Goal: Task Accomplishment & Management: Manage account settings

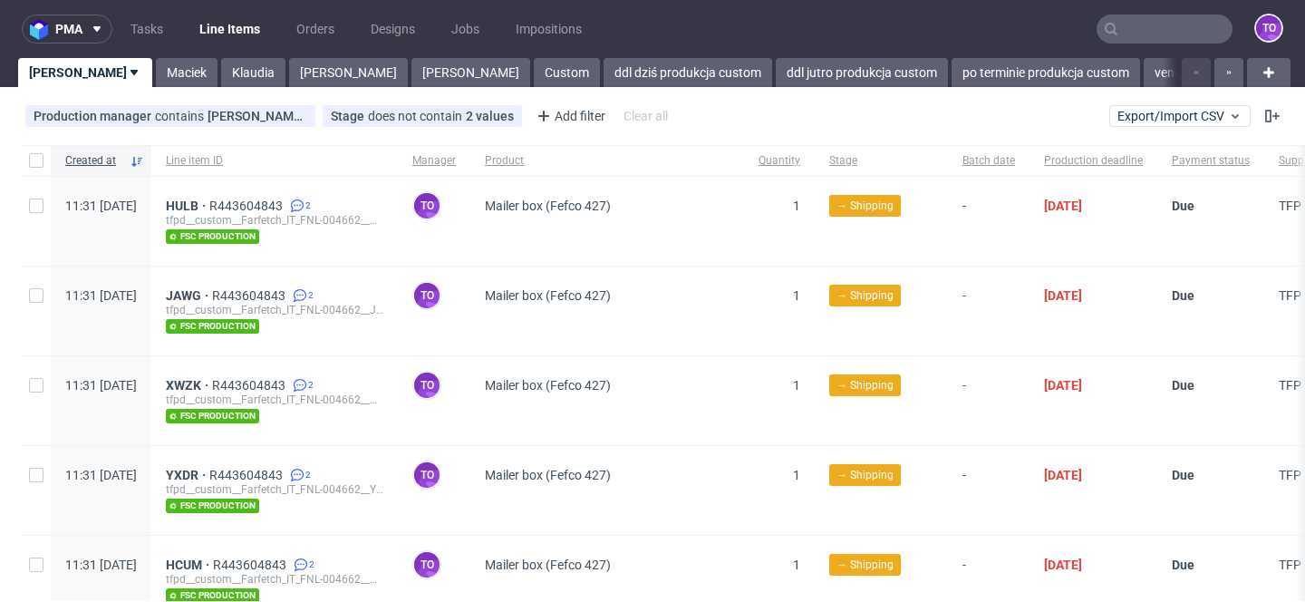
click at [1163, 46] on nav "pma Tasks Line Items Orders Designs Jobs Impositions to" at bounding box center [652, 29] width 1305 height 58
click at [1163, 36] on input "text" at bounding box center [1165, 29] width 136 height 29
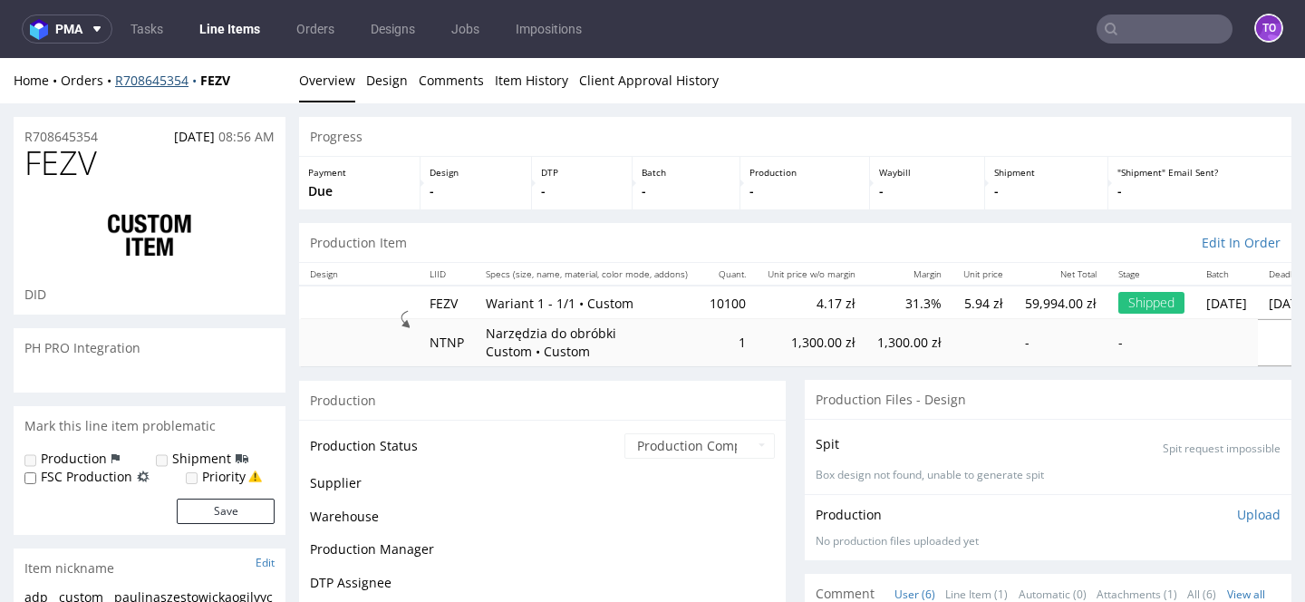
scroll to position [89, 0]
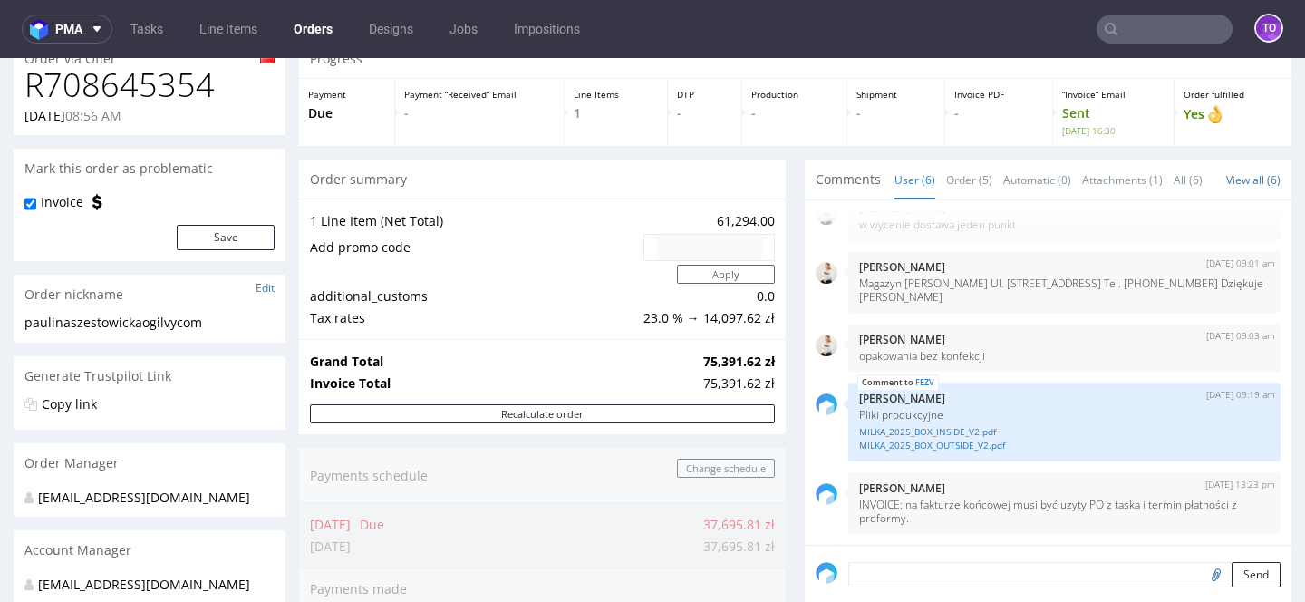
scroll to position [77, 0]
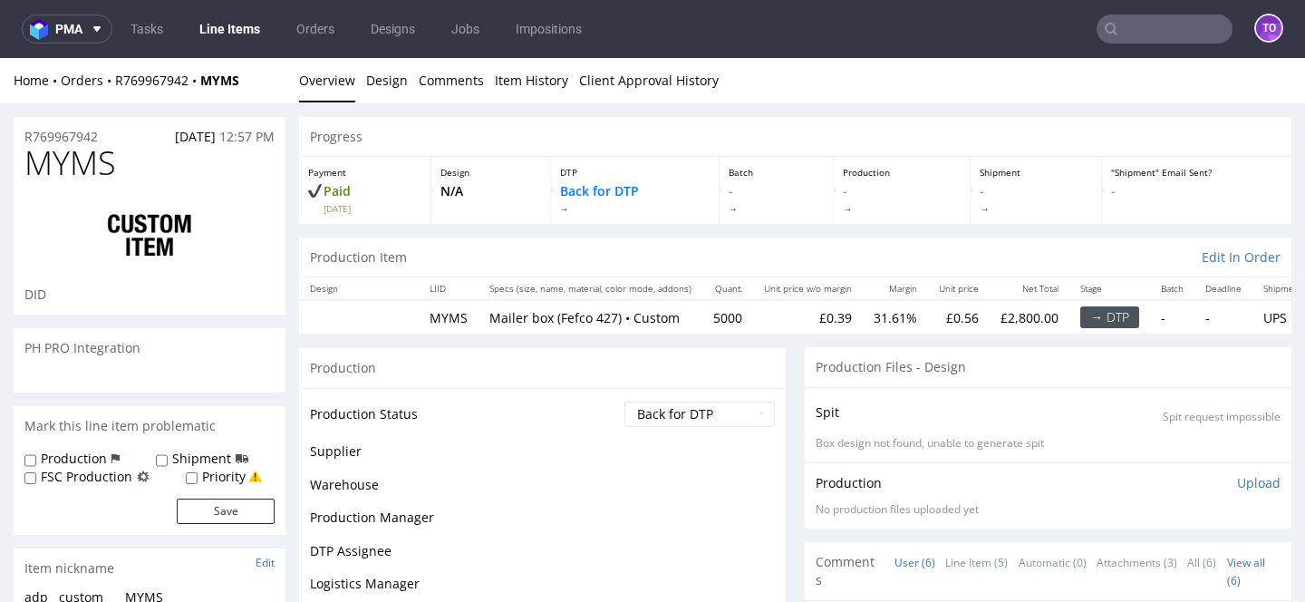
scroll to position [142, 0]
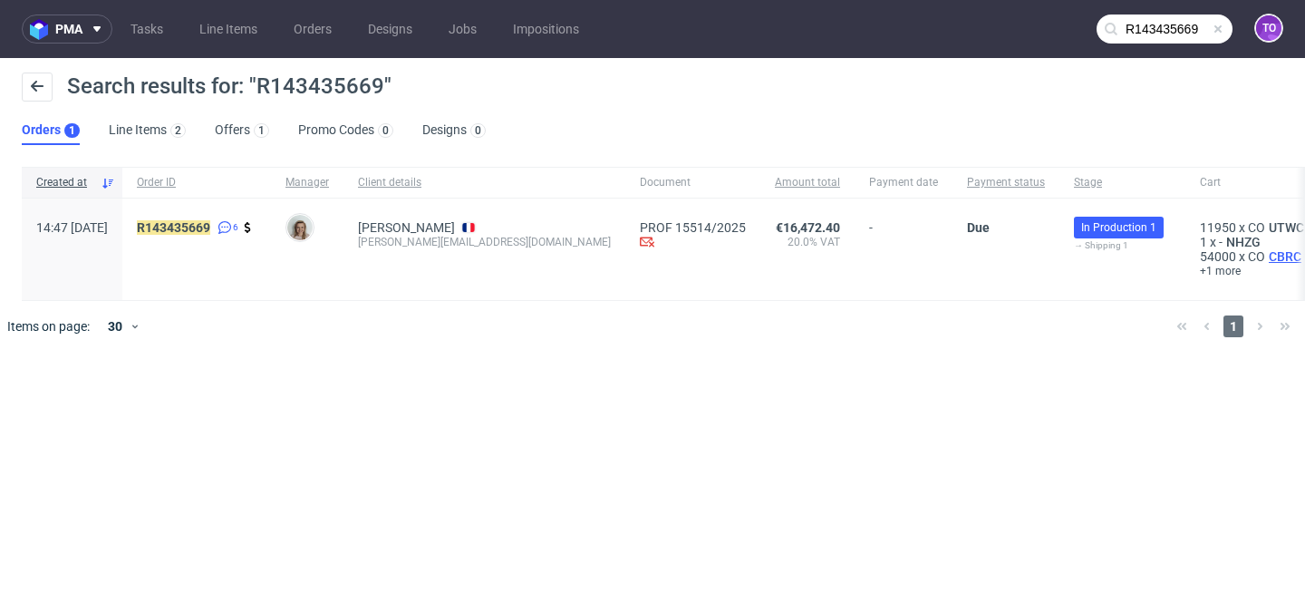
click at [1265, 259] on span "CBRC" at bounding box center [1285, 256] width 40 height 15
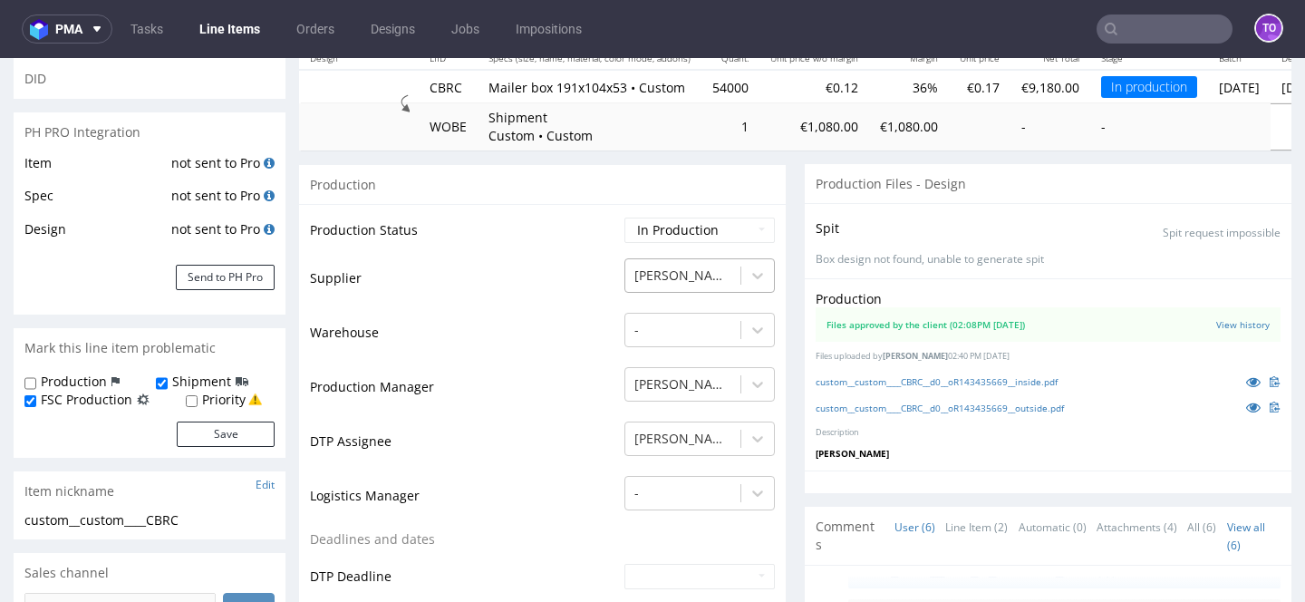
scroll to position [229, 0]
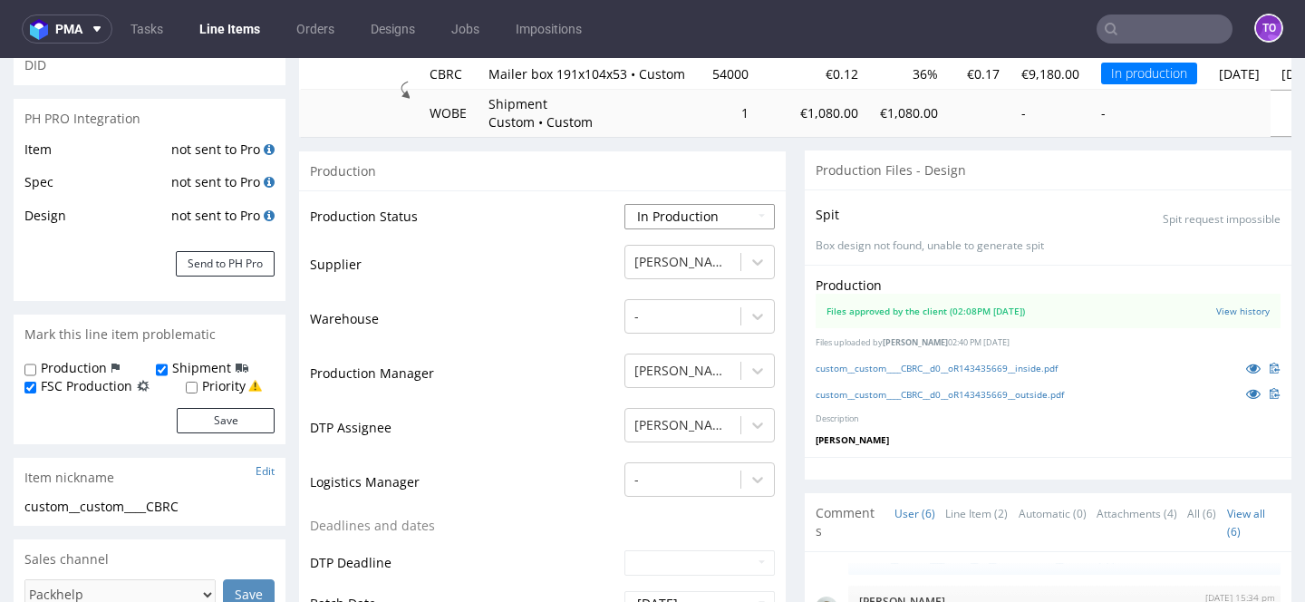
click at [687, 215] on select "Waiting for Artwork Waiting for Diecut Waiting for Mockup Waiting for DTP Waiti…" at bounding box center [700, 216] width 150 height 25
select select "production_complete"
click at [625, 204] on select "Waiting for Artwork Waiting for Diecut Waiting for Mockup Waiting for DTP Waiti…" at bounding box center [700, 216] width 150 height 25
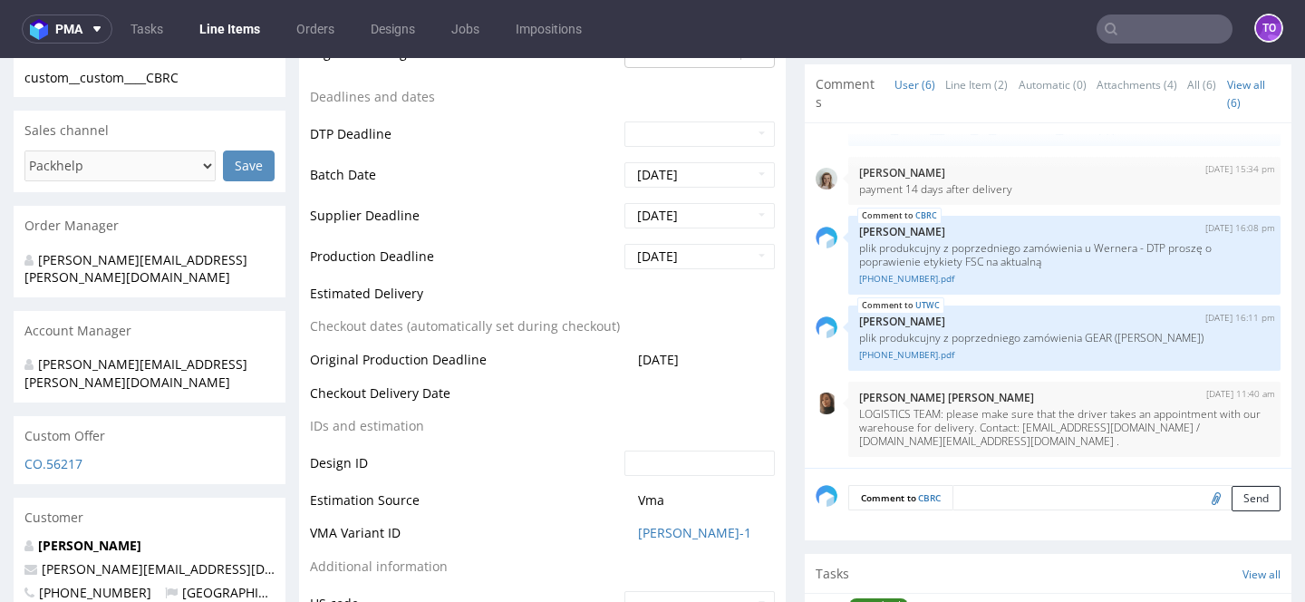
scroll to position [742, 0]
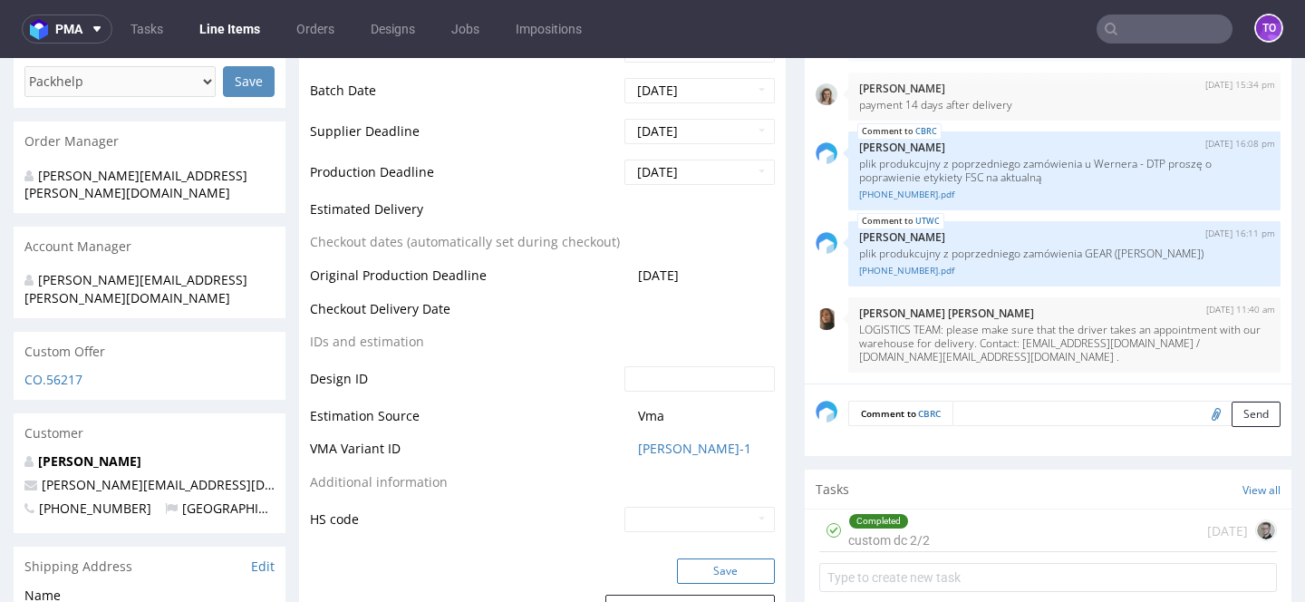
click at [677, 576] on button "Save" at bounding box center [726, 570] width 98 height 25
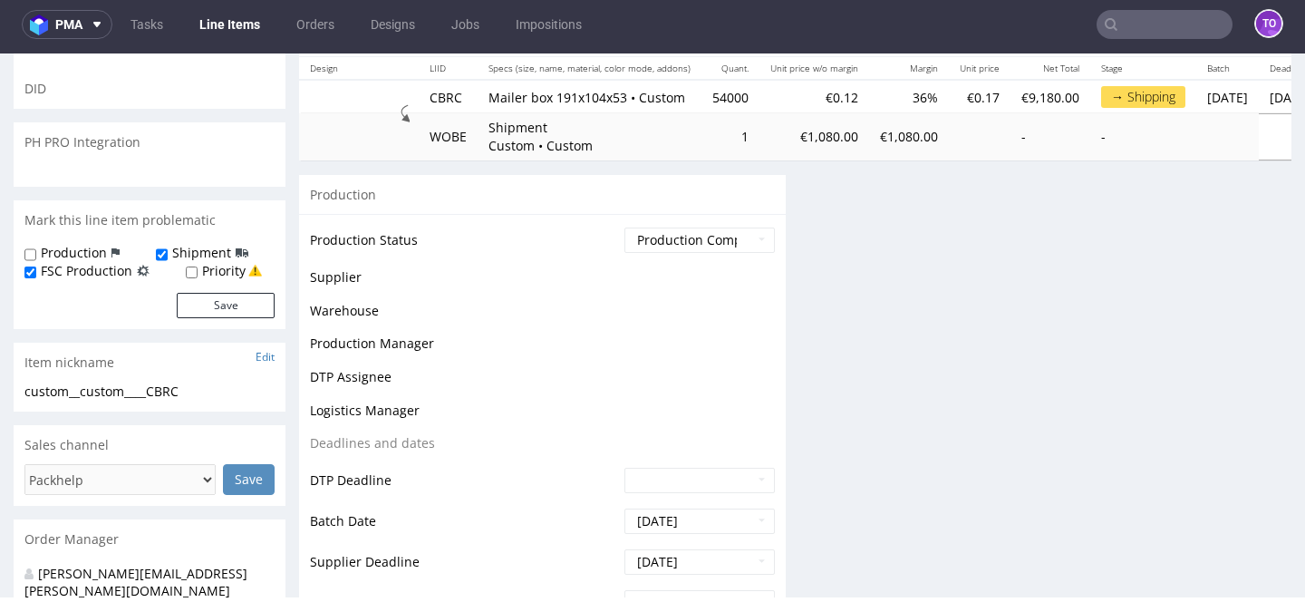
scroll to position [872, 0]
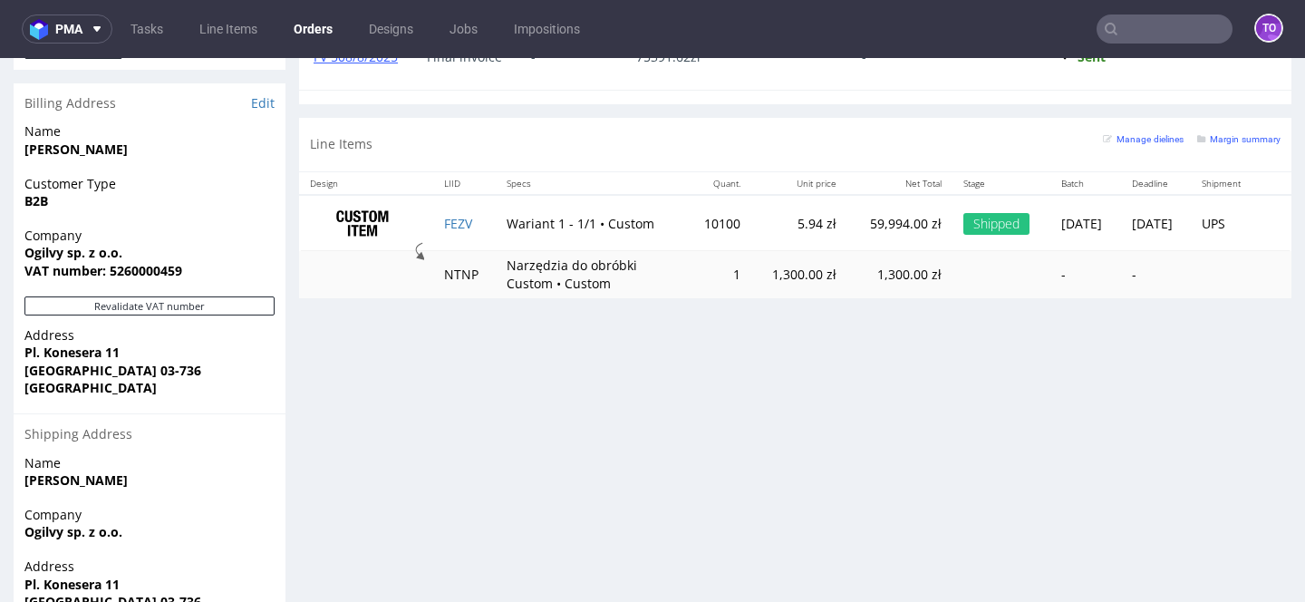
scroll to position [976, 0]
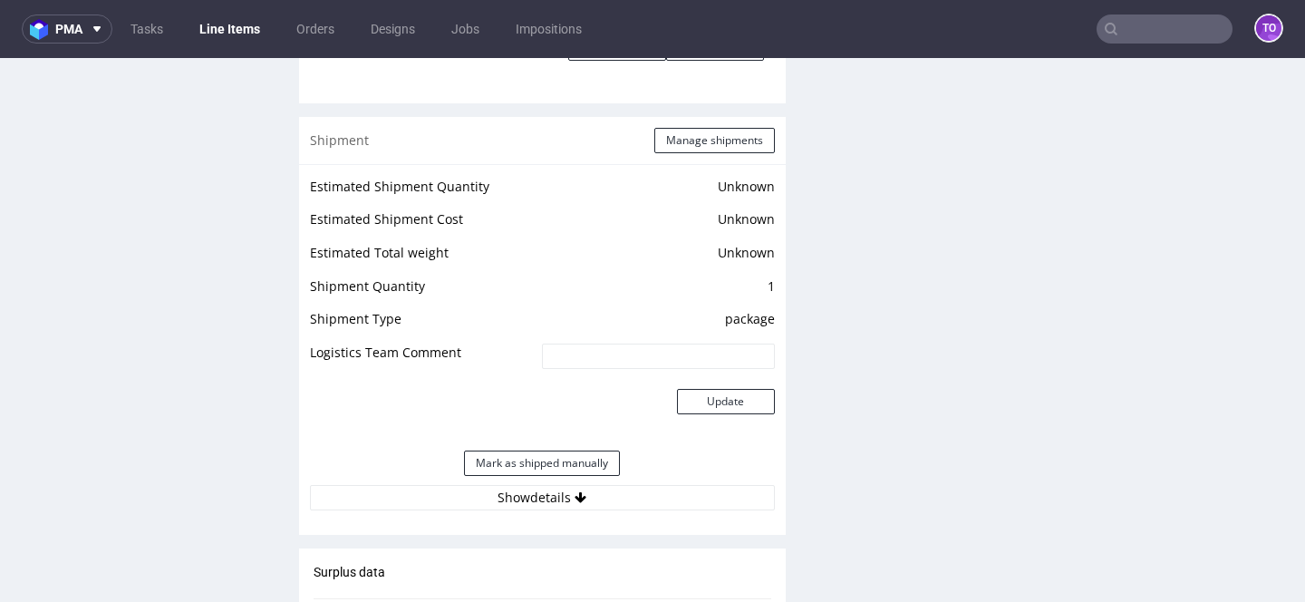
scroll to position [2593, 0]
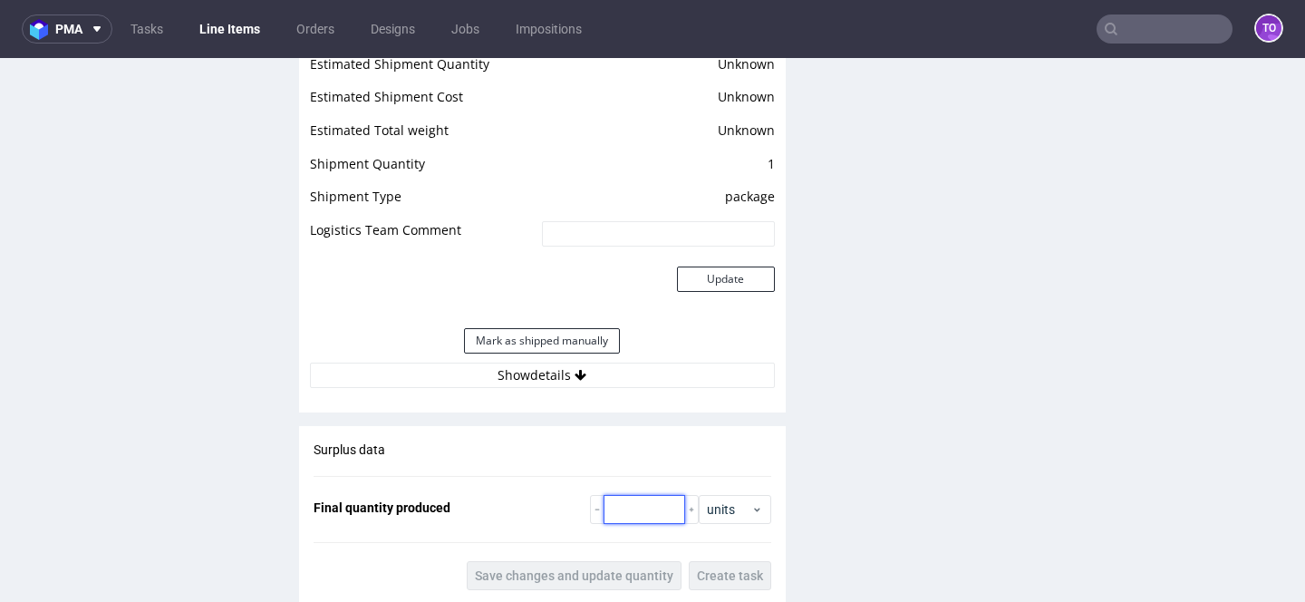
click at [615, 508] on input "number" at bounding box center [645, 509] width 82 height 29
paste input "53820"
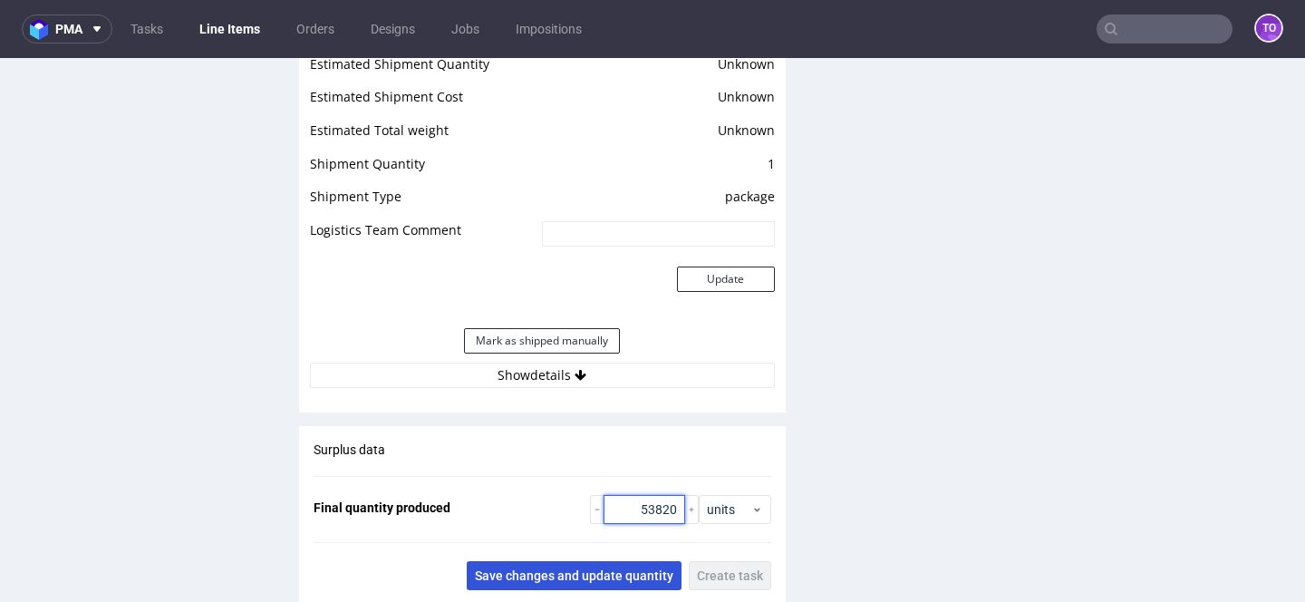
type input "53820"
click at [611, 584] on button "Save changes and update quantity" at bounding box center [574, 575] width 215 height 29
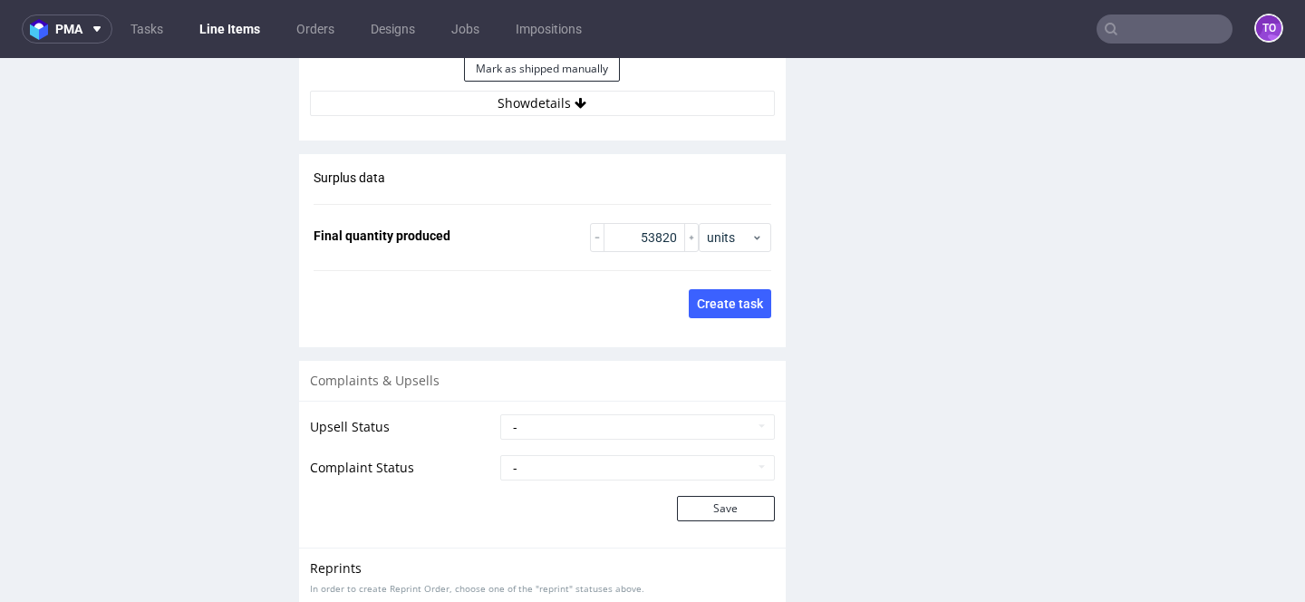
scroll to position [2861, 0]
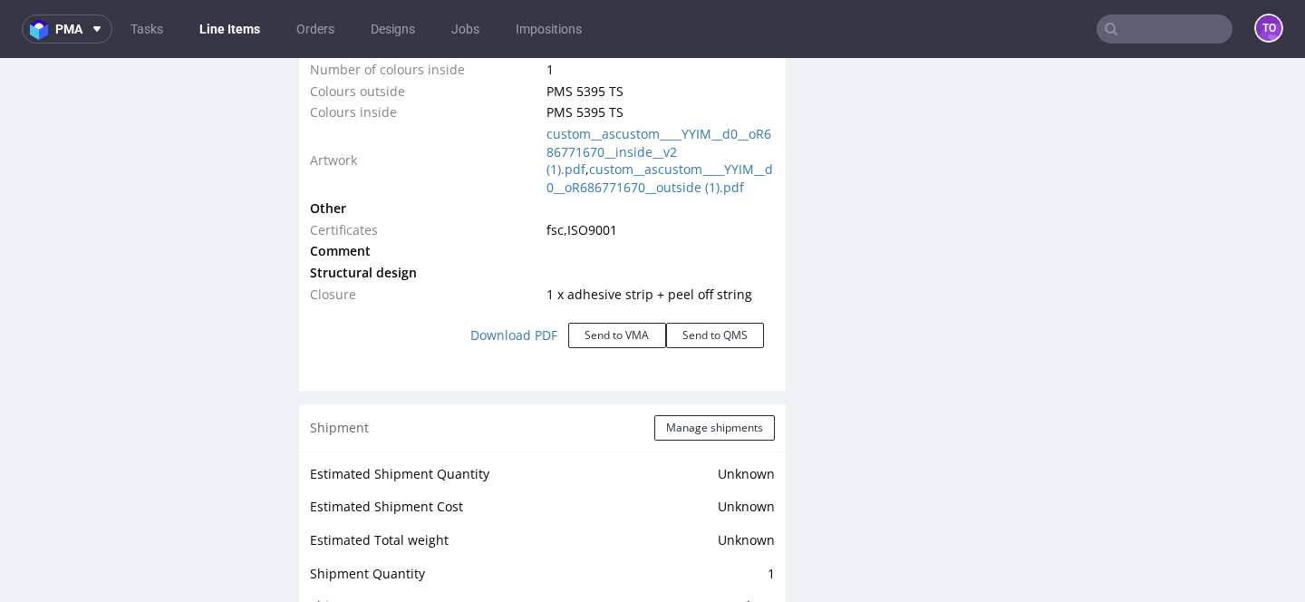
scroll to position [2182, 0]
click at [700, 429] on button "Manage shipments" at bounding box center [714, 428] width 121 height 25
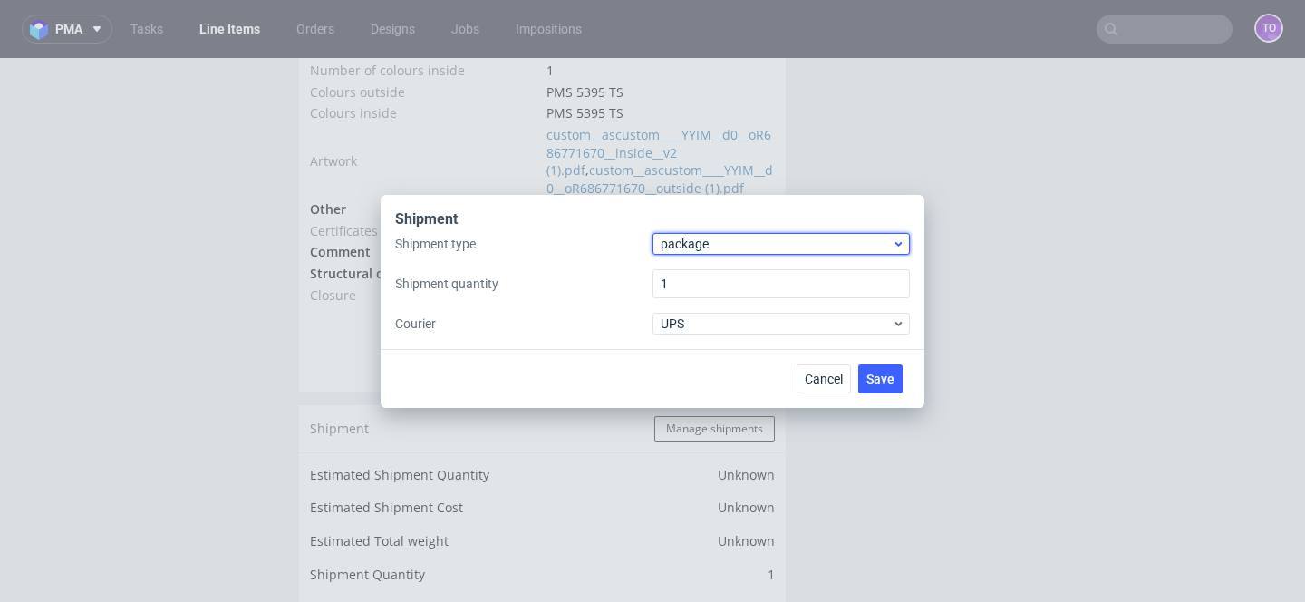
click at [720, 238] on span "package" at bounding box center [776, 244] width 231 height 18
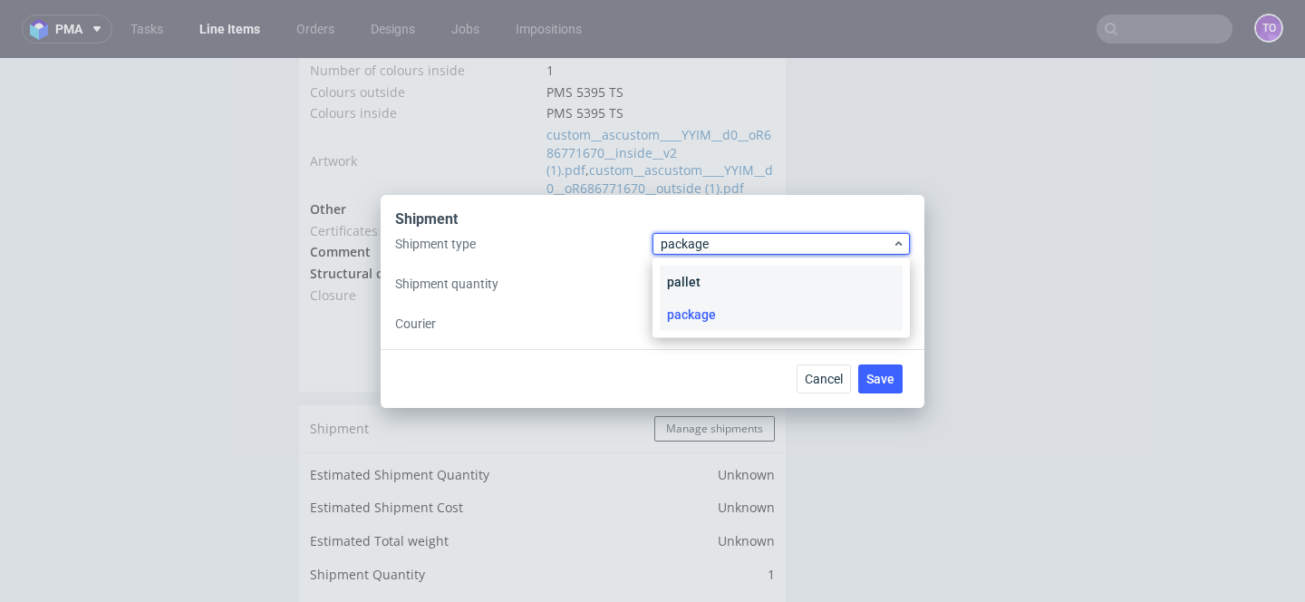
click at [706, 279] on div "pallet" at bounding box center [781, 282] width 243 height 33
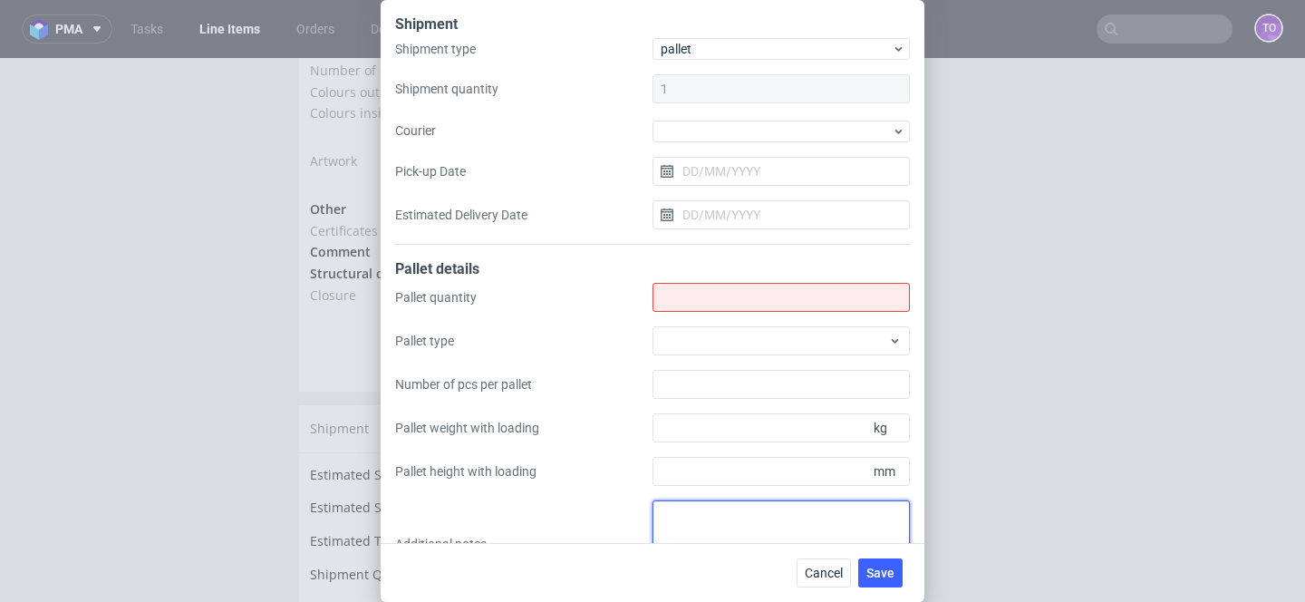
click at [695, 515] on textarea at bounding box center [781, 543] width 257 height 87
paste textarea "9 palet, 3. 122*89*180, 4. 6000szt, 5. 180cm, 6. ok 320kg"
type textarea "9 palet, 3. 122*89*180, 4. 6000szt, 5. 180cm, 6. ok 320kg"
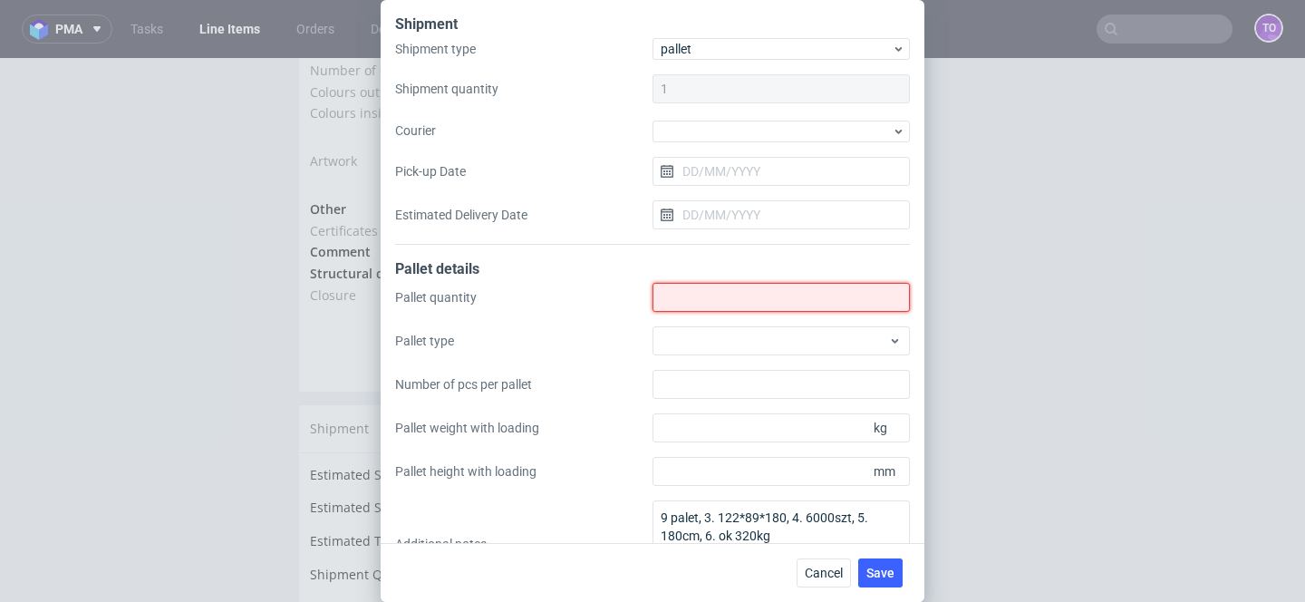
click at [701, 290] on input "Shipment type" at bounding box center [781, 297] width 257 height 29
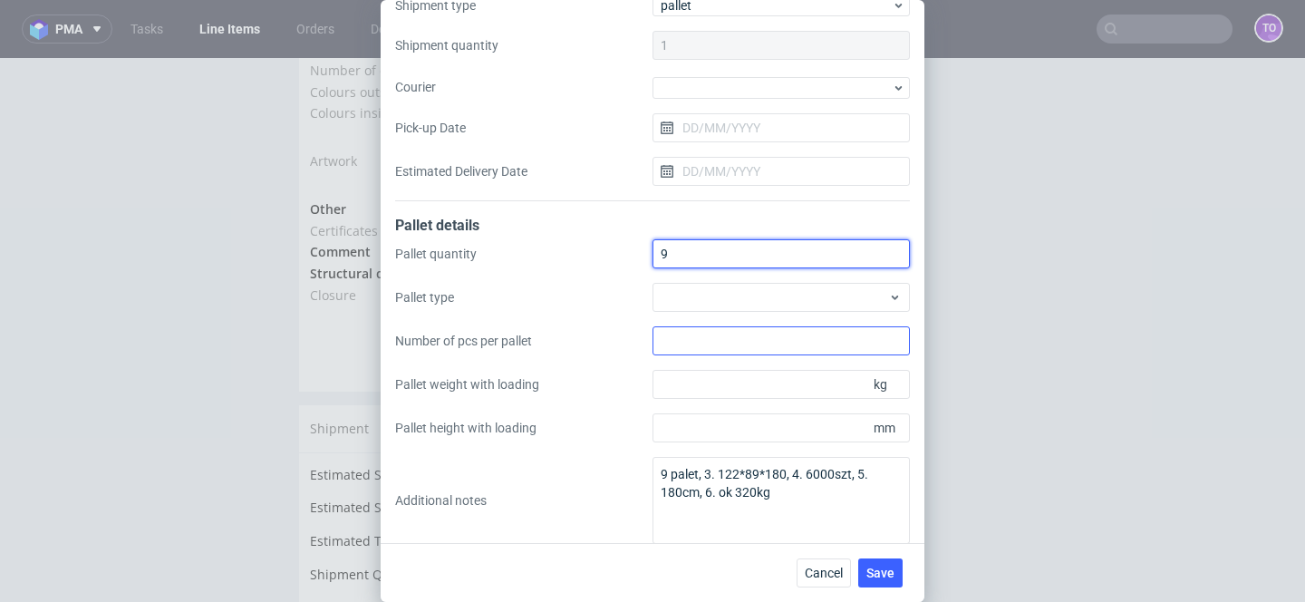
scroll to position [57, 0]
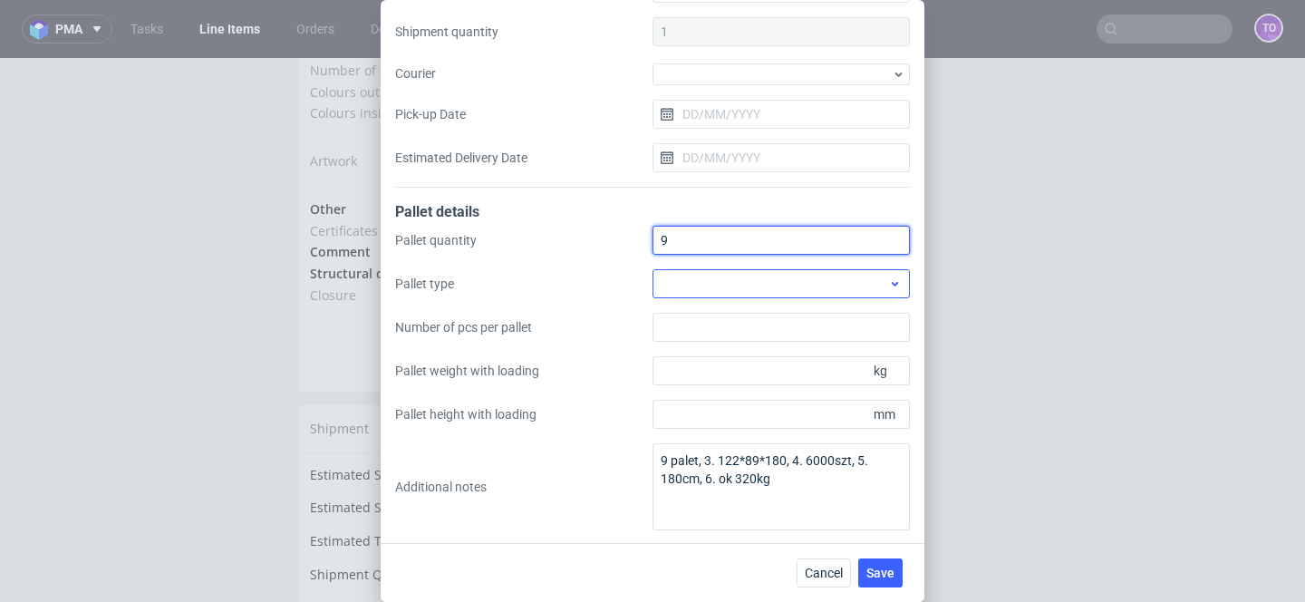
type input "9"
click at [759, 290] on div at bounding box center [781, 283] width 257 height 29
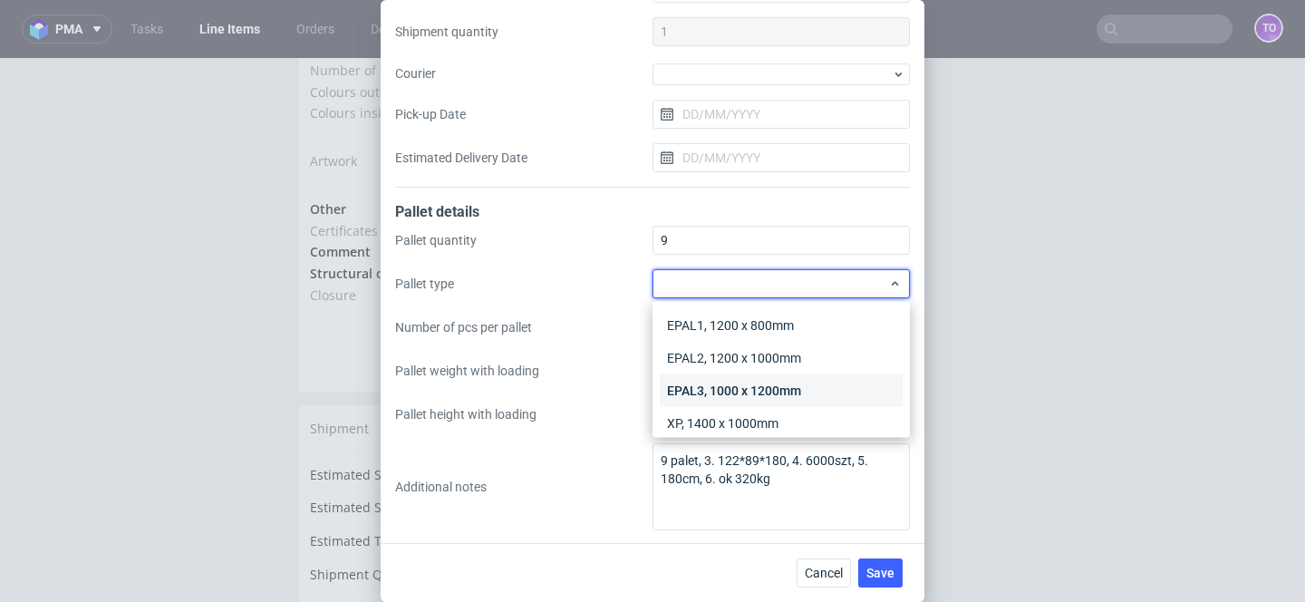
scroll to position [42, 0]
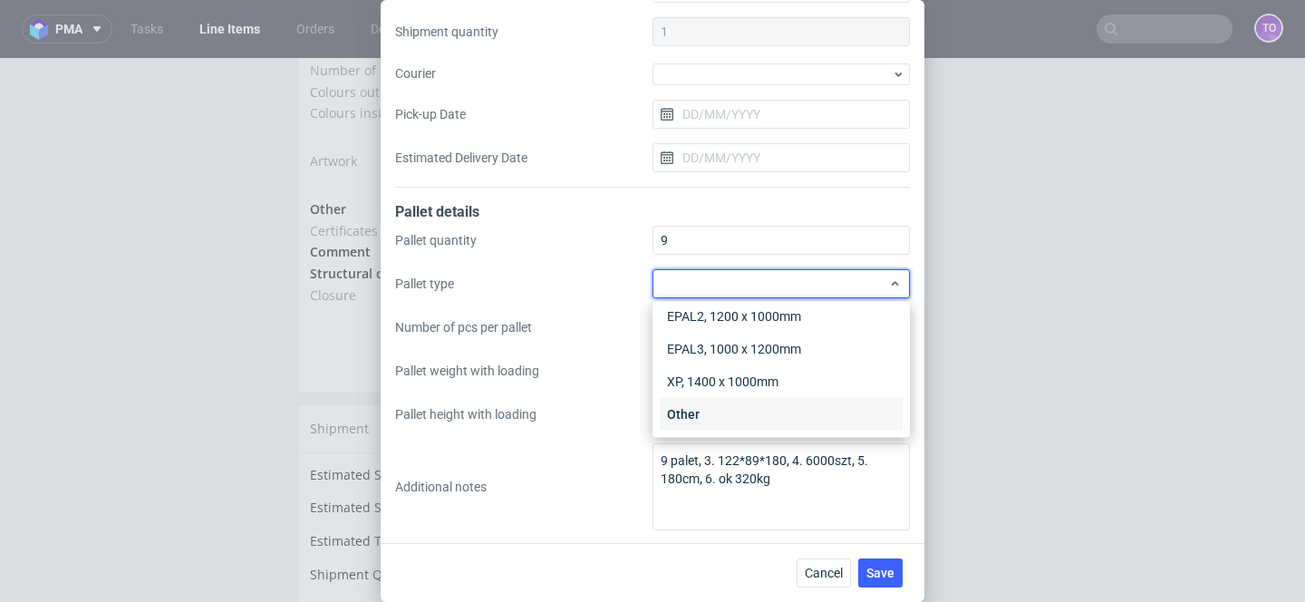
click at [723, 402] on div "Other" at bounding box center [781, 414] width 243 height 33
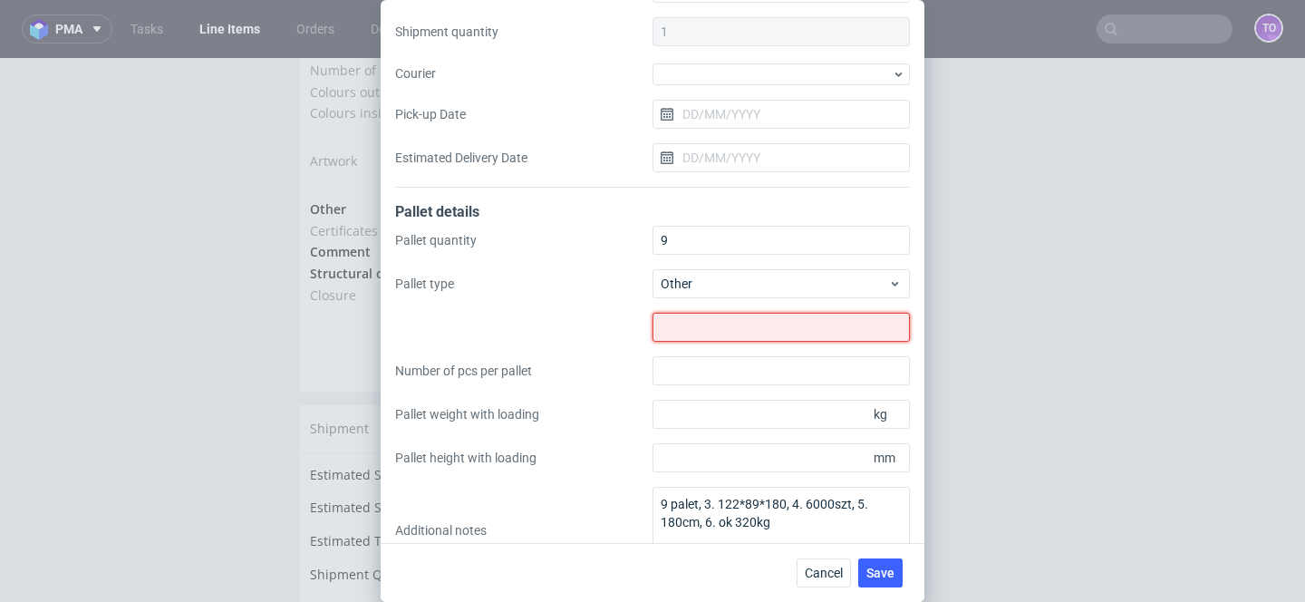
click at [734, 335] on input "text" at bounding box center [781, 327] width 257 height 29
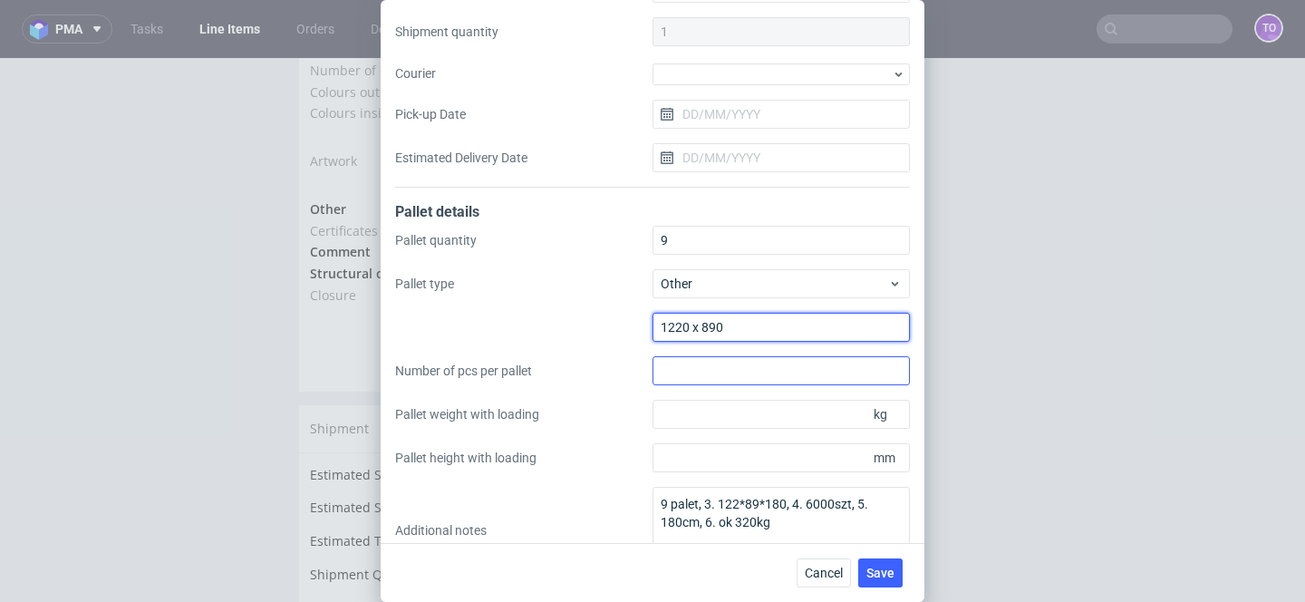
type input "1220 x 890"
click at [755, 361] on input "Number of pcs per pallet" at bounding box center [781, 370] width 257 height 29
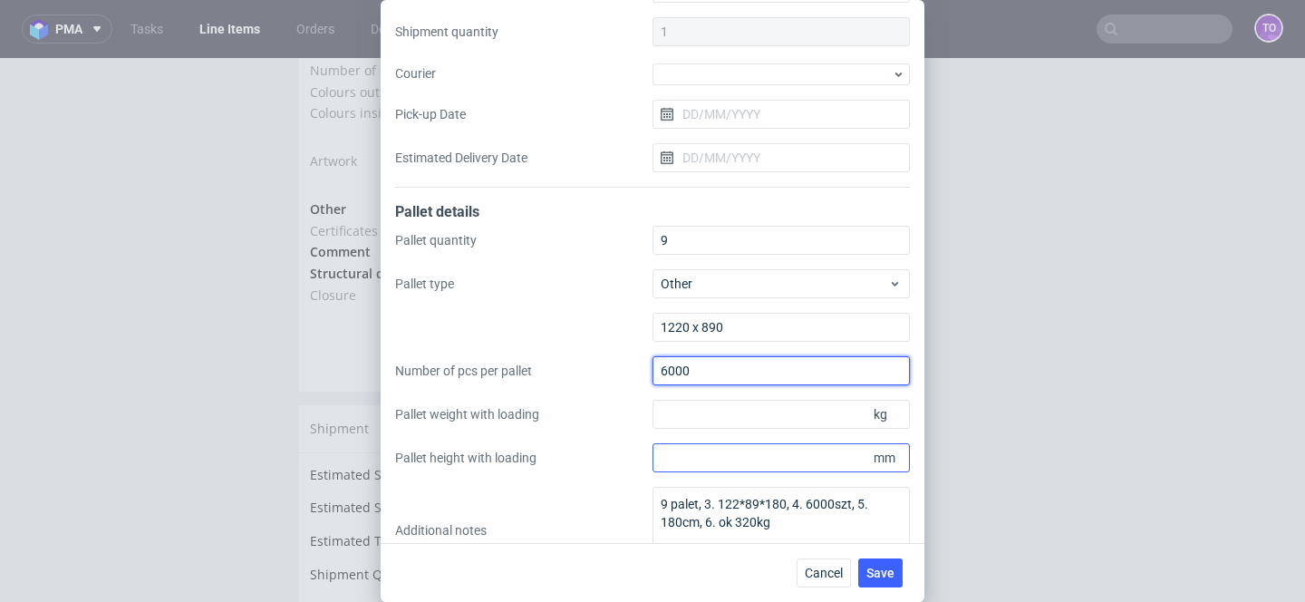
type input "6000"
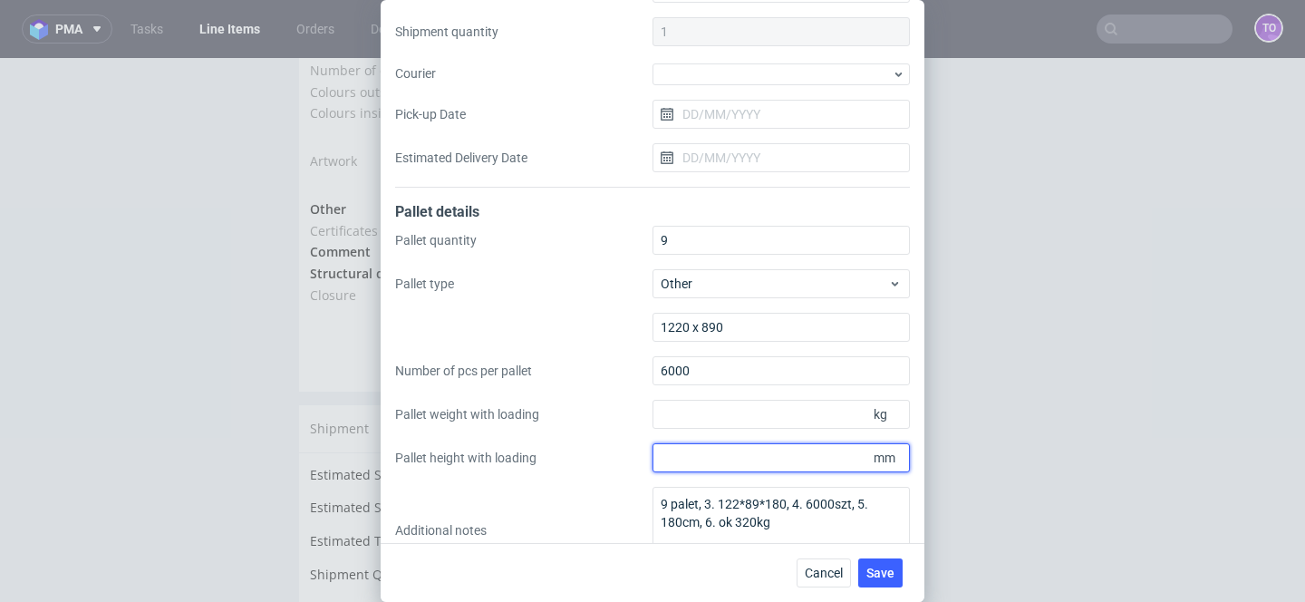
click at [751, 463] on input "Pallet height with loading" at bounding box center [781, 457] width 257 height 29
type input "1800"
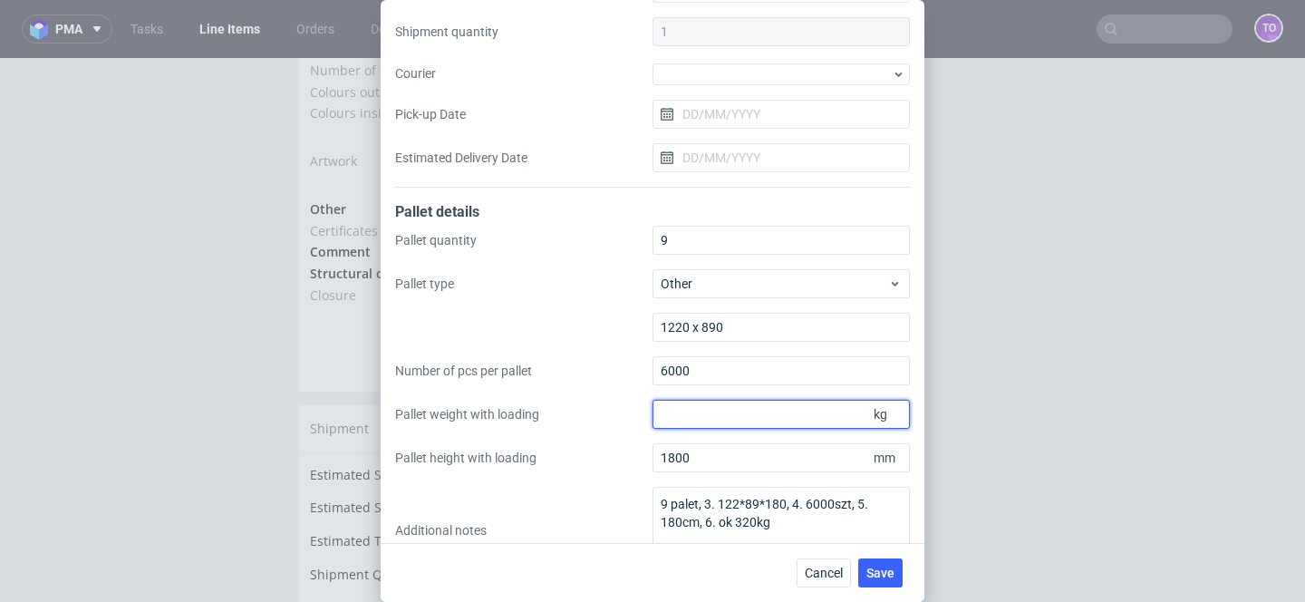
click at [755, 422] on input "Pallet weight with loading" at bounding box center [781, 414] width 257 height 29
type input "320"
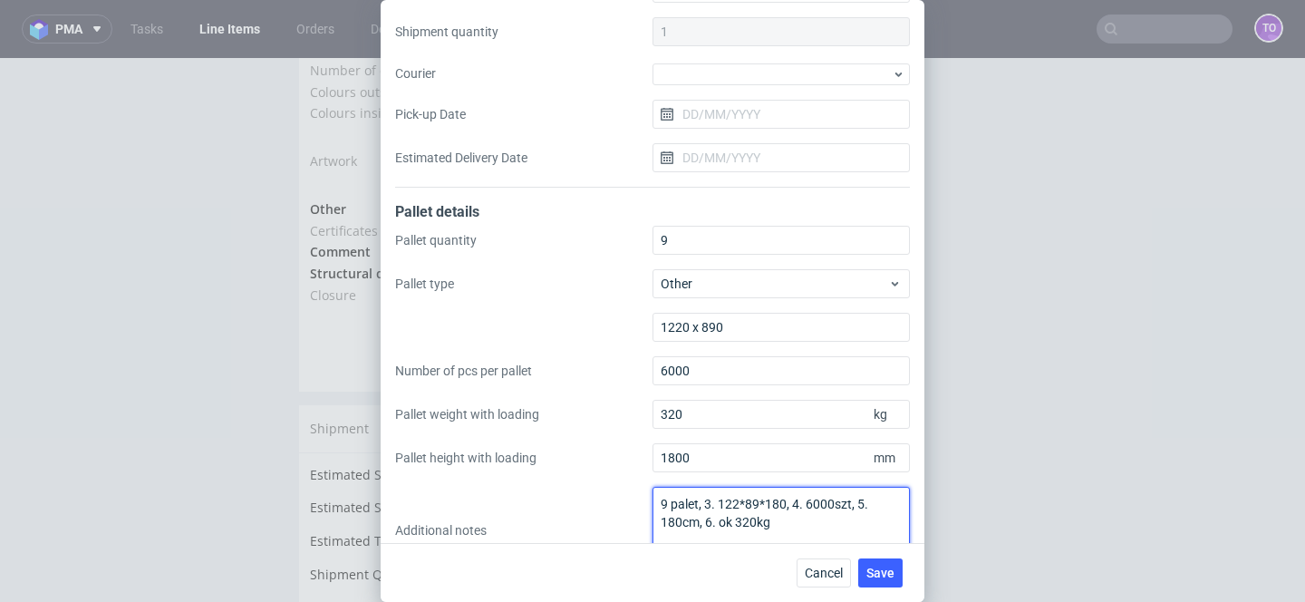
drag, startPoint x: 781, startPoint y: 528, endPoint x: 470, endPoint y: 433, distance: 324.0
click at [470, 433] on div "Pallet quantity 9 Pallet type Other 1220 x 890 Number of pcs per pallet 6000 Pa…" at bounding box center [652, 400] width 515 height 348
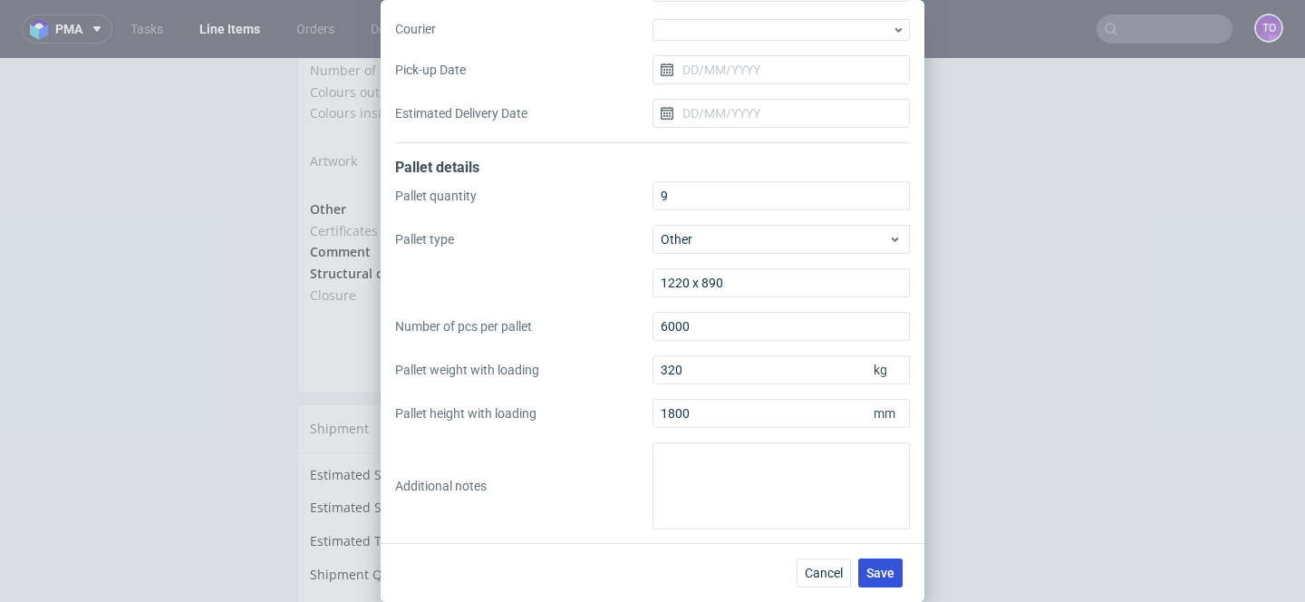
click at [876, 583] on button "Save" at bounding box center [880, 572] width 44 height 29
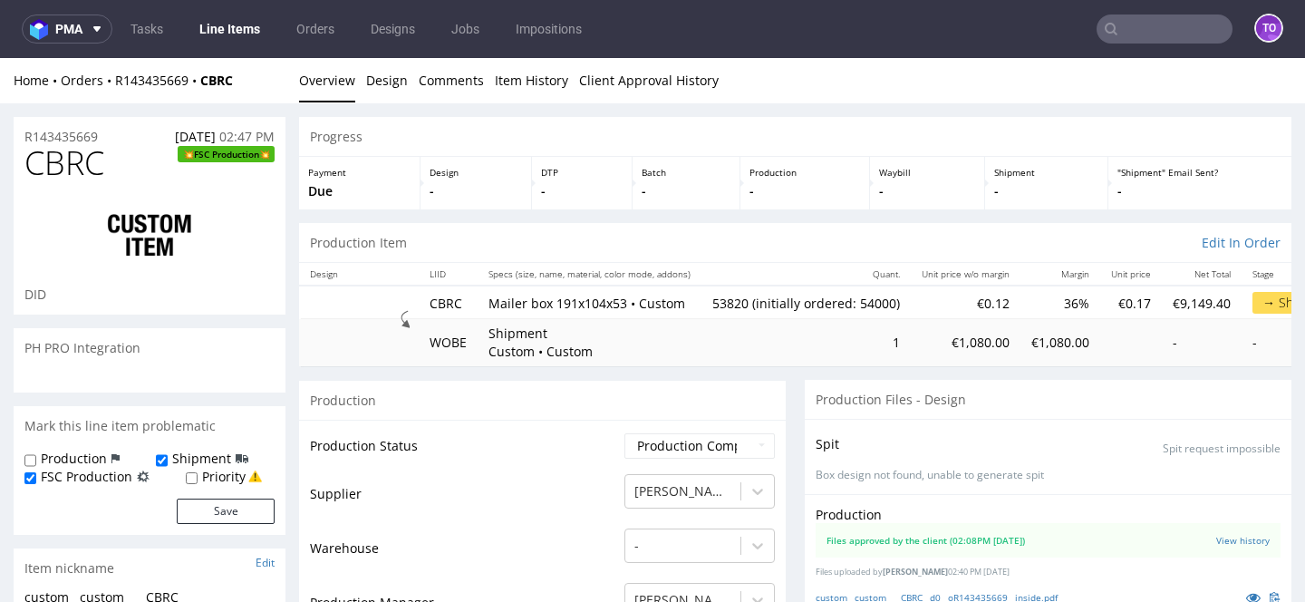
scroll to position [168, 0]
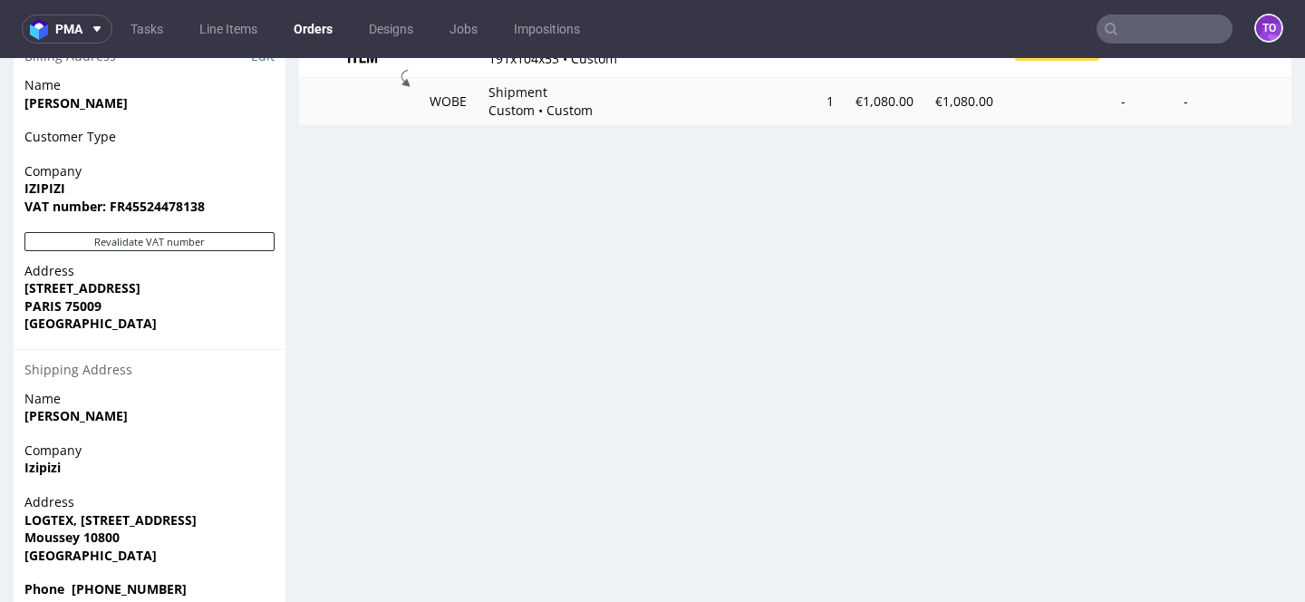
scroll to position [944, 0]
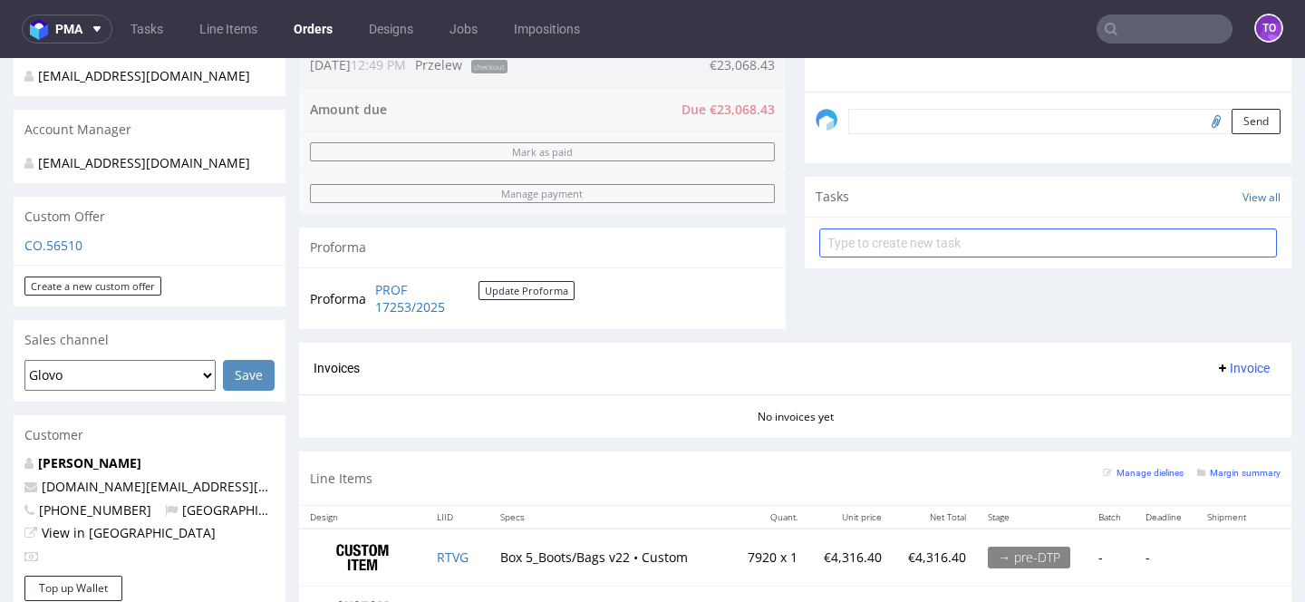
scroll to position [506, 0]
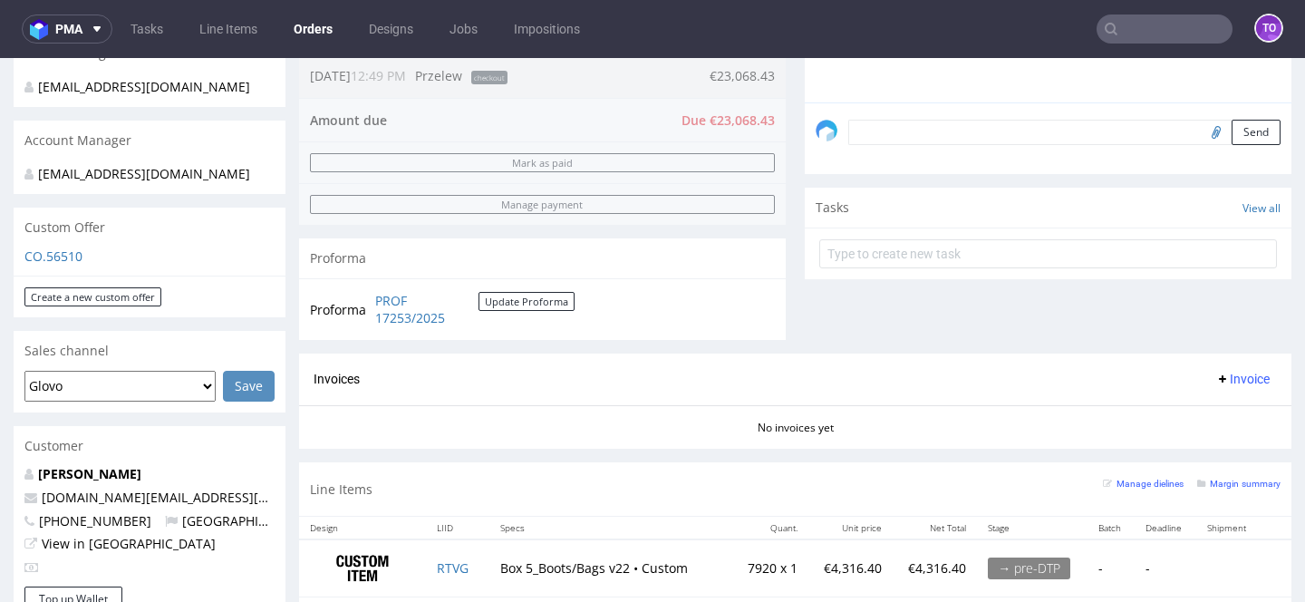
click at [925, 143] on textarea at bounding box center [1064, 132] width 432 height 25
paste textarea "PO-004667"
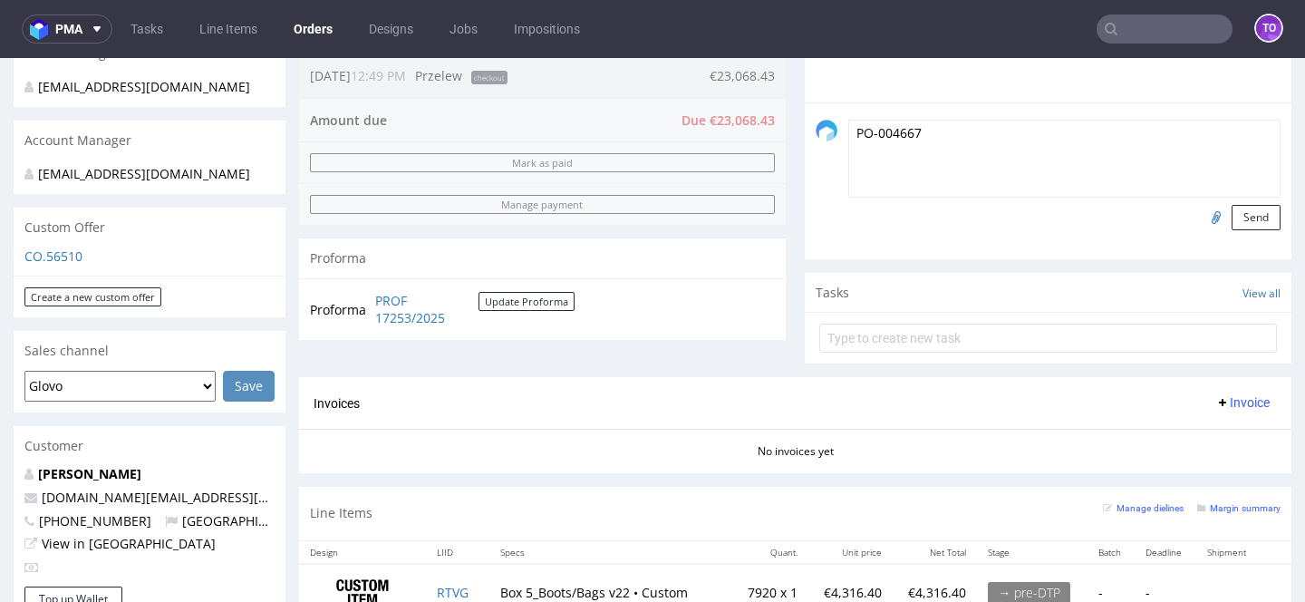
type textarea "PO-004667"
click at [1205, 228] on input "file" at bounding box center [1213, 217] width 25 height 24
type input "C:\fakepath\PO PT Packhelp _FNL-004667.pdf"
click at [862, 152] on textarea "PO-004667" at bounding box center [1064, 159] width 432 height 78
type textarea "PO FNL-004667"
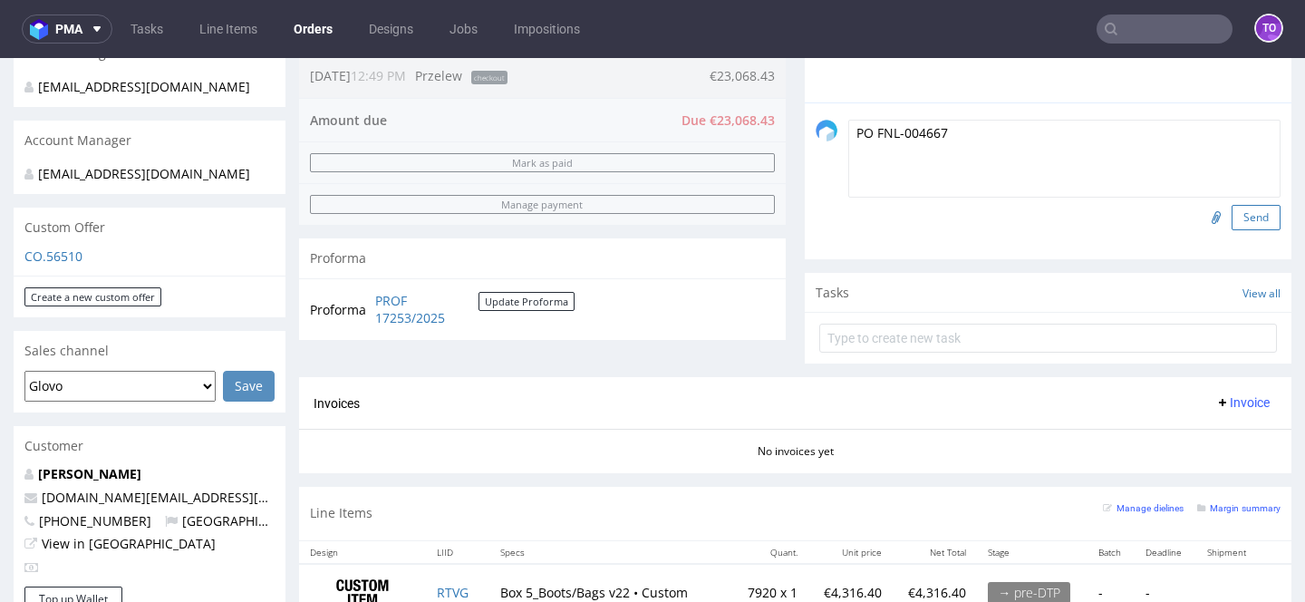
click at [1250, 230] on button "Send" at bounding box center [1256, 217] width 49 height 25
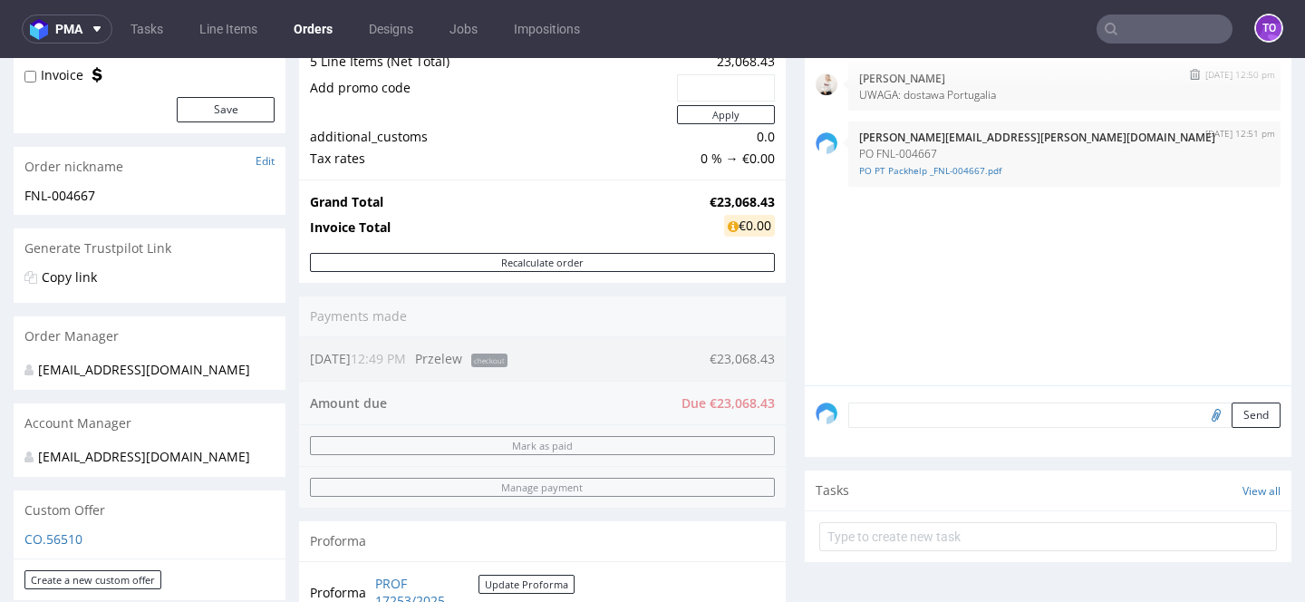
scroll to position [251, 0]
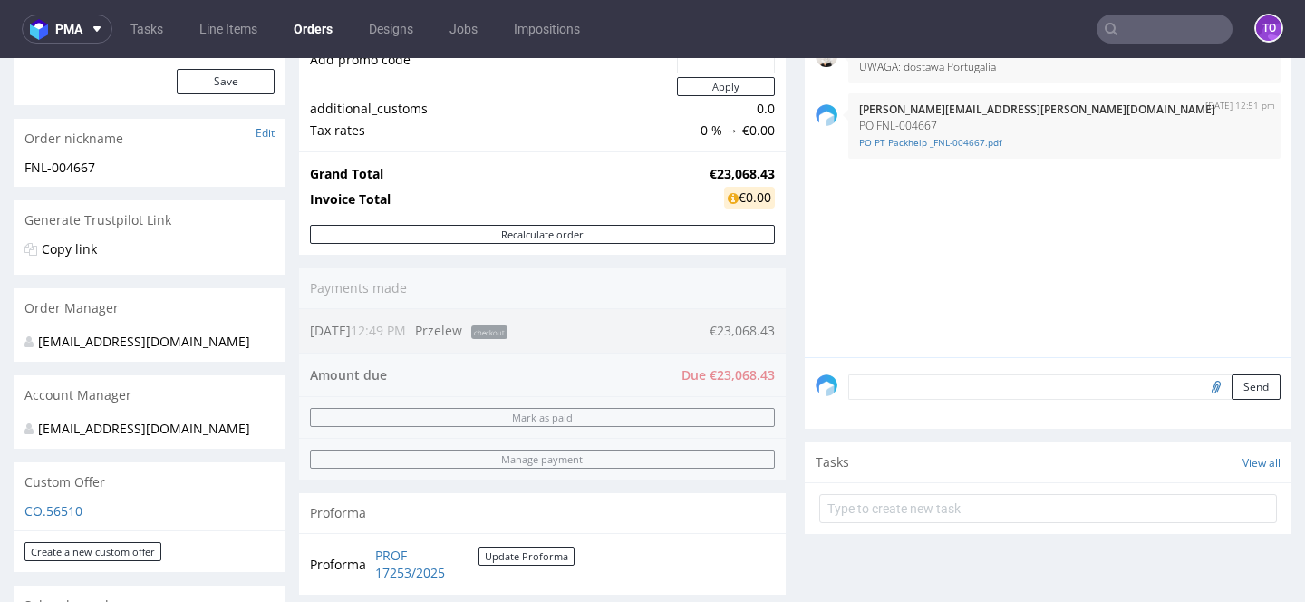
click at [931, 400] on textarea at bounding box center [1064, 386] width 432 height 25
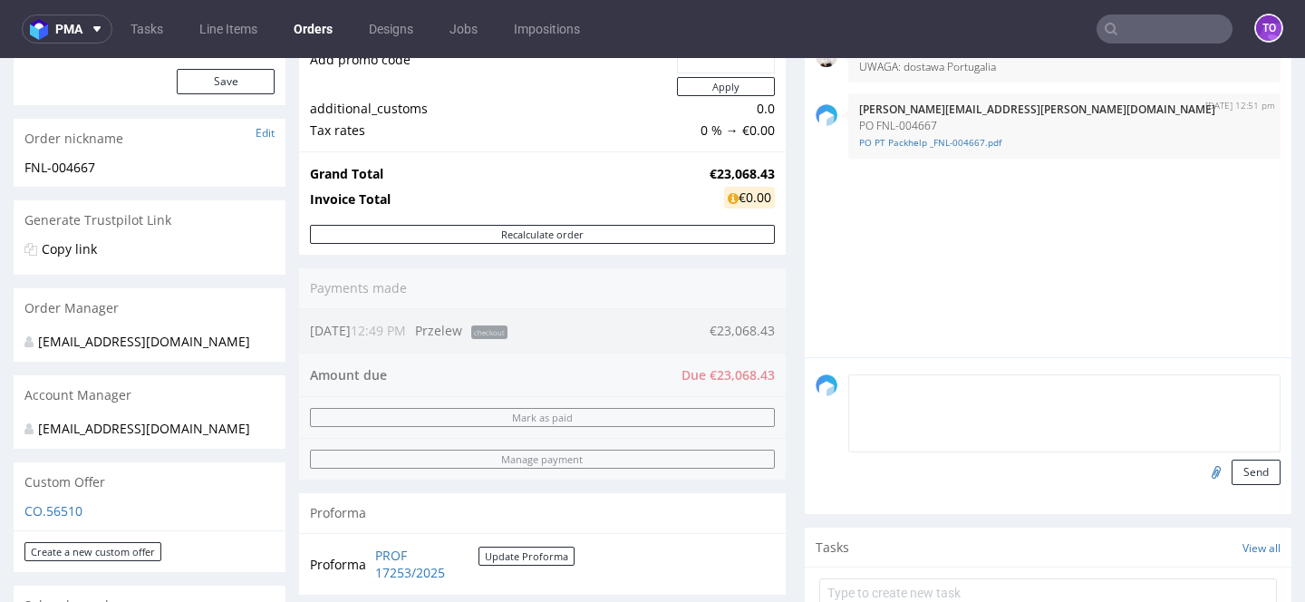
paste textarea "all items FSC Recycled - please note this recycled on invoice for customer"
type textarea "all items FSC Recycled - please note this recycled on invoice for customer"
click at [1258, 485] on button "Send" at bounding box center [1256, 472] width 49 height 25
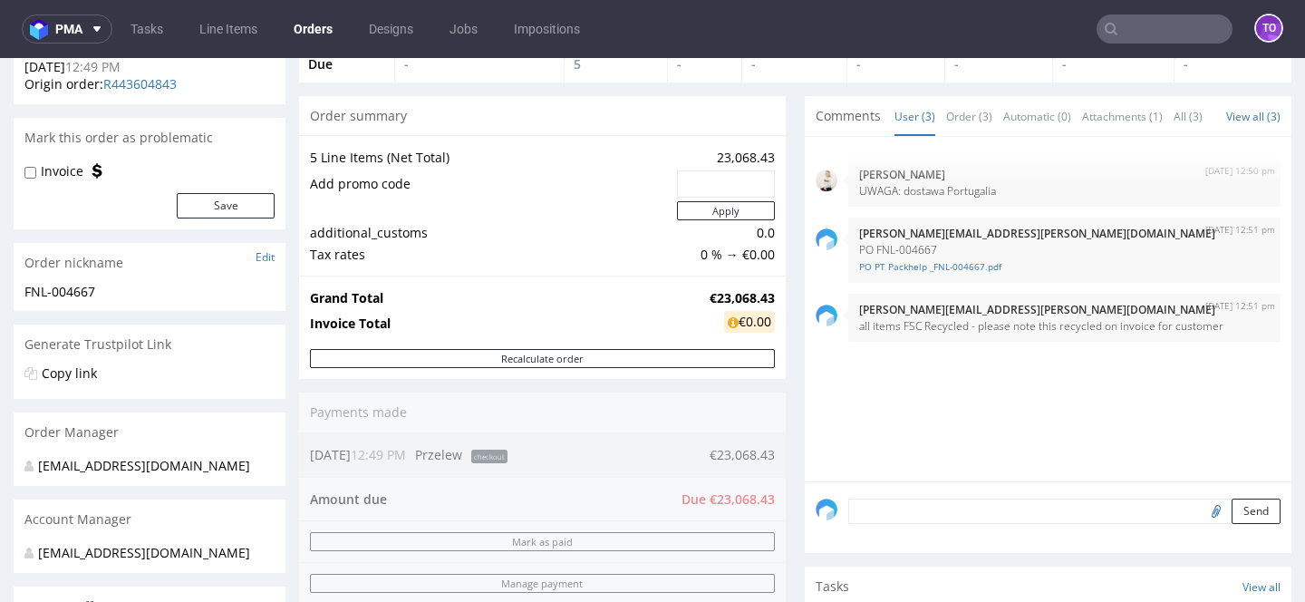
scroll to position [142, 0]
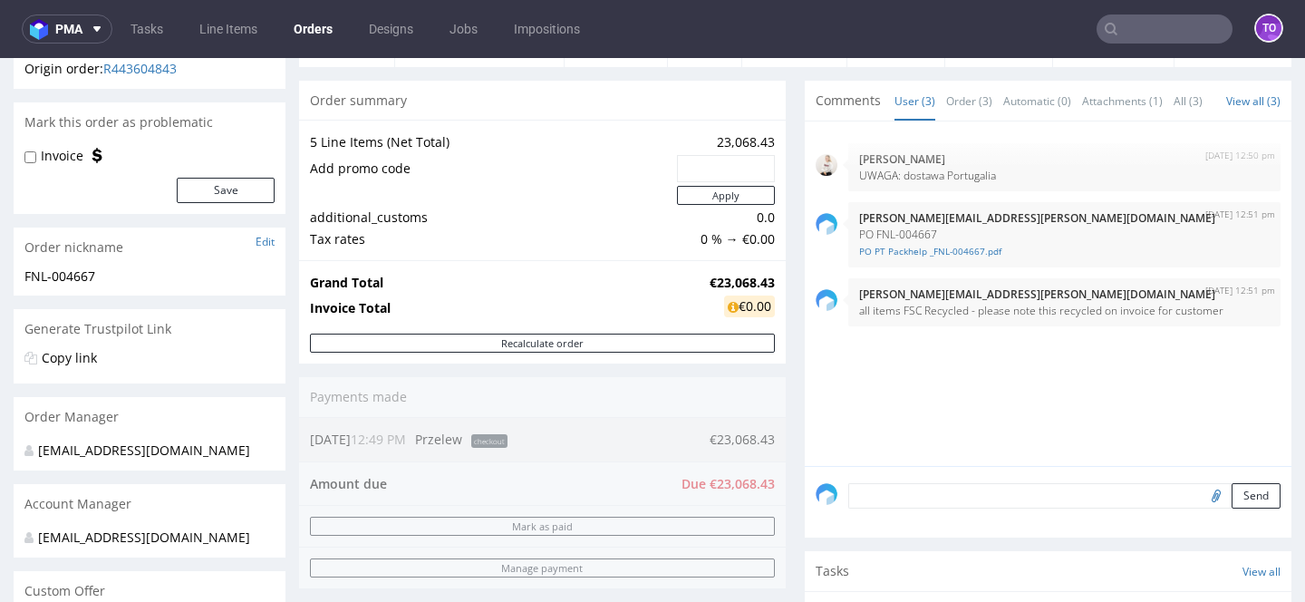
click at [64, 150] on label "Invoice" at bounding box center [62, 156] width 43 height 18
click at [36, 150] on input "Invoice" at bounding box center [30, 157] width 12 height 15
checkbox input "true"
click at [209, 194] on button "Save" at bounding box center [226, 190] width 98 height 25
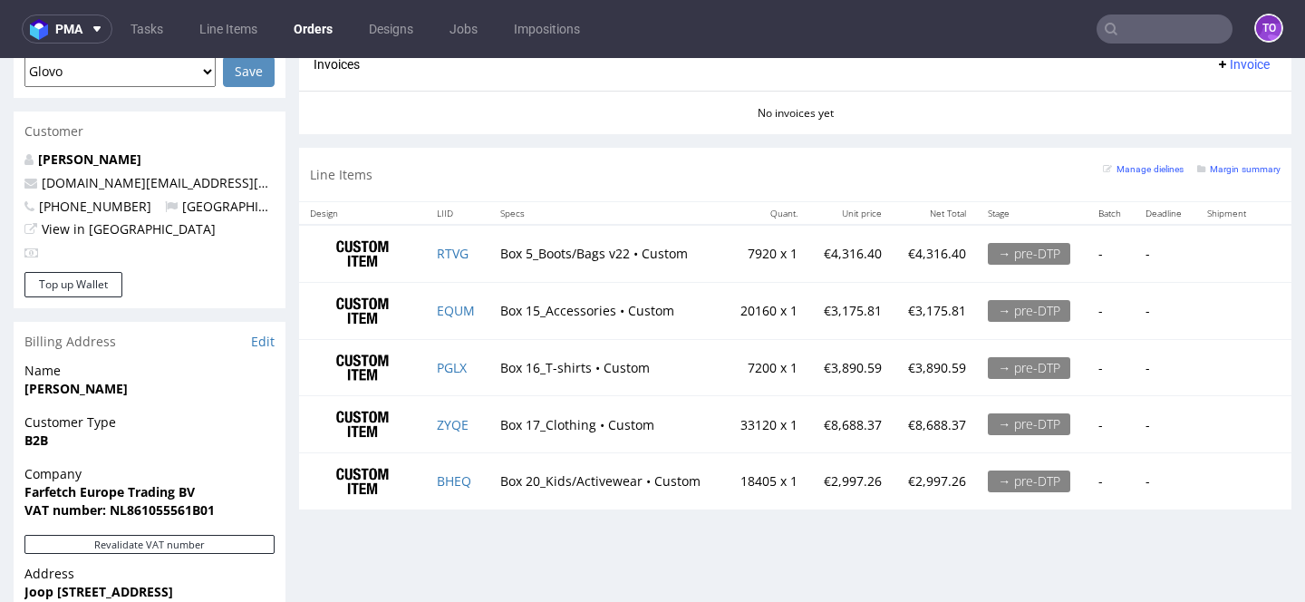
scroll to position [823, 0]
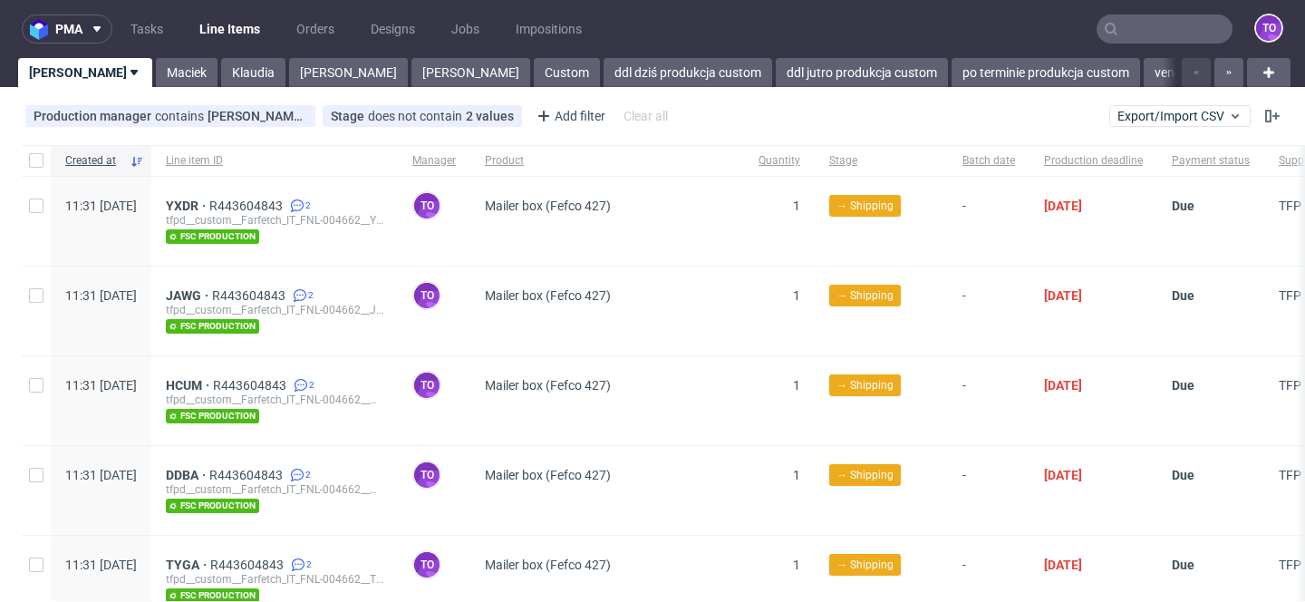
click at [301, 286] on div "JAWG R443604843 2 tfpd__custom__Farfetch_IT_FNL-004662__JAWG fsc production" at bounding box center [274, 311] width 247 height 89
click at [289, 293] on span "R443604843" at bounding box center [250, 295] width 77 height 15
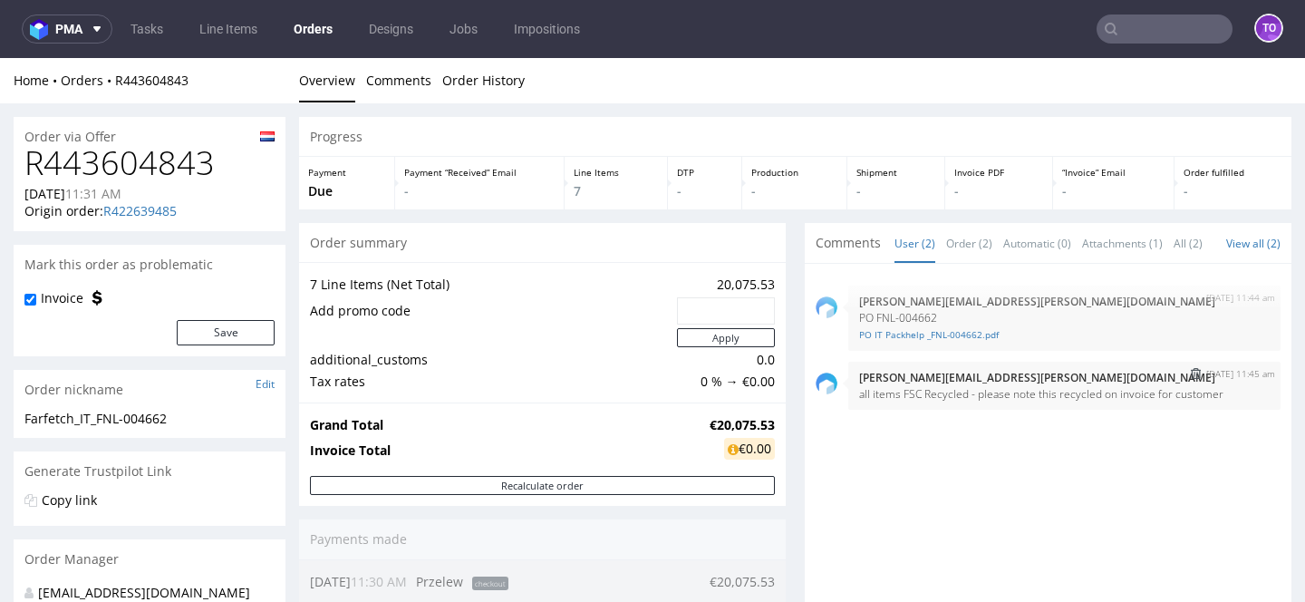
click at [1000, 401] on p "all items FSC Recycled - please note this recycled on invoice for customer" at bounding box center [1064, 394] width 411 height 14
copy section "all items FSC Recycled - please note this recycled on invoice for customer [DAT…"
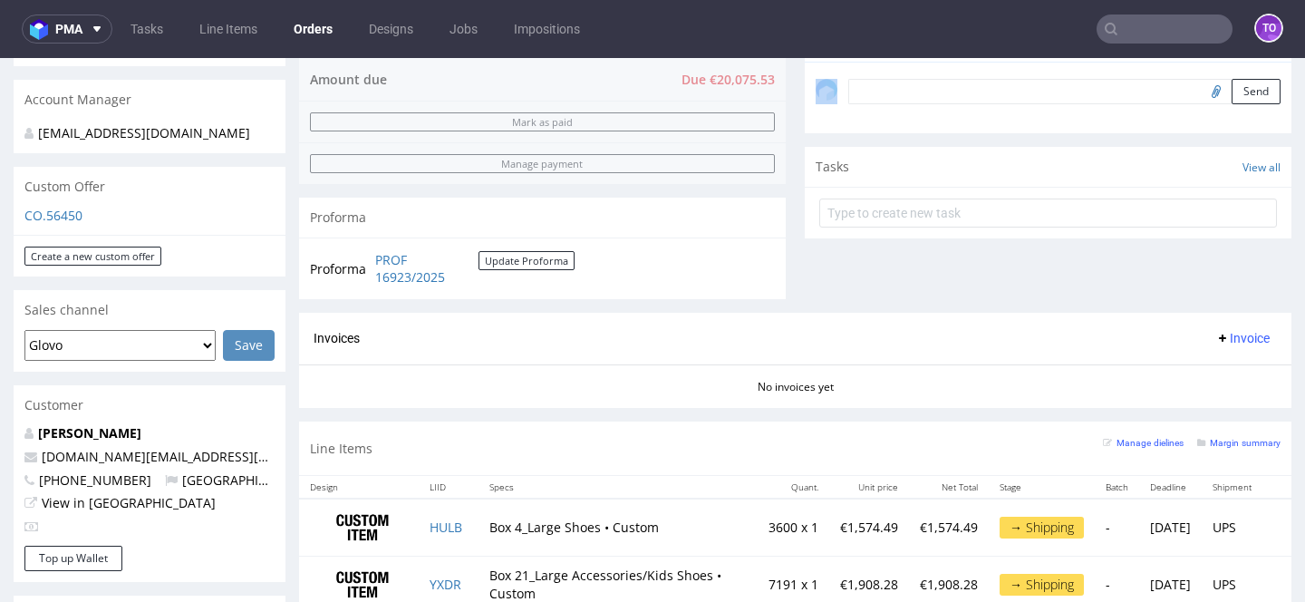
scroll to position [546, 0]
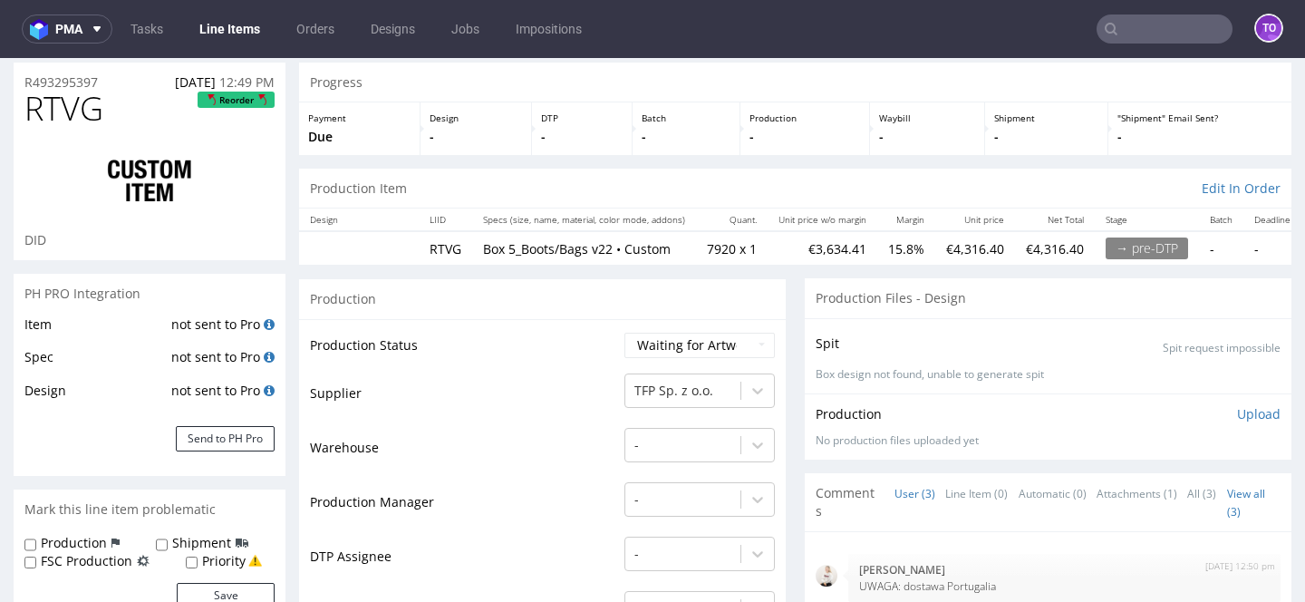
scroll to position [102, 0]
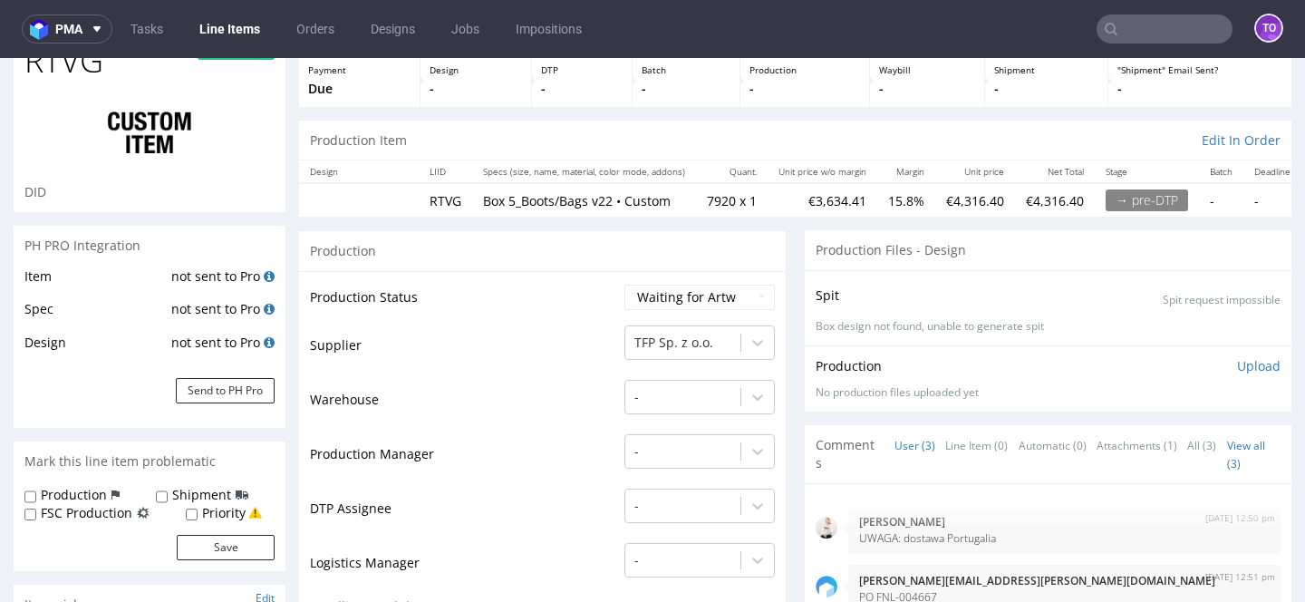
click at [79, 517] on label "FSC Production" at bounding box center [87, 513] width 92 height 18
click at [36, 517] on input "FSC Production" at bounding box center [30, 515] width 12 height 15
checkbox input "true"
click at [247, 548] on button "Save" at bounding box center [226, 547] width 98 height 25
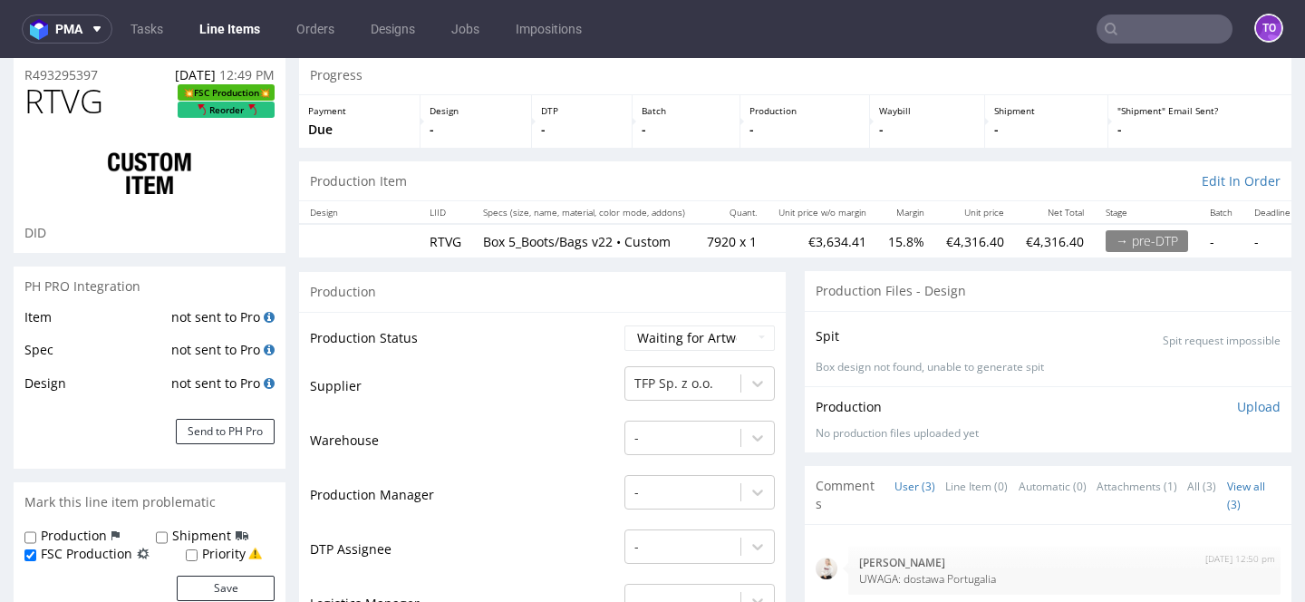
scroll to position [105, 0]
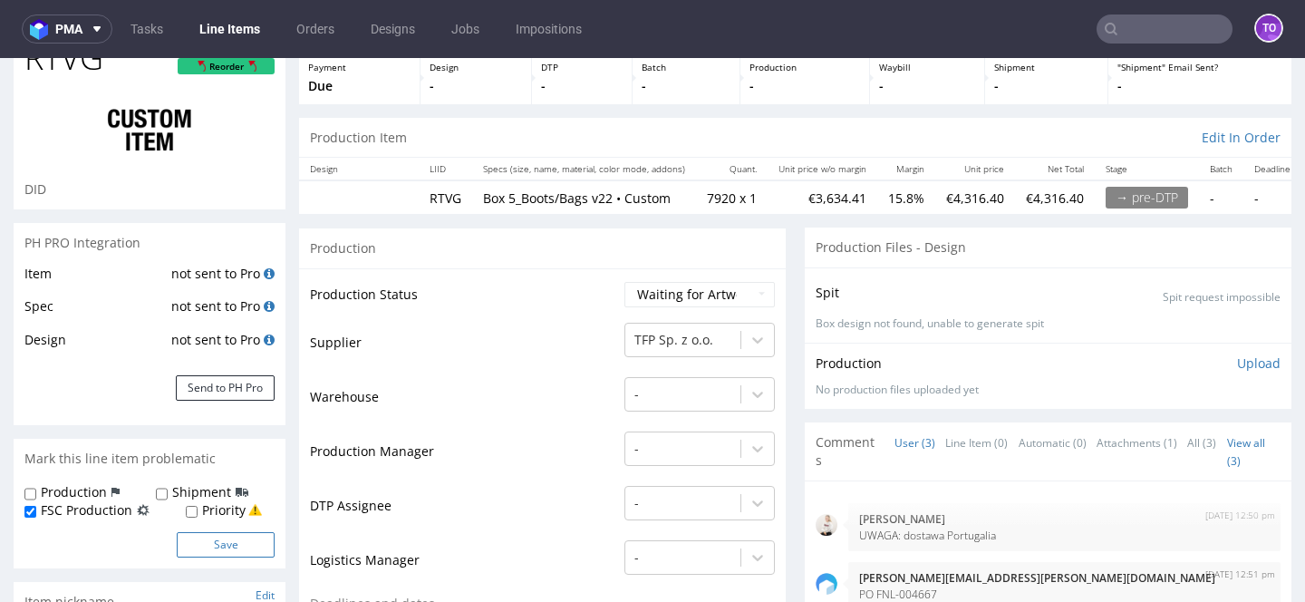
click at [227, 539] on button "Save" at bounding box center [226, 544] width 98 height 25
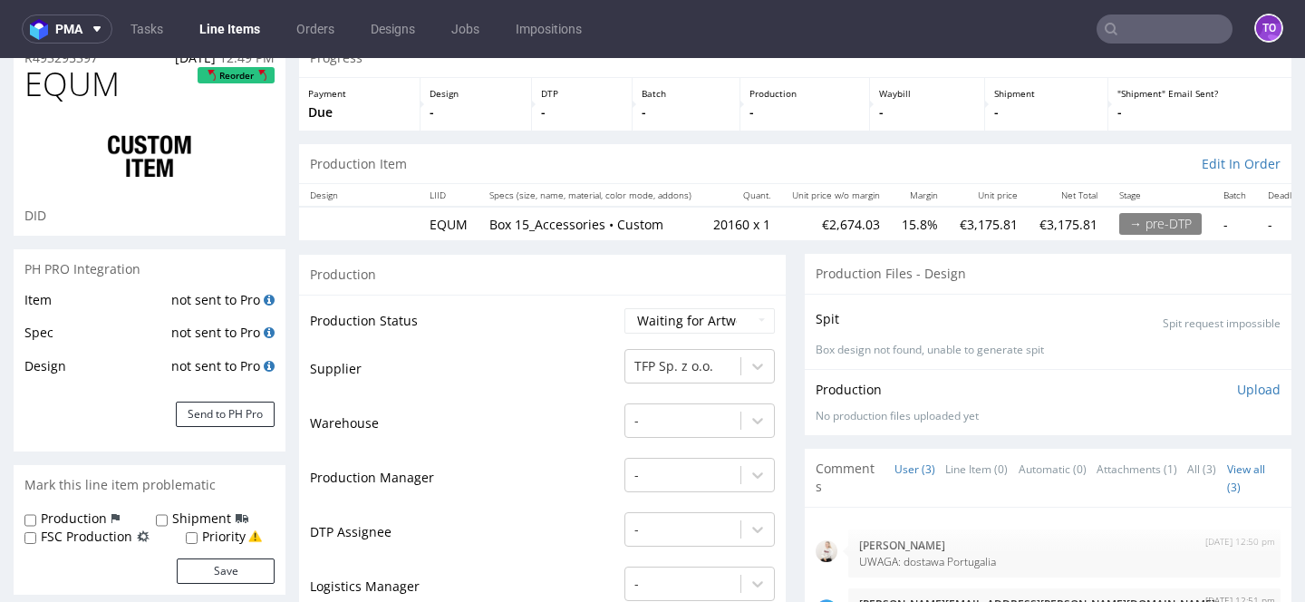
scroll to position [114, 0]
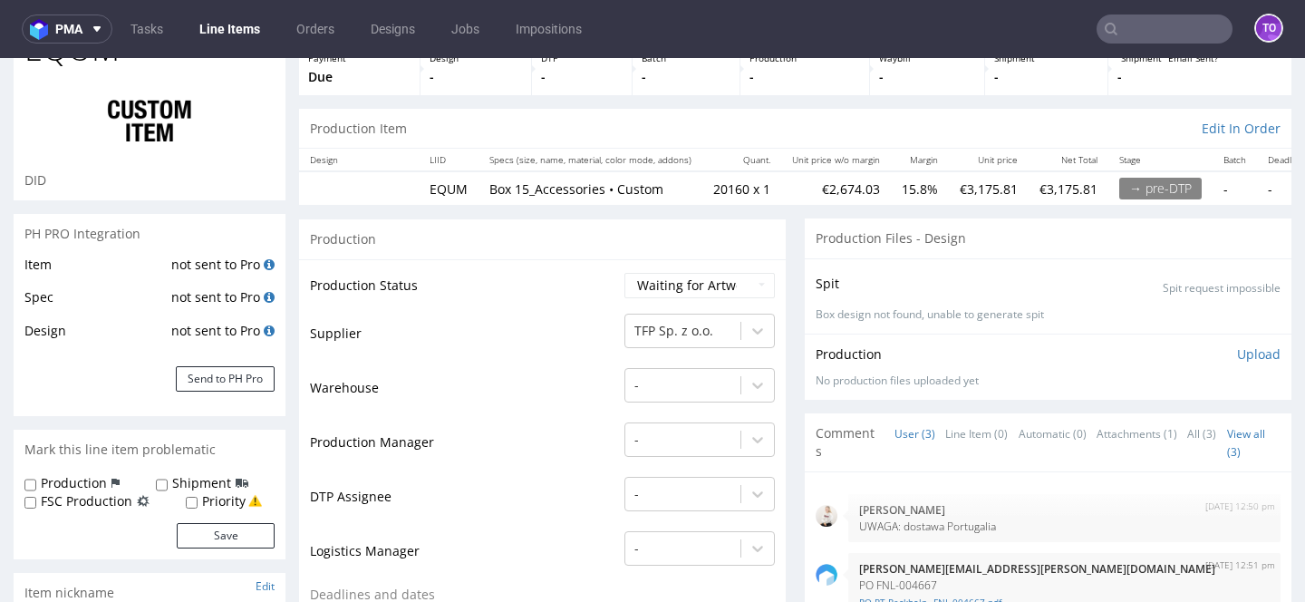
click at [98, 508] on label "FSC Production" at bounding box center [87, 501] width 92 height 18
click at [36, 508] on input "FSC Production" at bounding box center [30, 503] width 12 height 15
checkbox input "true"
click at [215, 545] on button "Save" at bounding box center [226, 535] width 98 height 25
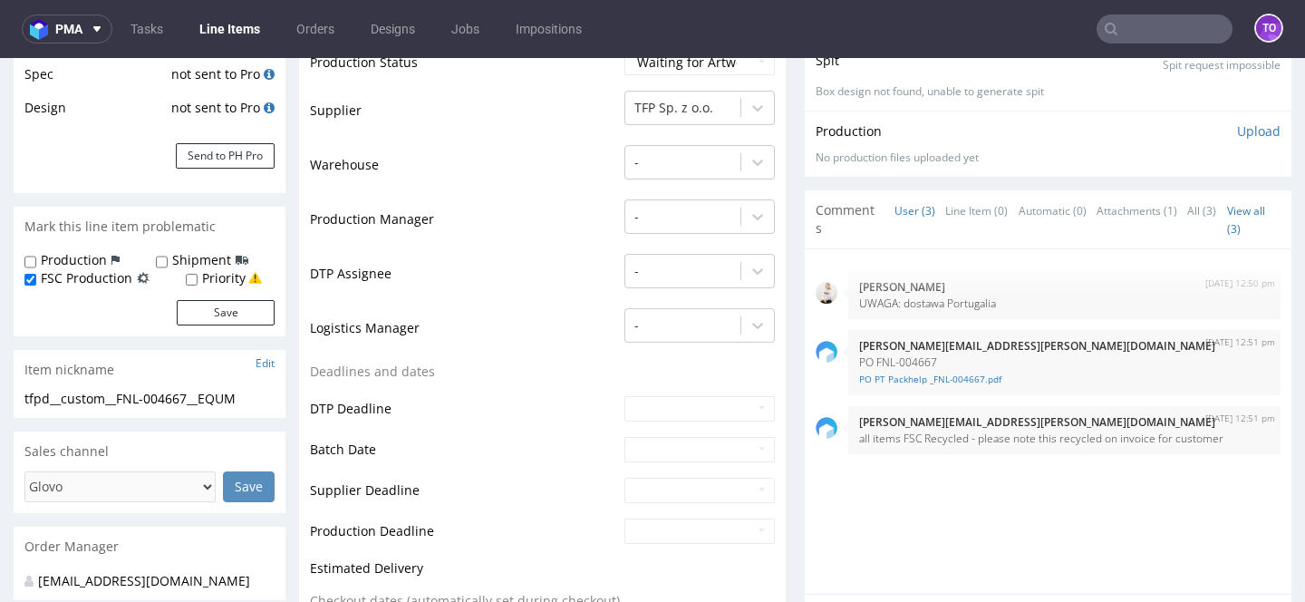
scroll to position [0, 0]
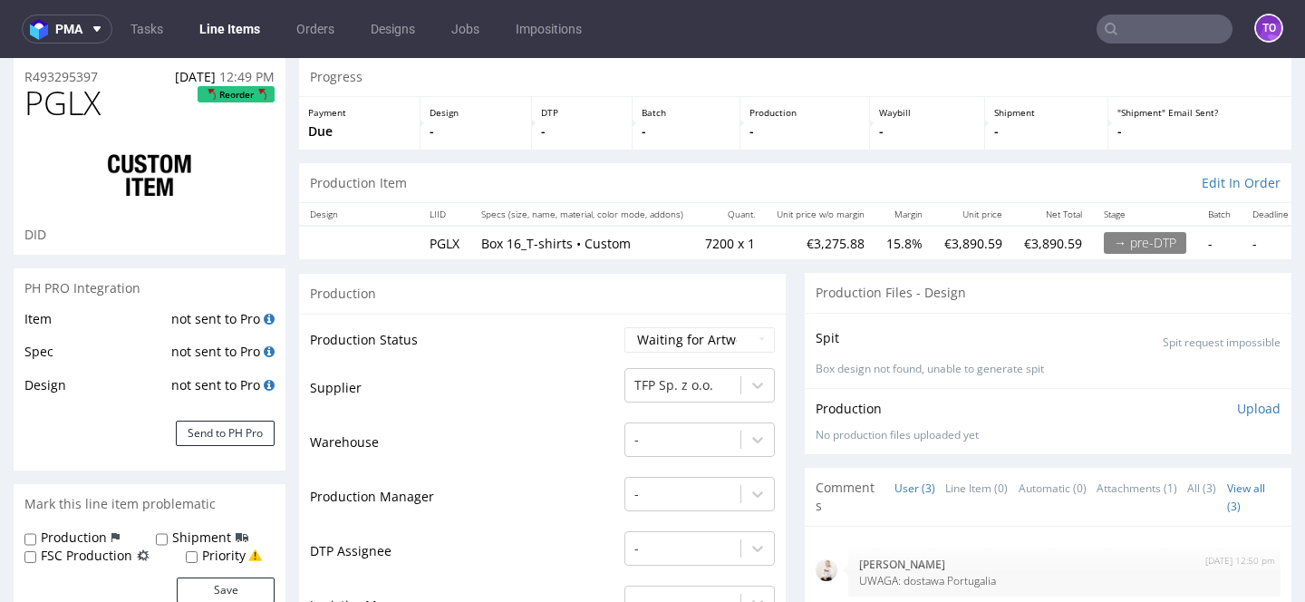
scroll to position [84, 0]
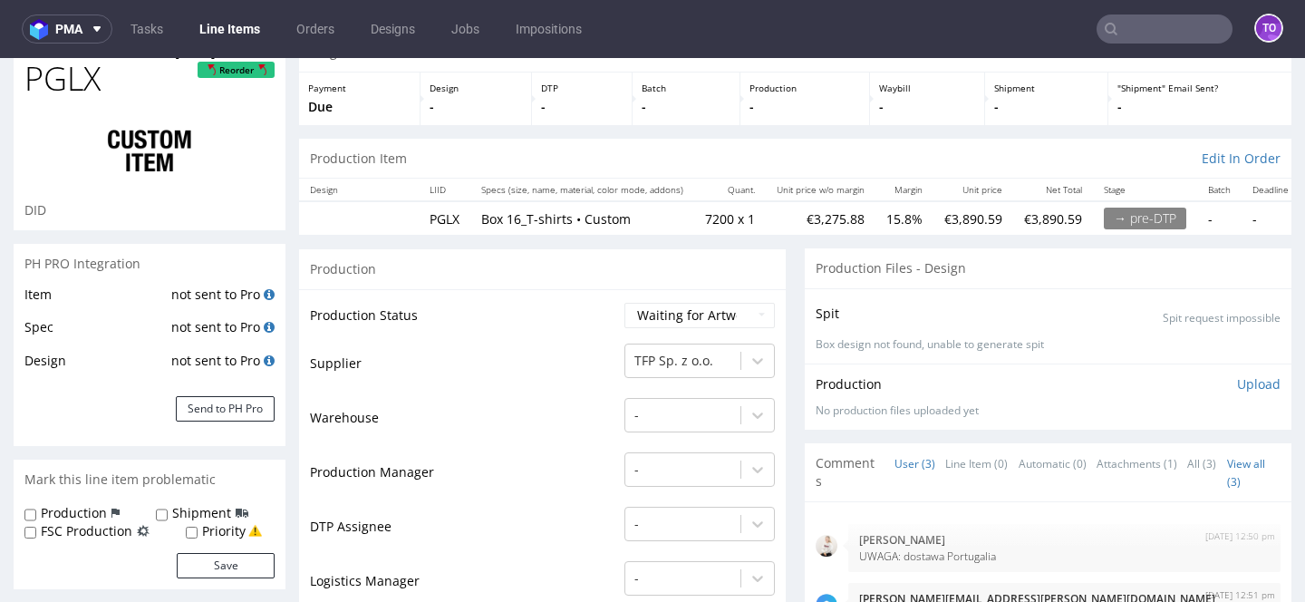
click at [90, 528] on label "FSC Production" at bounding box center [87, 531] width 92 height 18
click at [36, 528] on input "FSC Production" at bounding box center [30, 533] width 12 height 15
checkbox input "true"
click at [211, 562] on button "Save" at bounding box center [226, 565] width 98 height 25
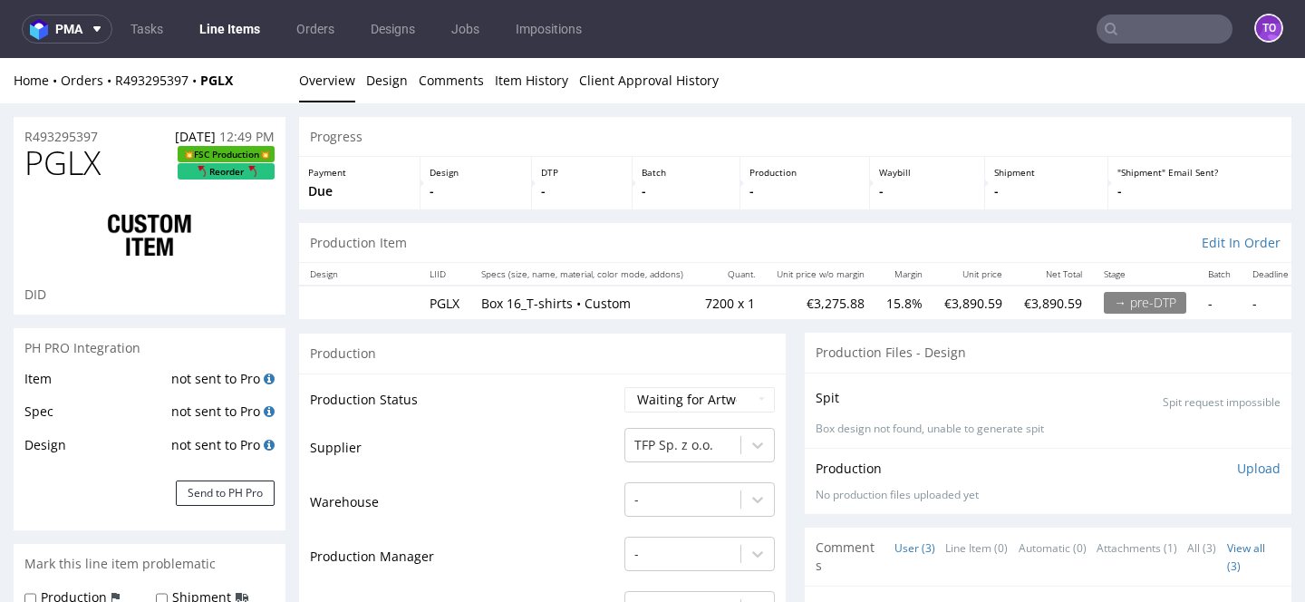
scroll to position [0, 0]
click at [247, 24] on link "Line Items" at bounding box center [230, 29] width 82 height 29
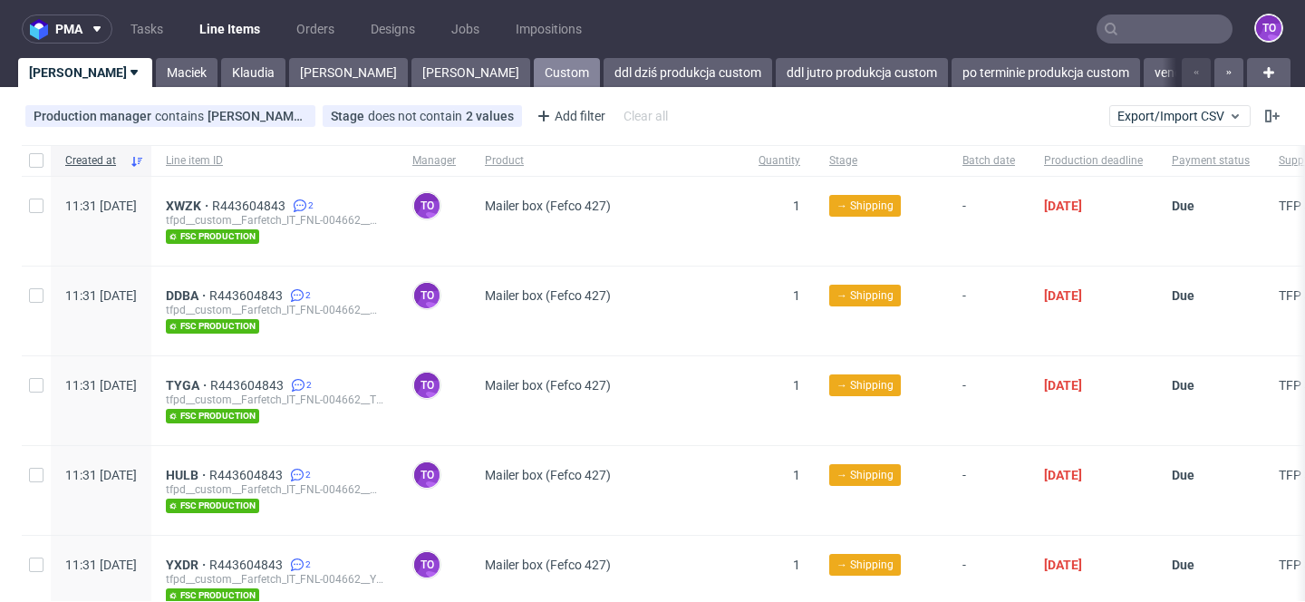
click at [534, 78] on link "Custom" at bounding box center [567, 72] width 66 height 29
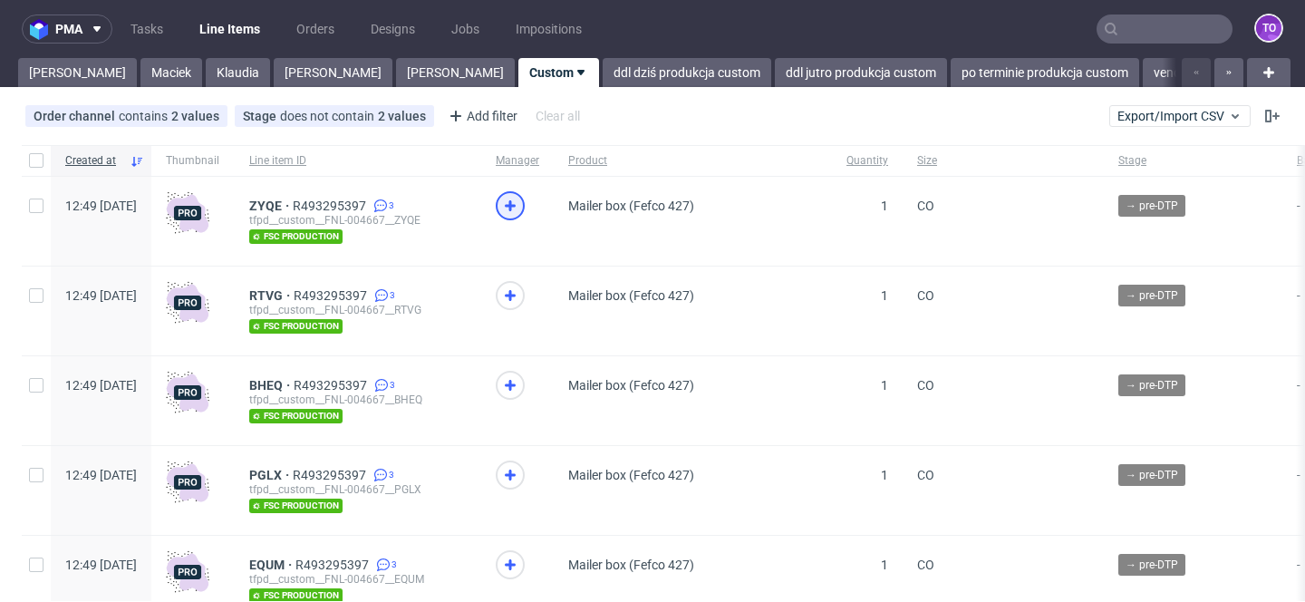
click at [521, 197] on icon at bounding box center [510, 206] width 22 height 22
click at [521, 288] on icon at bounding box center [510, 296] width 22 height 22
click at [539, 402] on span at bounding box center [518, 397] width 44 height 53
click at [521, 389] on icon at bounding box center [510, 385] width 22 height 22
click at [521, 473] on icon at bounding box center [510, 475] width 22 height 22
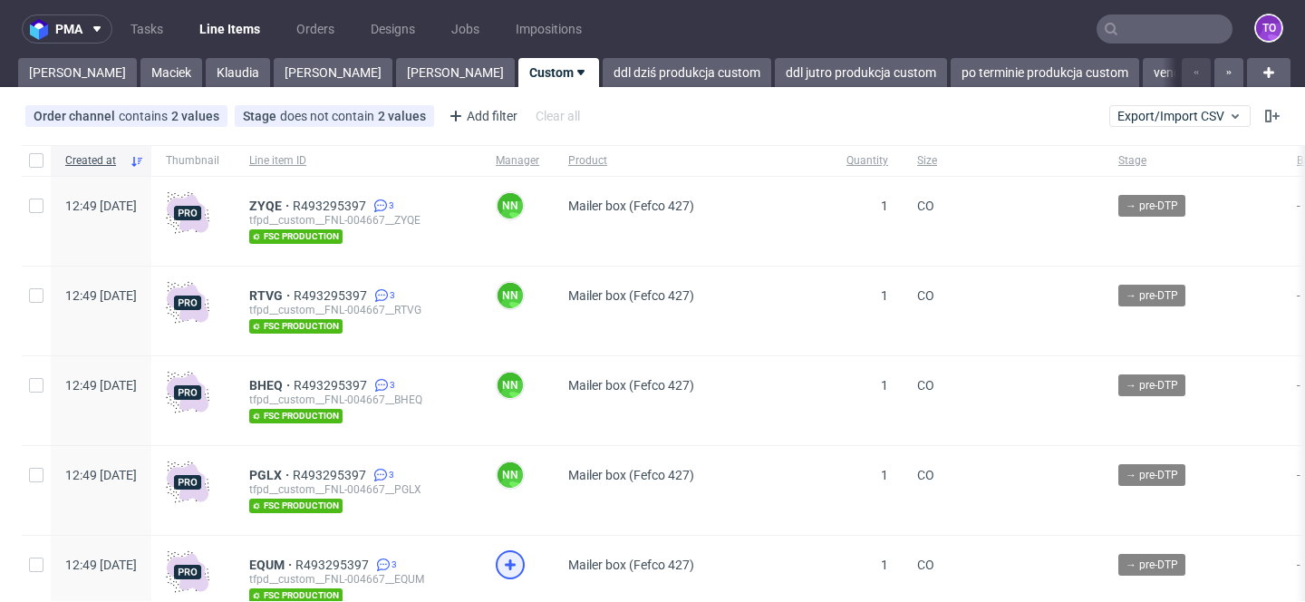
click at [521, 554] on icon at bounding box center [510, 565] width 22 height 22
click at [63, 76] on link "Tomasz" at bounding box center [77, 72] width 119 height 29
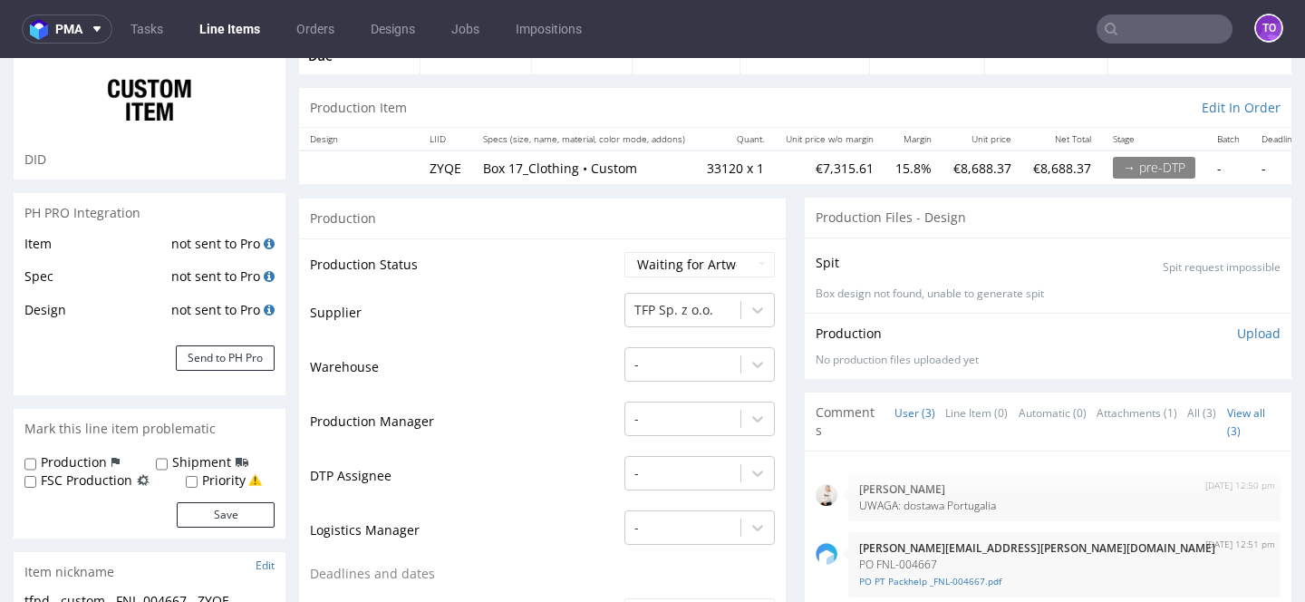
scroll to position [172, 0]
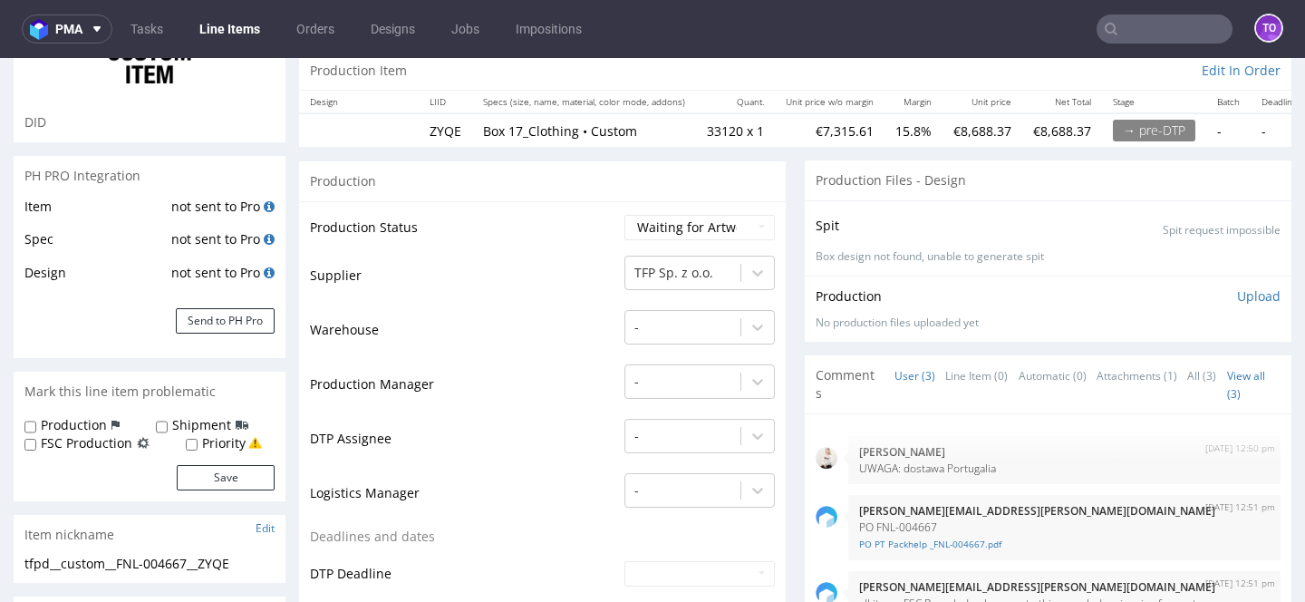
click at [115, 443] on label "FSC Production" at bounding box center [87, 443] width 92 height 18
click at [36, 443] on input "FSC Production" at bounding box center [30, 445] width 12 height 15
checkbox input "true"
click button "Save"
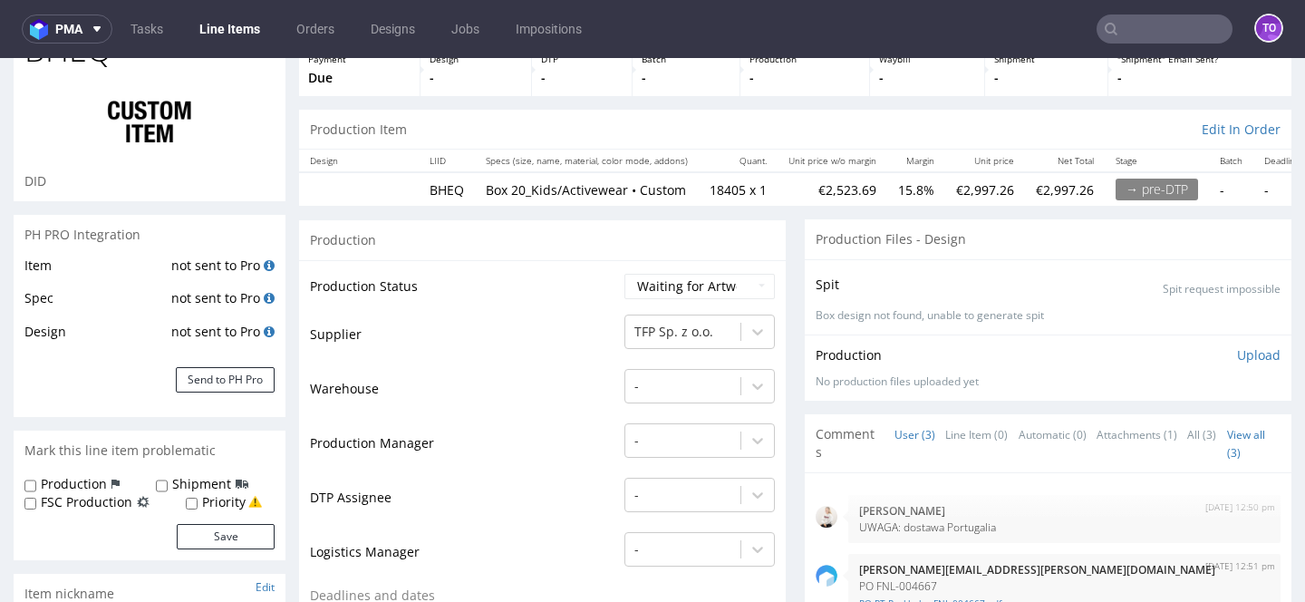
scroll to position [128, 0]
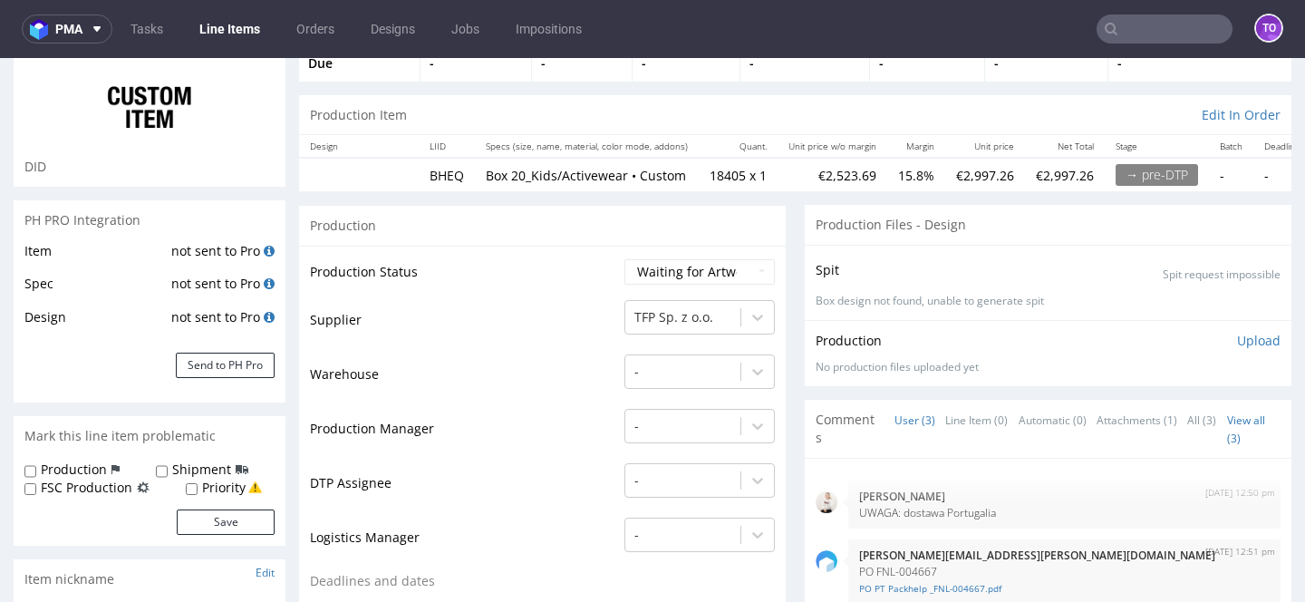
click at [110, 484] on label "FSC Production" at bounding box center [87, 488] width 92 height 18
click at [36, 484] on input "FSC Production" at bounding box center [30, 489] width 12 height 15
checkbox input "true"
click at [220, 525] on button "Save" at bounding box center [226, 521] width 98 height 25
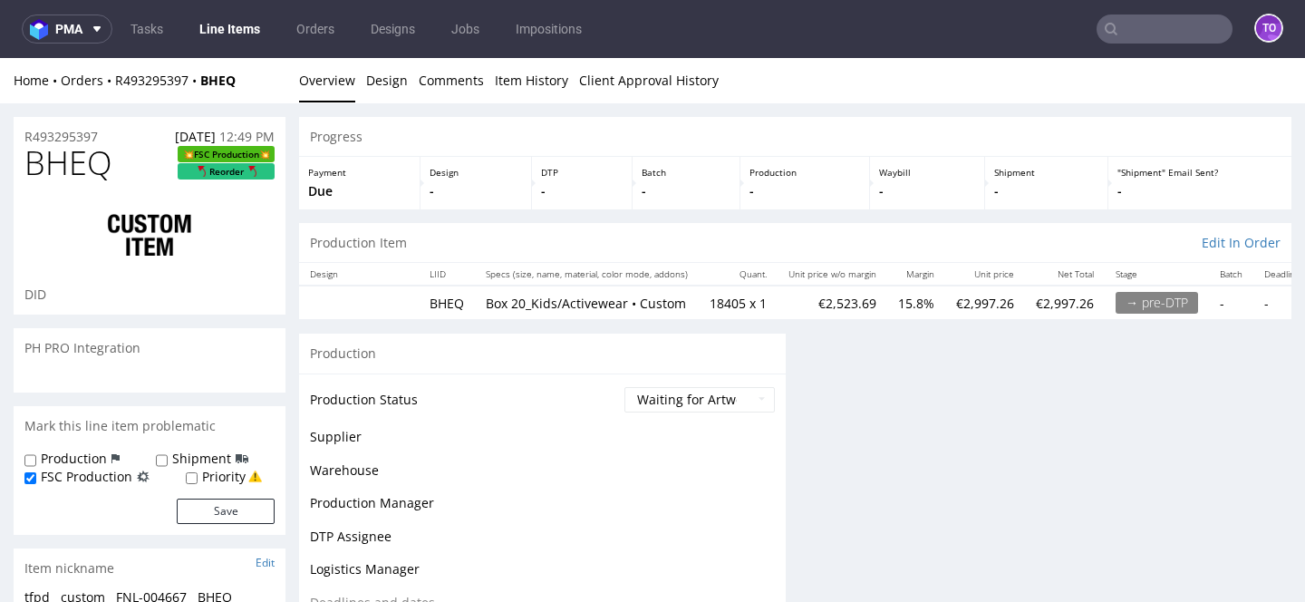
scroll to position [0, 0]
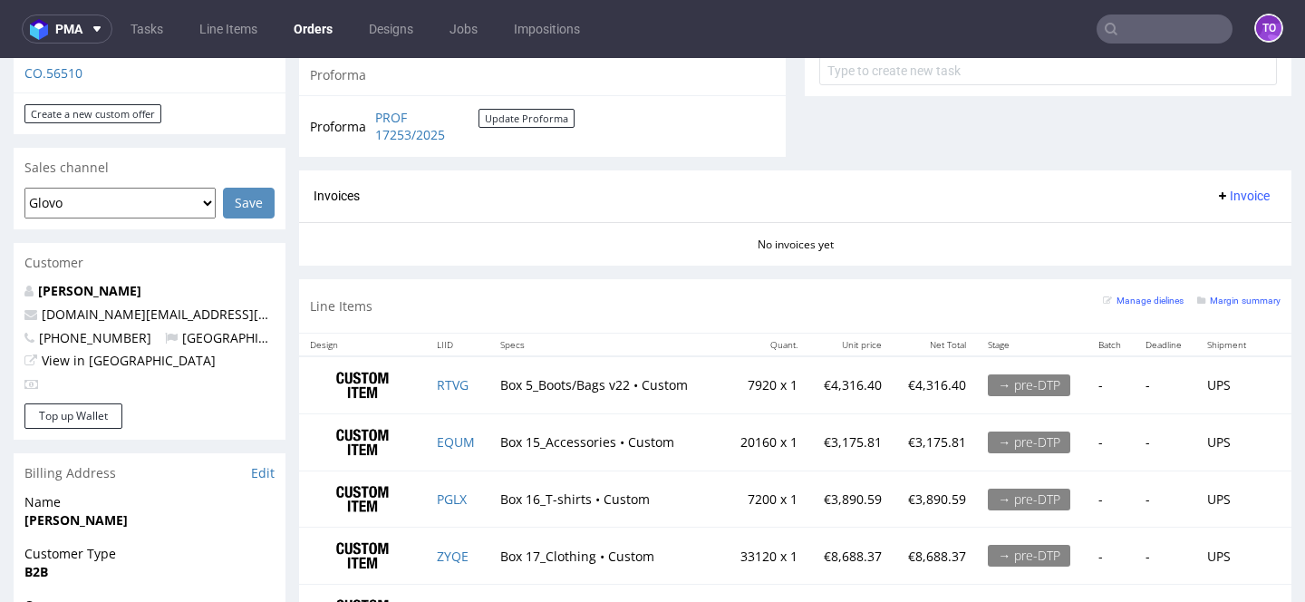
scroll to position [783, 0]
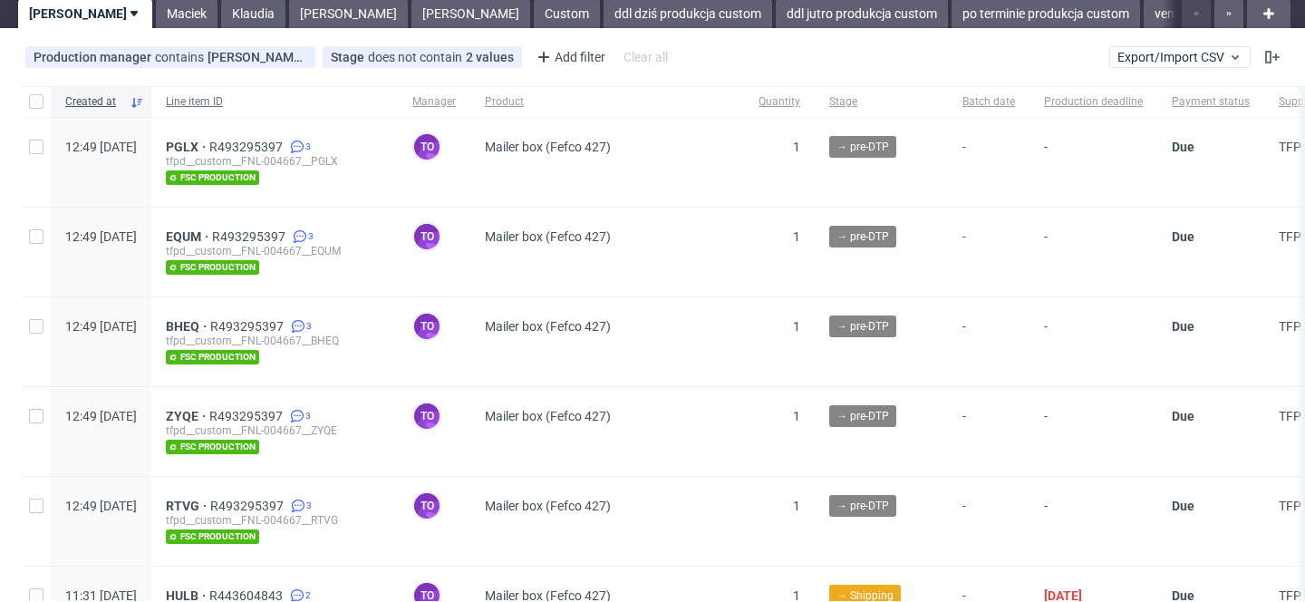
scroll to position [54, 0]
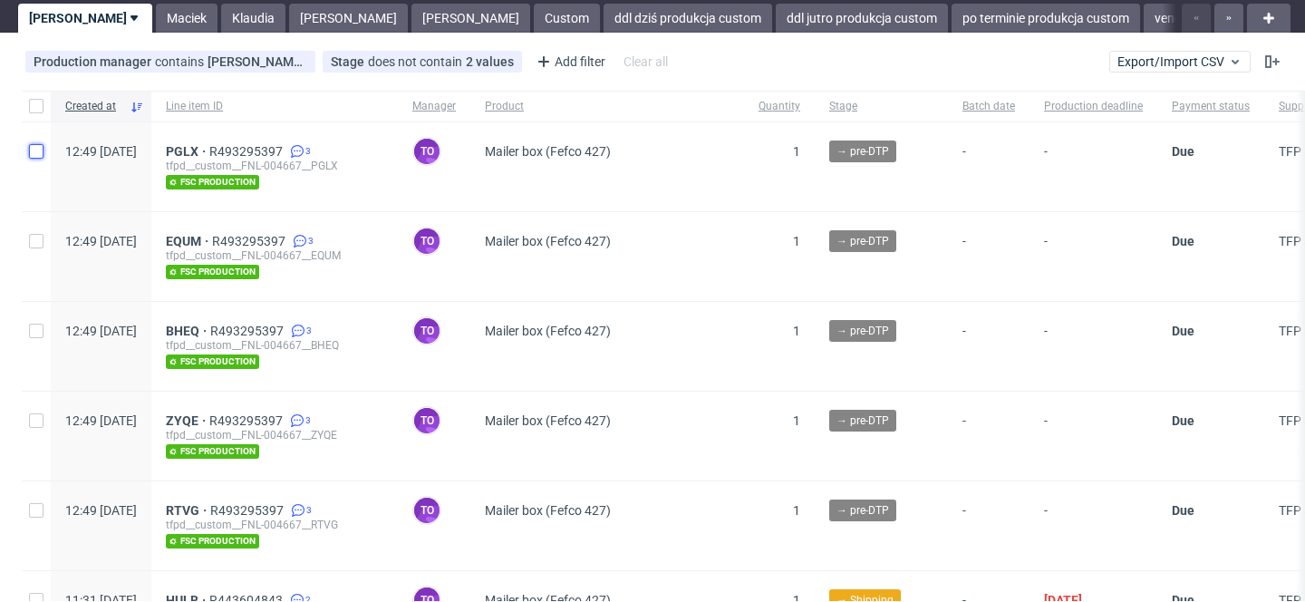
click at [36, 153] on input "checkbox" at bounding box center [36, 151] width 15 height 15
checkbox input "true"
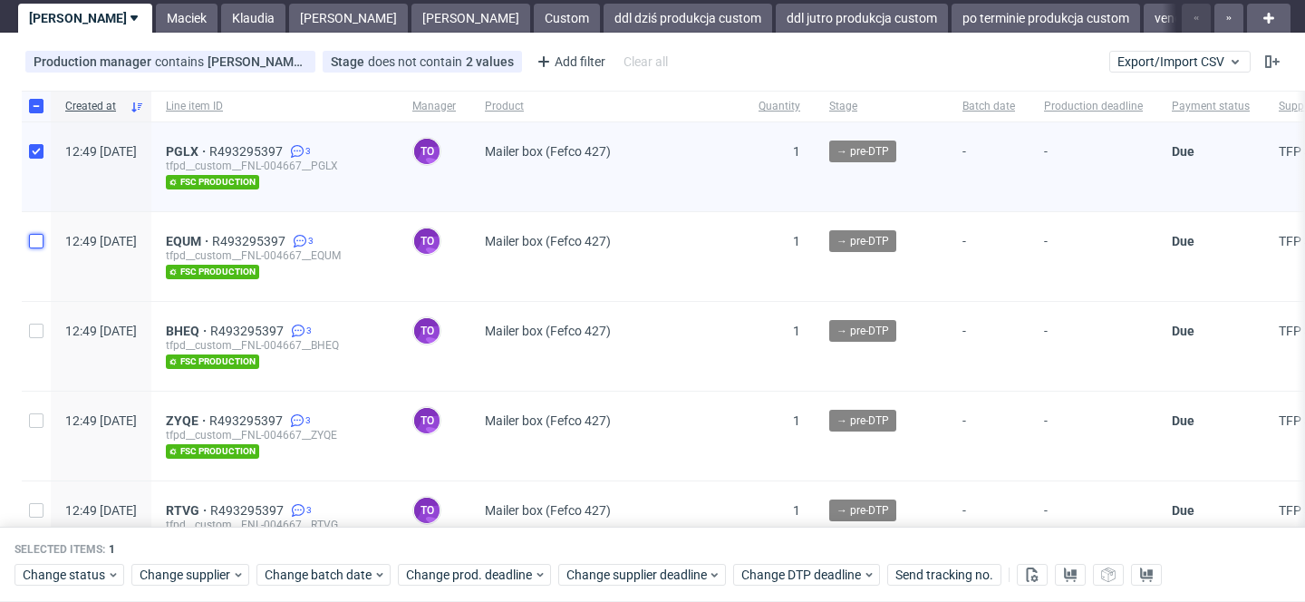
click at [38, 245] on input "checkbox" at bounding box center [36, 241] width 15 height 15
checkbox input "true"
click at [31, 326] on input "checkbox" at bounding box center [36, 331] width 15 height 15
checkbox input "true"
click at [34, 417] on input "checkbox" at bounding box center [36, 420] width 15 height 15
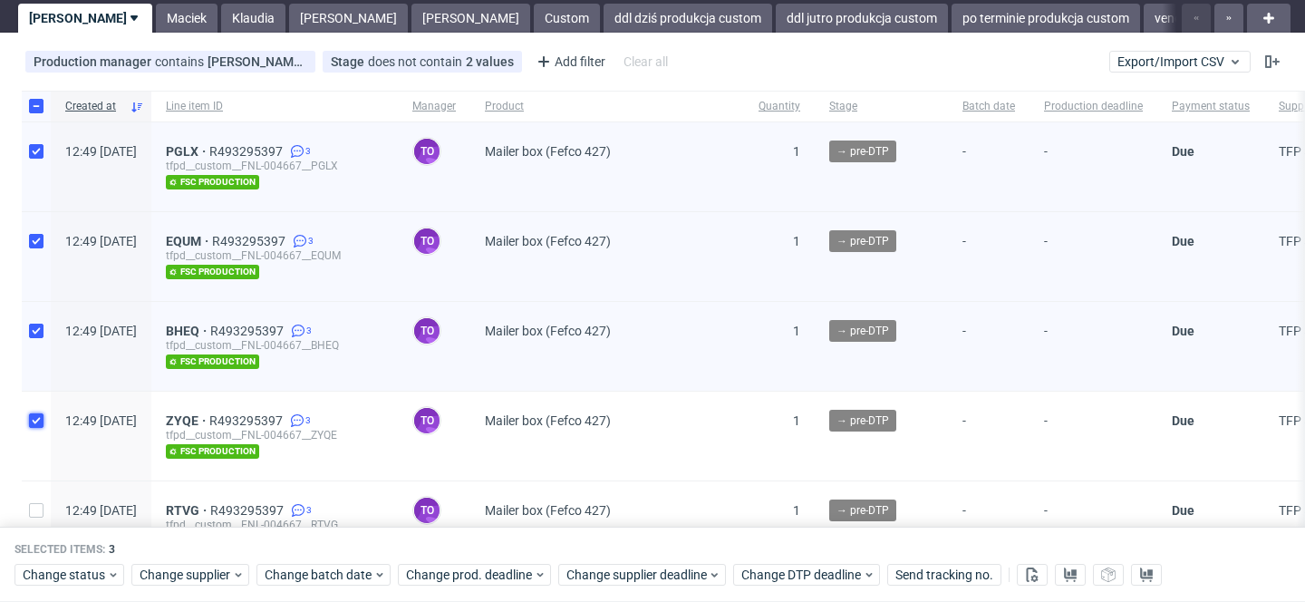
checkbox input "true"
click at [37, 508] on input "checkbox" at bounding box center [36, 510] width 15 height 15
checkbox input "true"
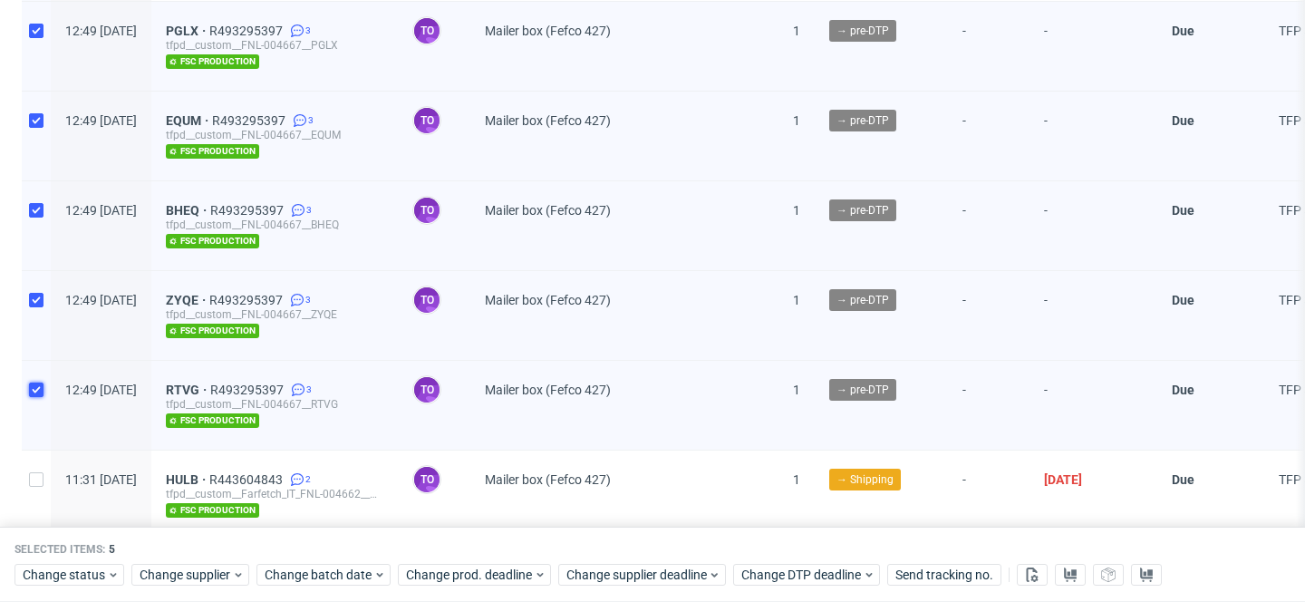
scroll to position [173, 0]
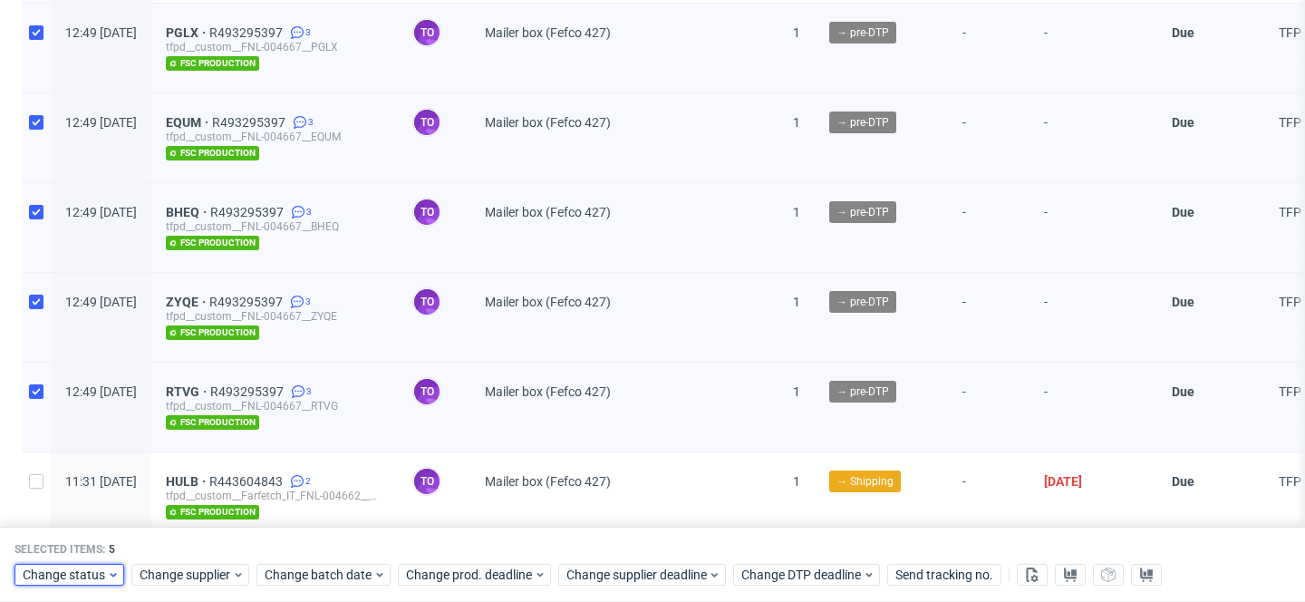
click at [97, 575] on span "Change status" at bounding box center [65, 576] width 84 height 18
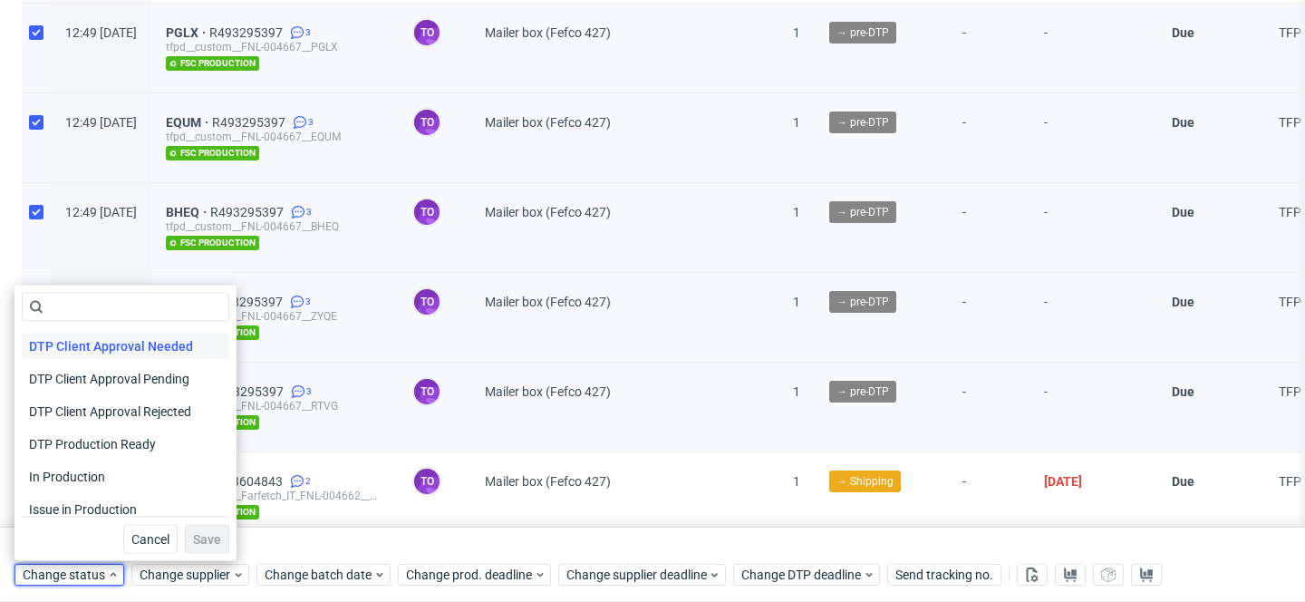
scroll to position [179, 0]
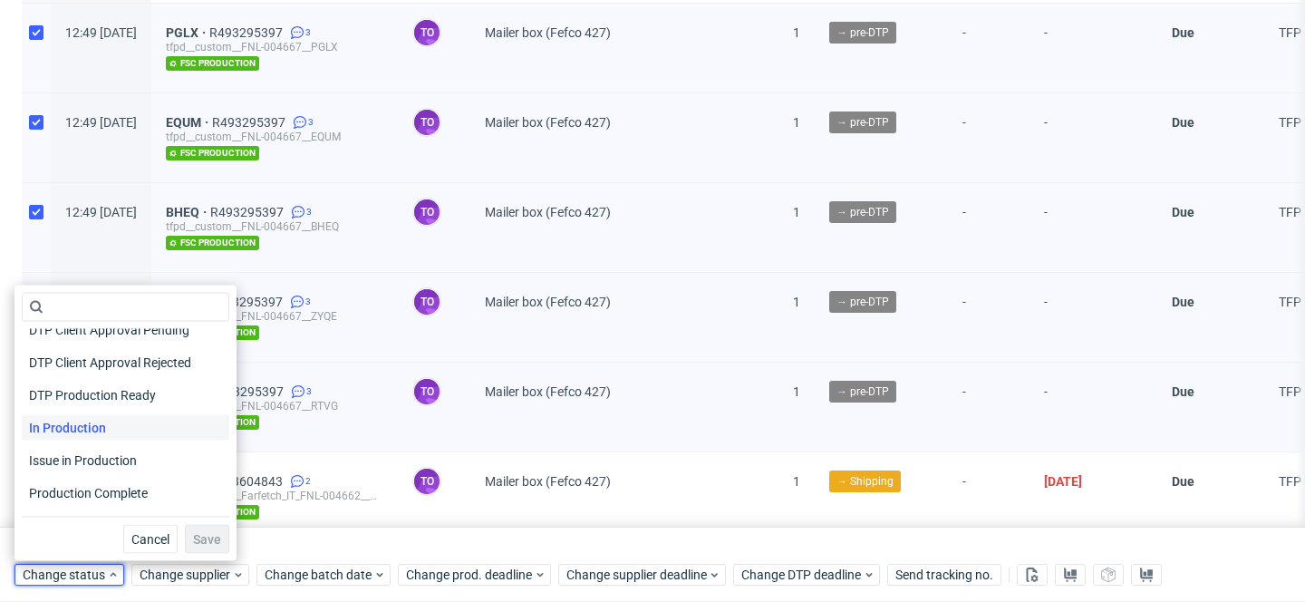
click at [115, 435] on div "In Production" at bounding box center [126, 427] width 208 height 25
click at [193, 536] on span "Save" at bounding box center [207, 539] width 28 height 13
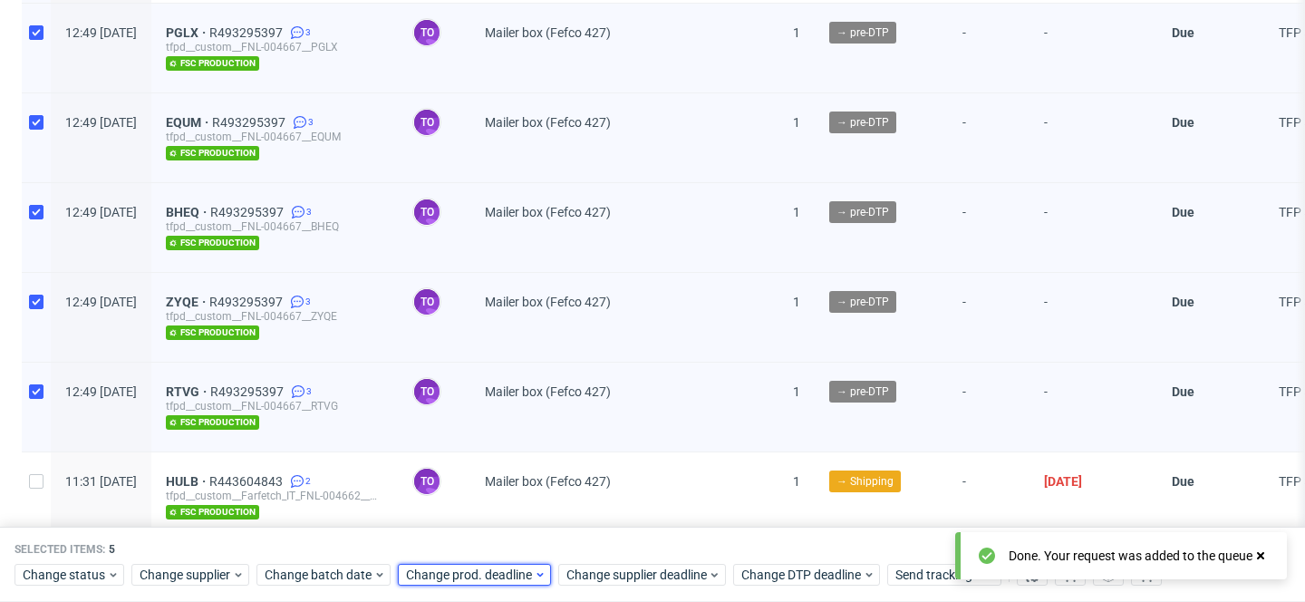
click at [461, 572] on span "Change prod. deadline" at bounding box center [470, 576] width 128 height 18
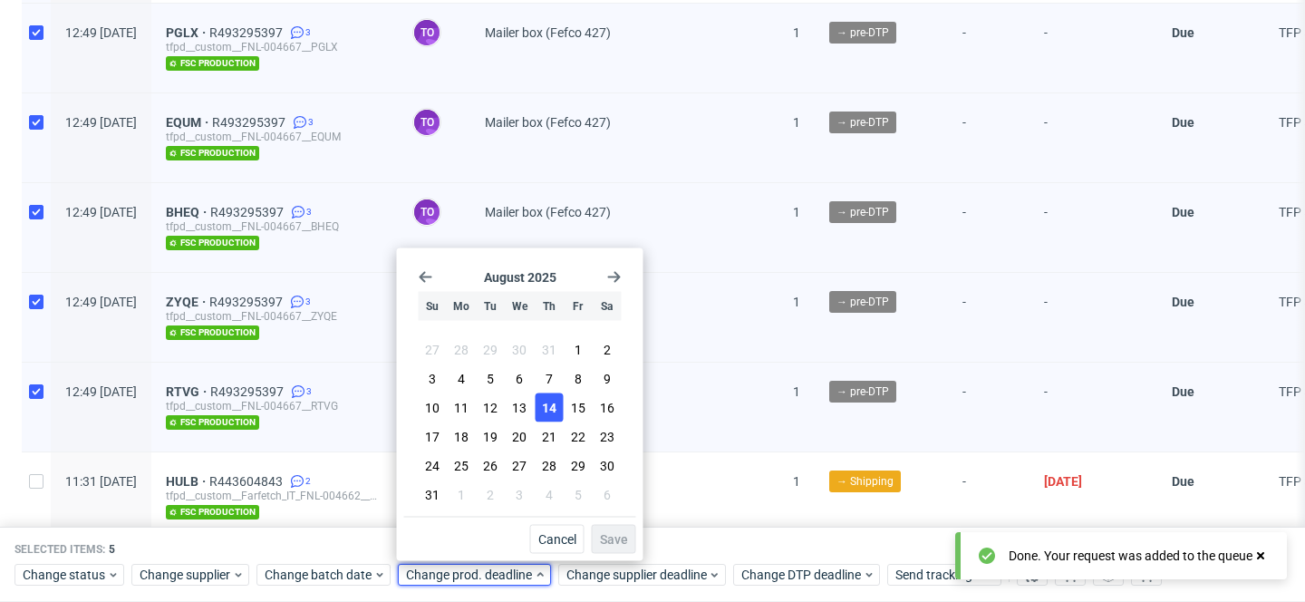
click at [541, 407] on button "14" at bounding box center [549, 407] width 28 height 29
click at [608, 534] on span "Save" at bounding box center [614, 539] width 28 height 13
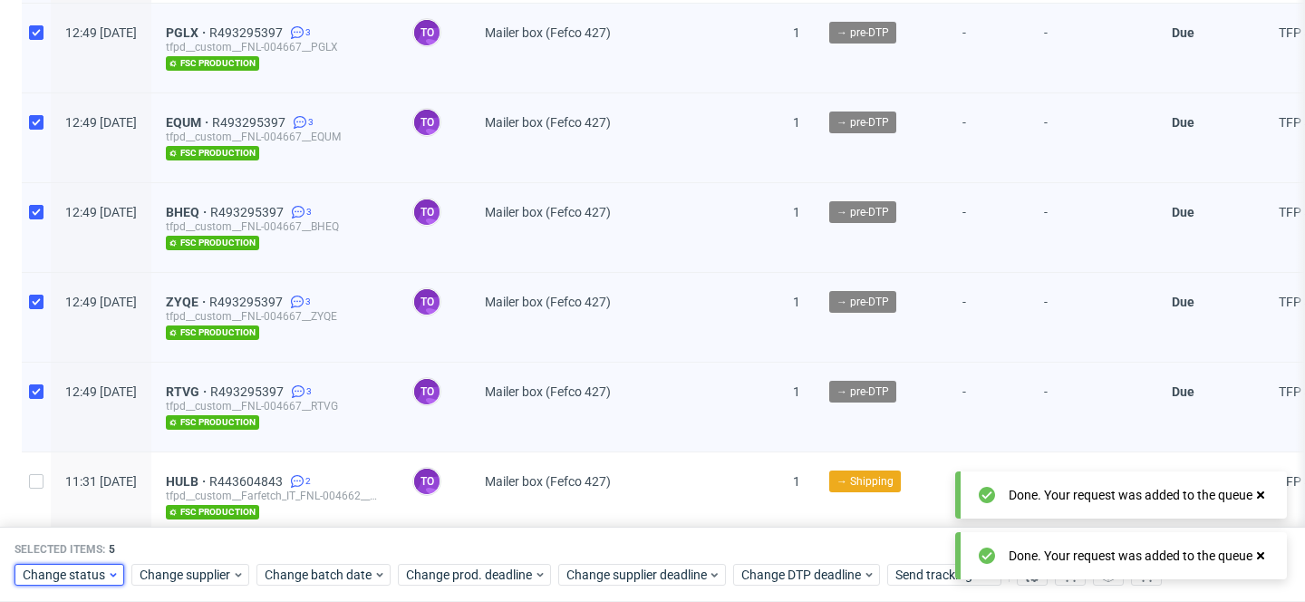
click at [95, 570] on span "Change status" at bounding box center [65, 576] width 84 height 18
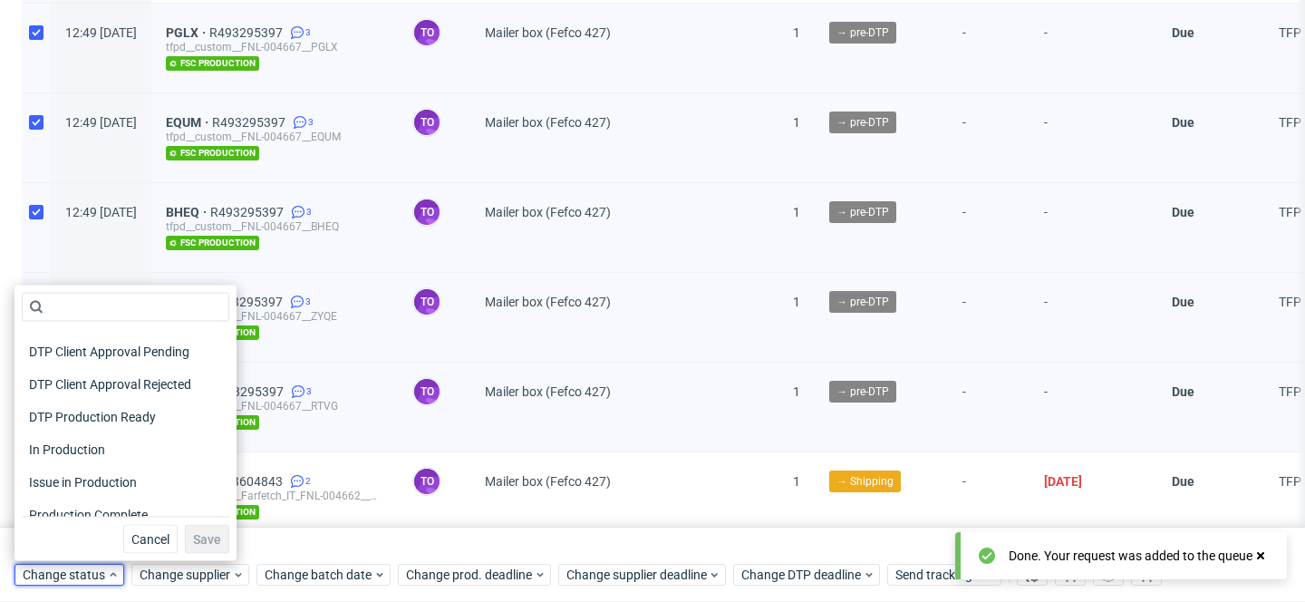
scroll to position [237, 0]
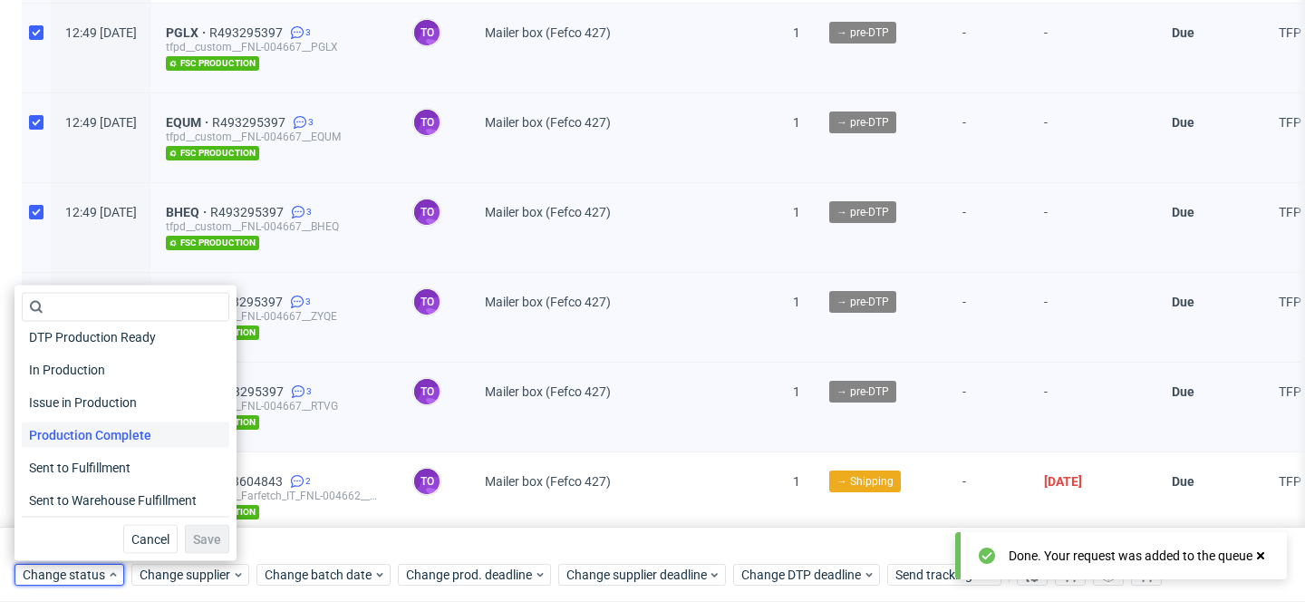
click at [121, 438] on span "Production Complete" at bounding box center [90, 434] width 137 height 25
click at [200, 543] on span "Save" at bounding box center [207, 539] width 28 height 13
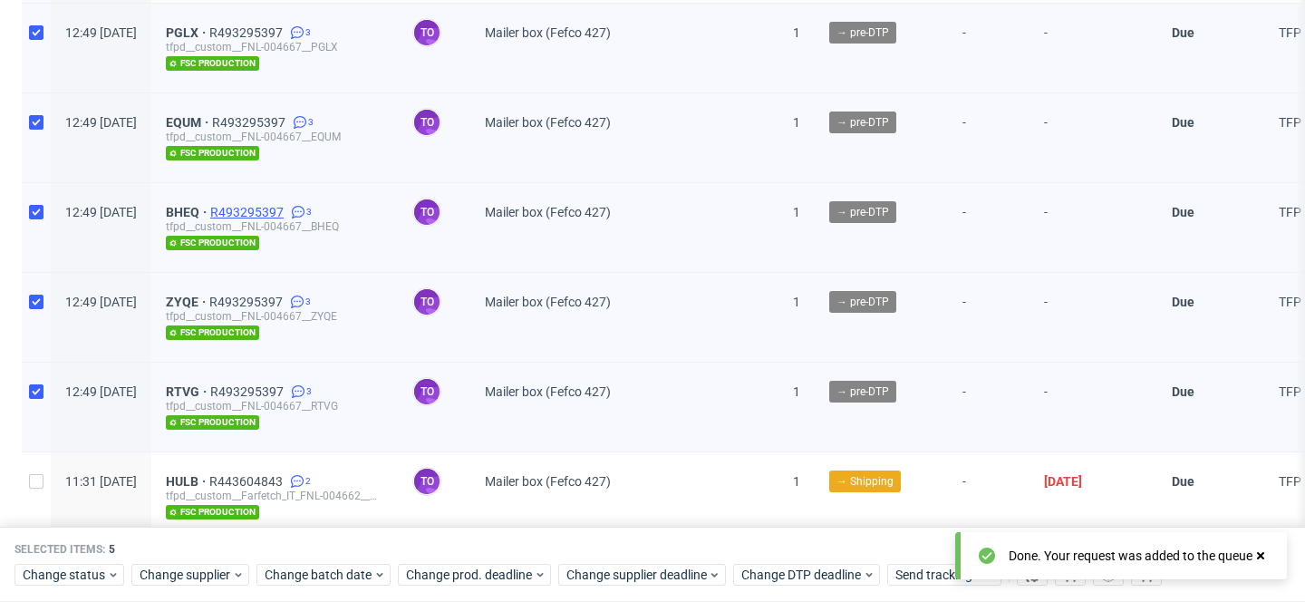
click at [287, 214] on span "R493295397" at bounding box center [248, 212] width 77 height 15
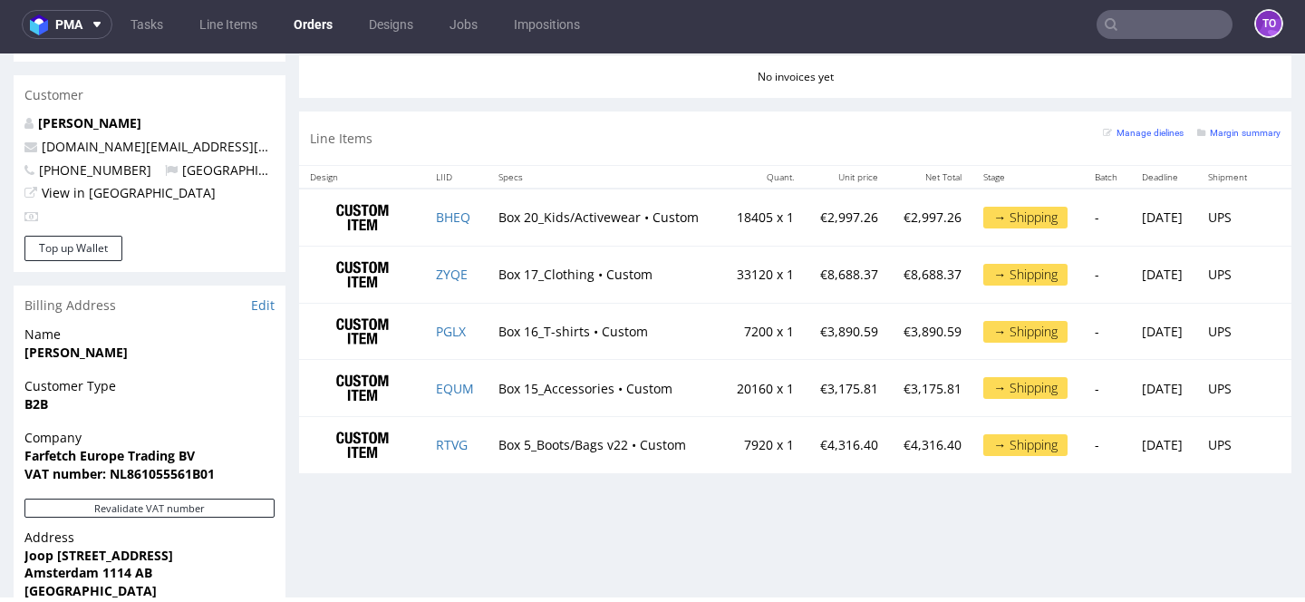
scroll to position [517, 0]
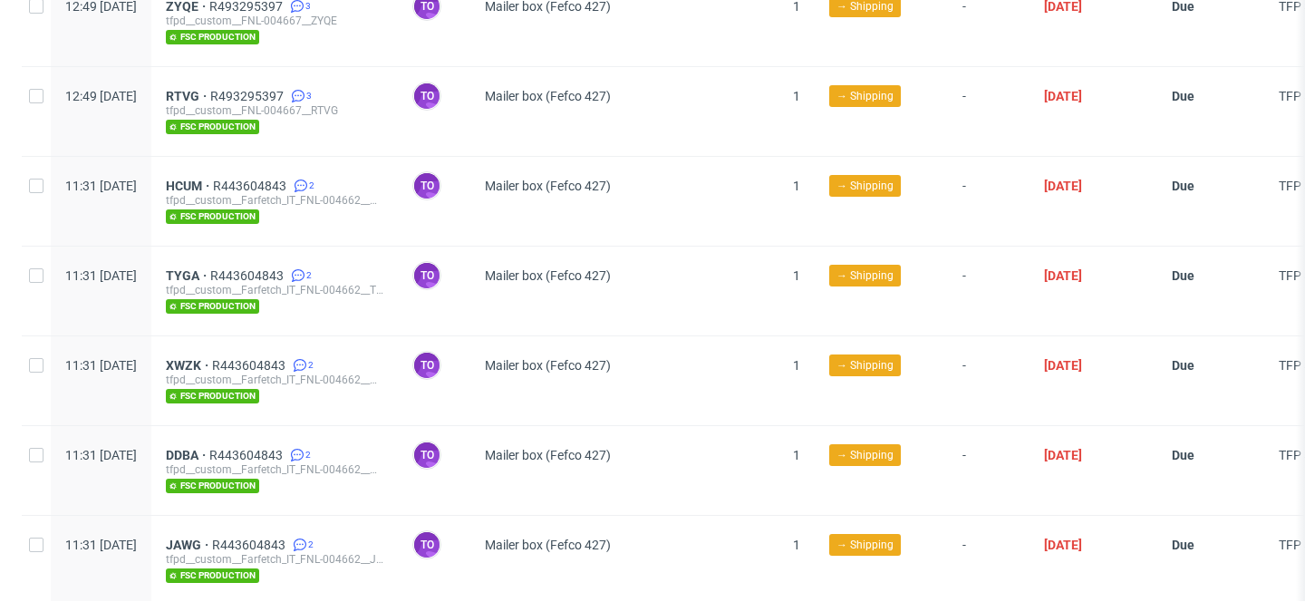
scroll to position [471, 0]
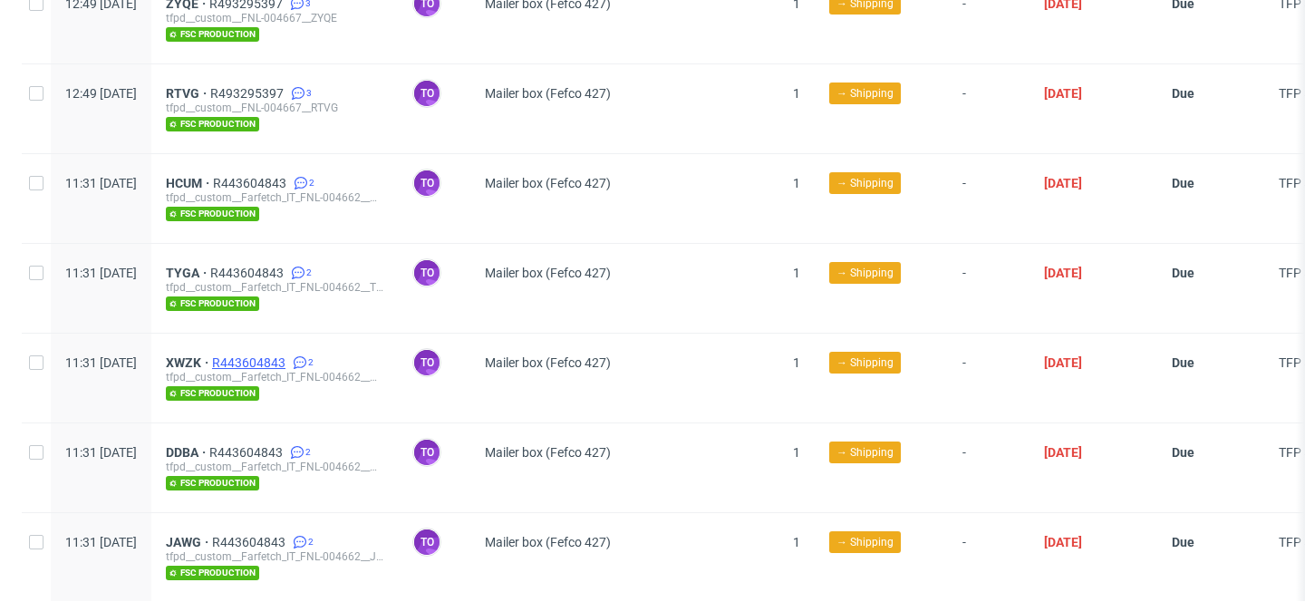
click at [289, 355] on span "R443604843" at bounding box center [250, 362] width 77 height 15
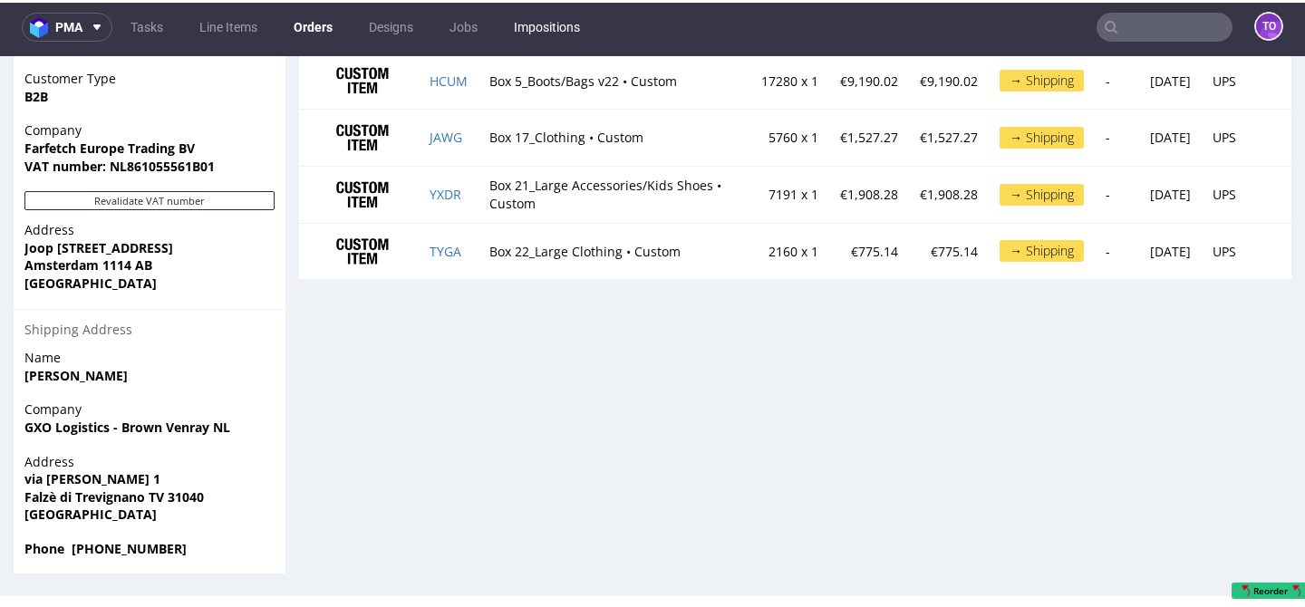
scroll to position [1175, 0]
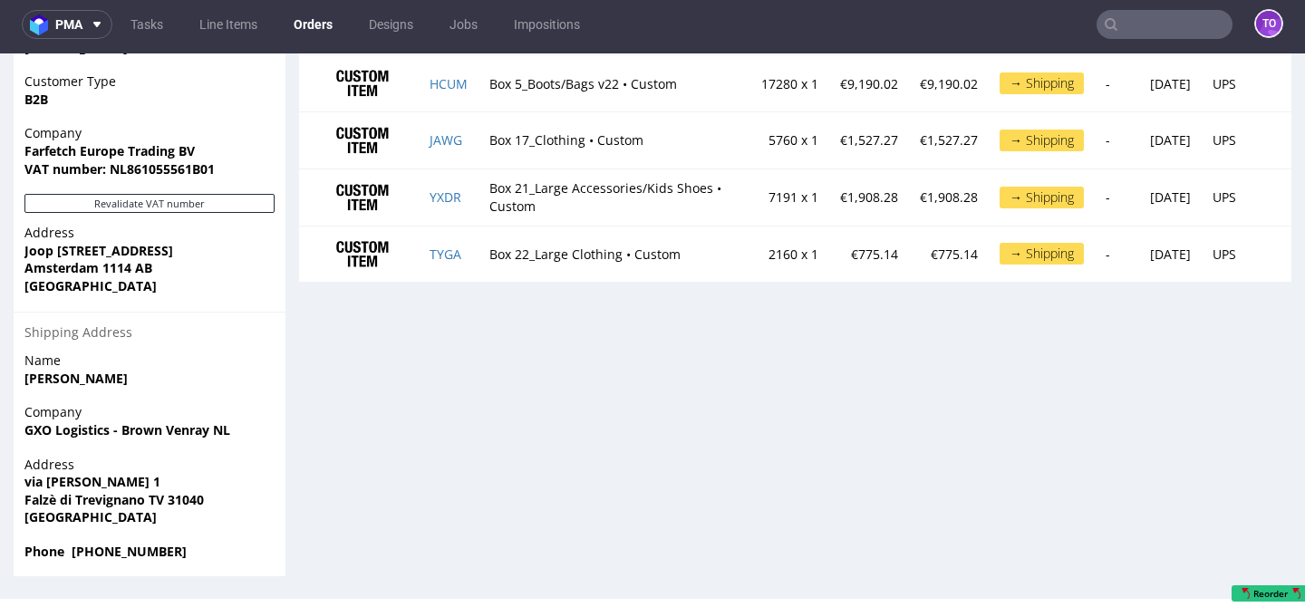
click at [1147, 33] on input "text" at bounding box center [1165, 24] width 136 height 29
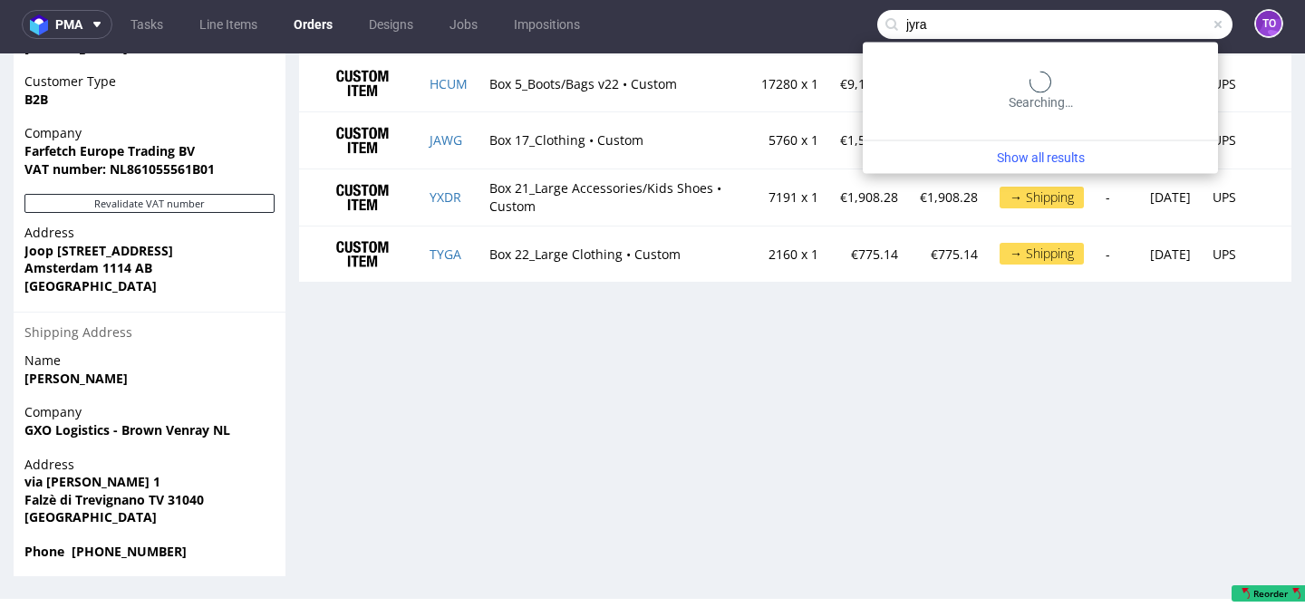
type input "jyra"
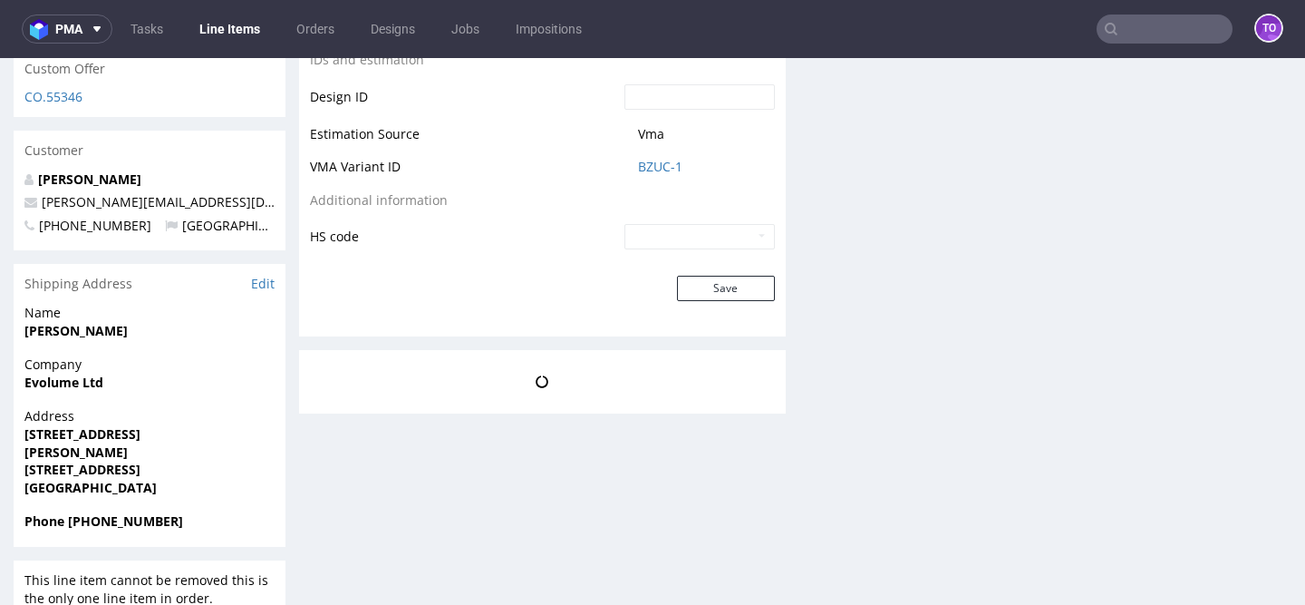
scroll to position [5, 0]
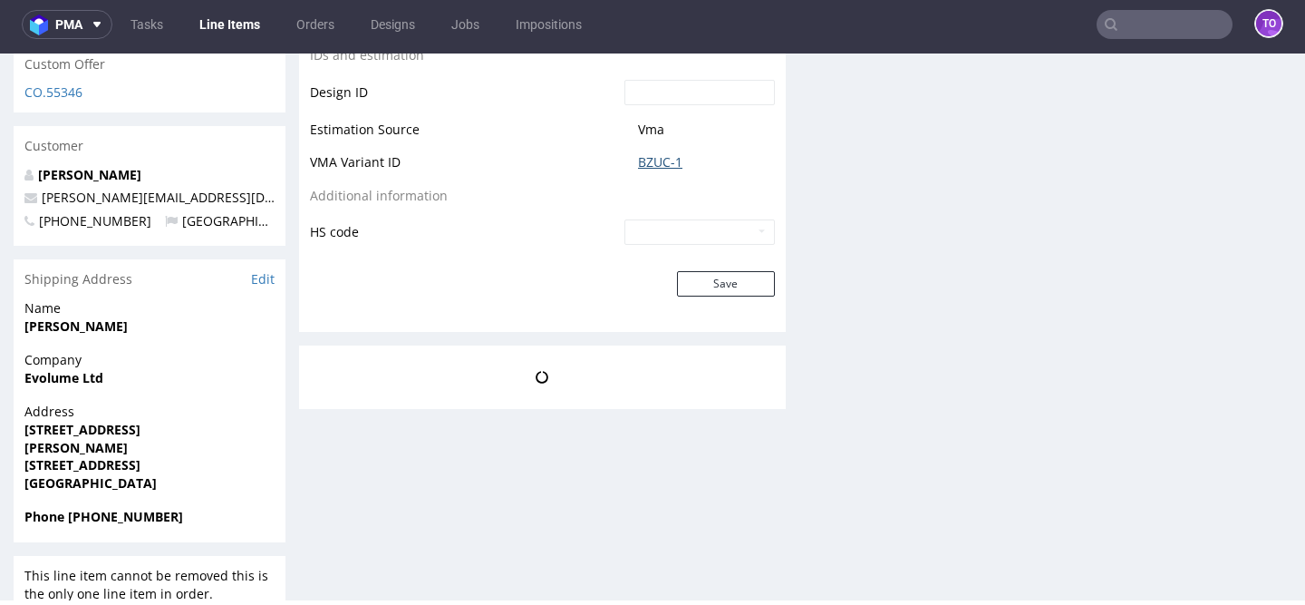
click at [648, 166] on link "BZUC-1" at bounding box center [660, 162] width 44 height 18
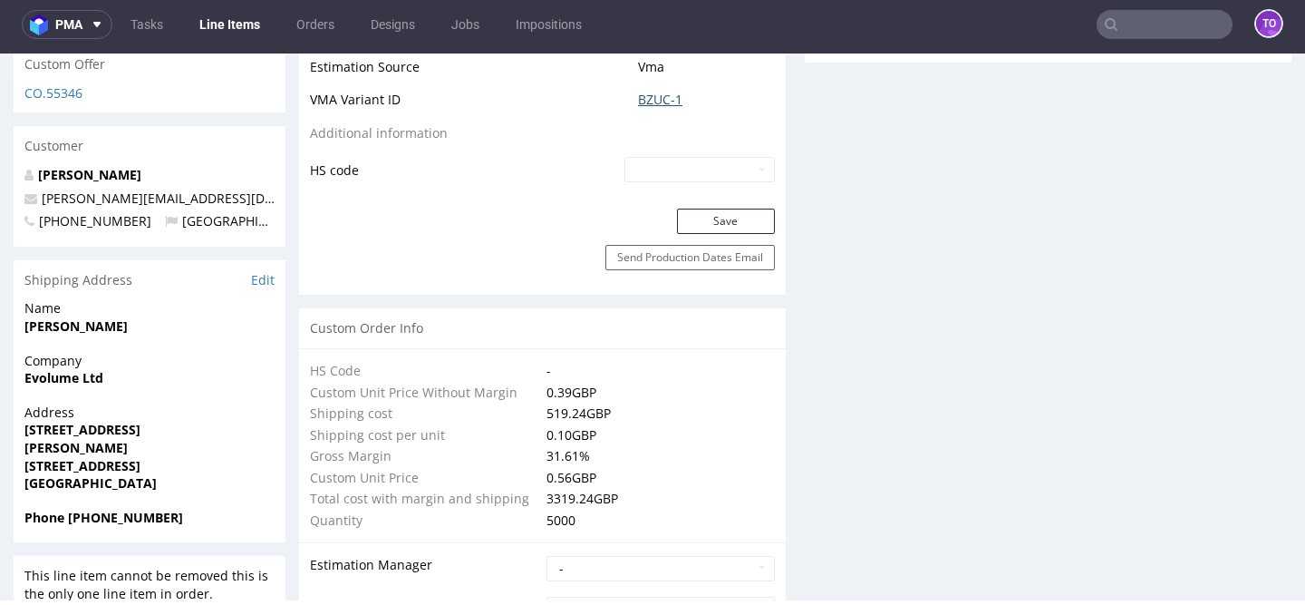
scroll to position [142, 0]
click at [660, 100] on link "BZUC-1" at bounding box center [660, 100] width 44 height 18
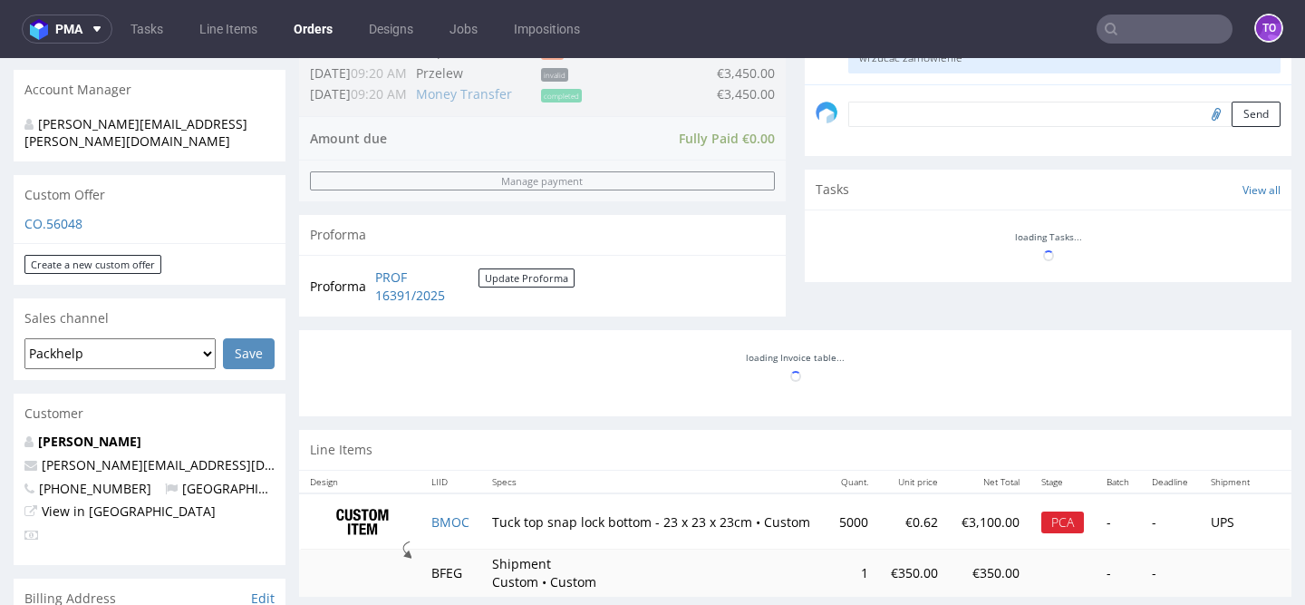
scroll to position [677, 0]
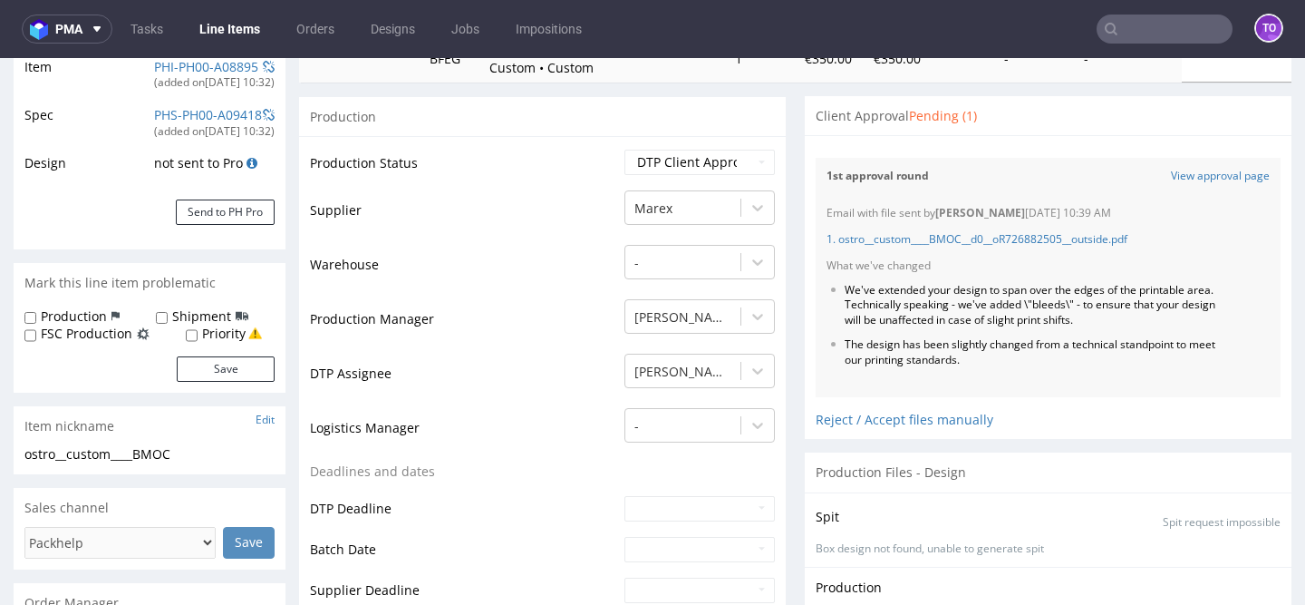
scroll to position [340, 0]
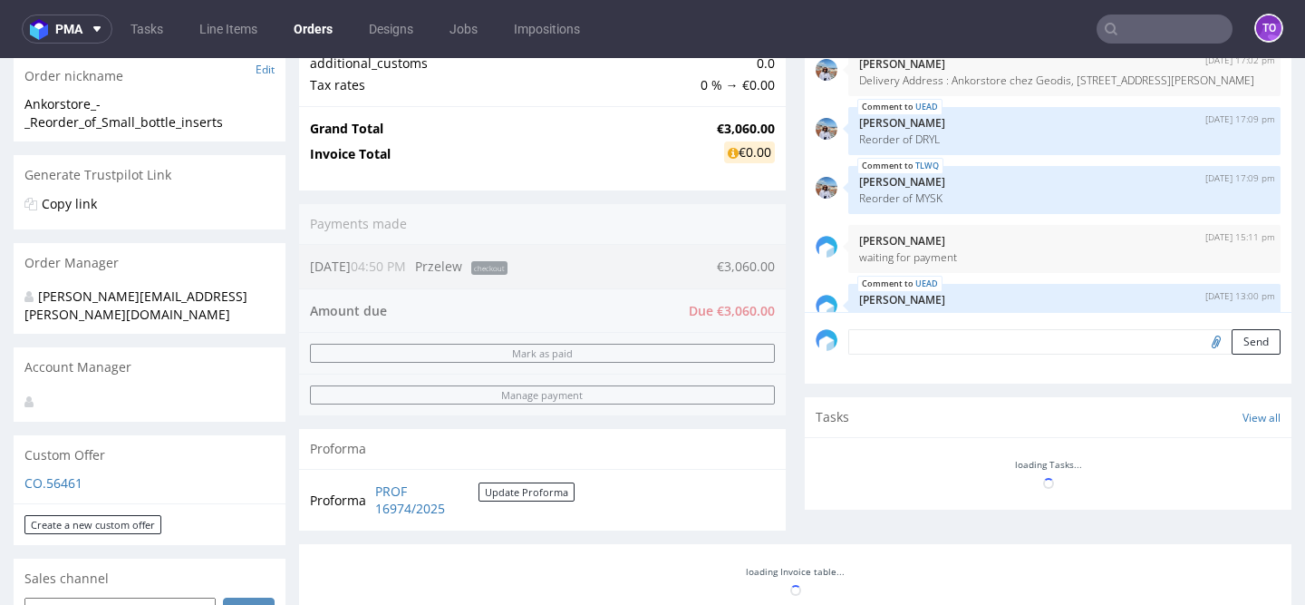
scroll to position [179, 0]
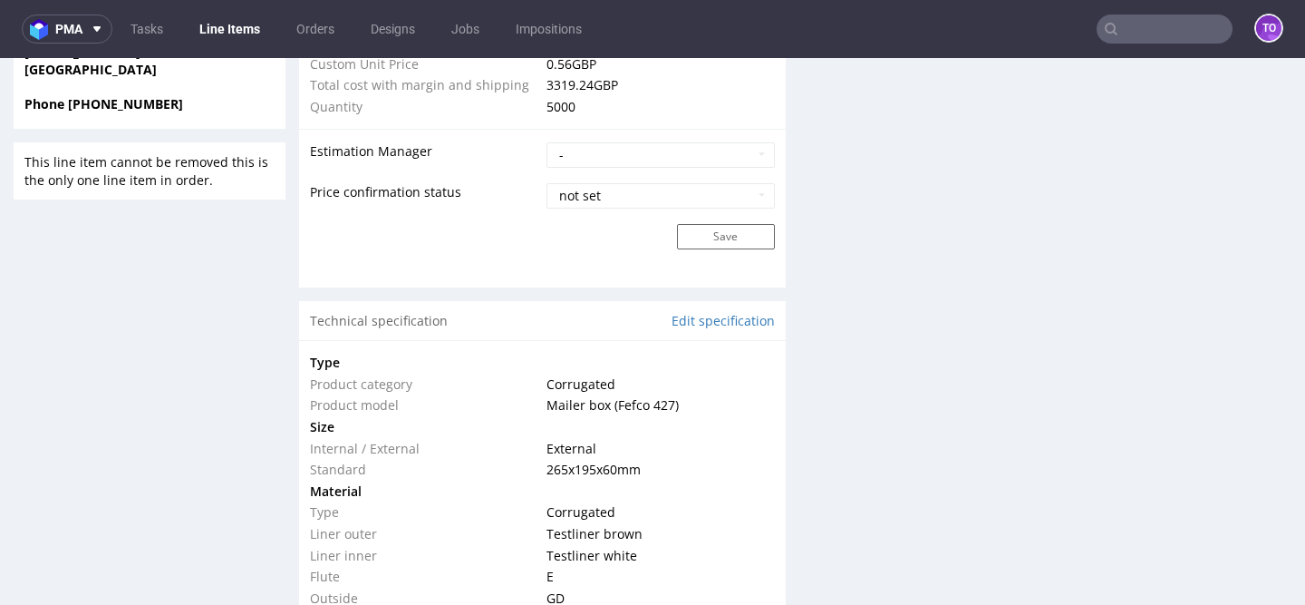
scroll to position [1752, 0]
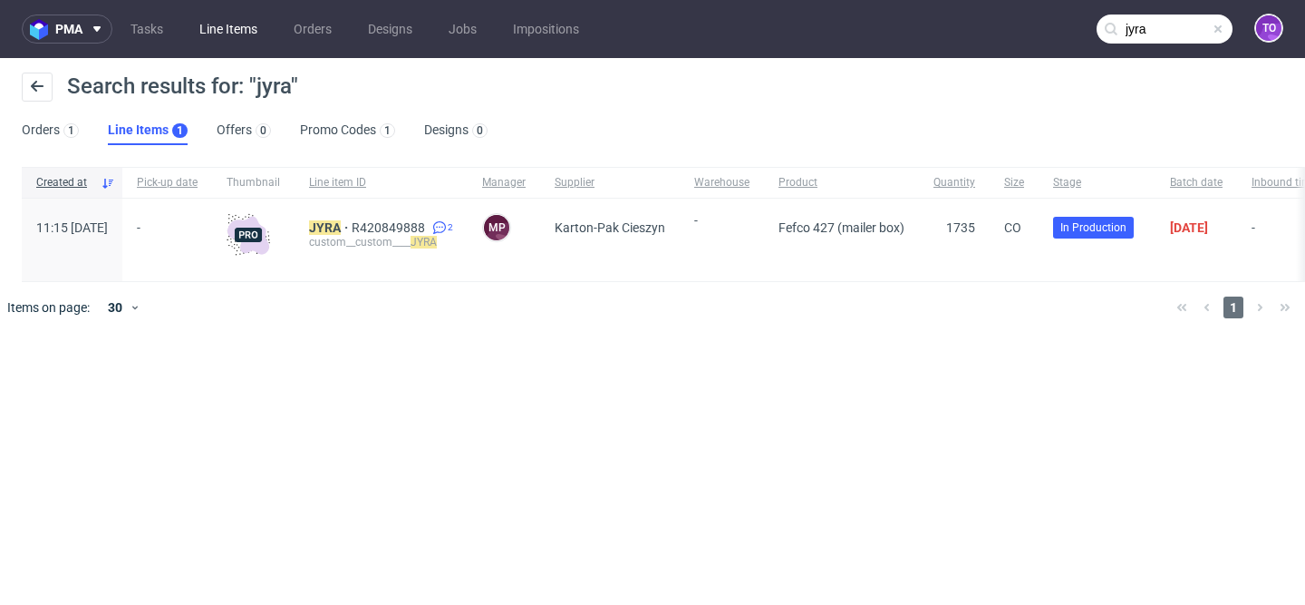
click at [248, 26] on link "Line Items" at bounding box center [229, 29] width 80 height 29
